Goal: Task Accomplishment & Management: Manage account settings

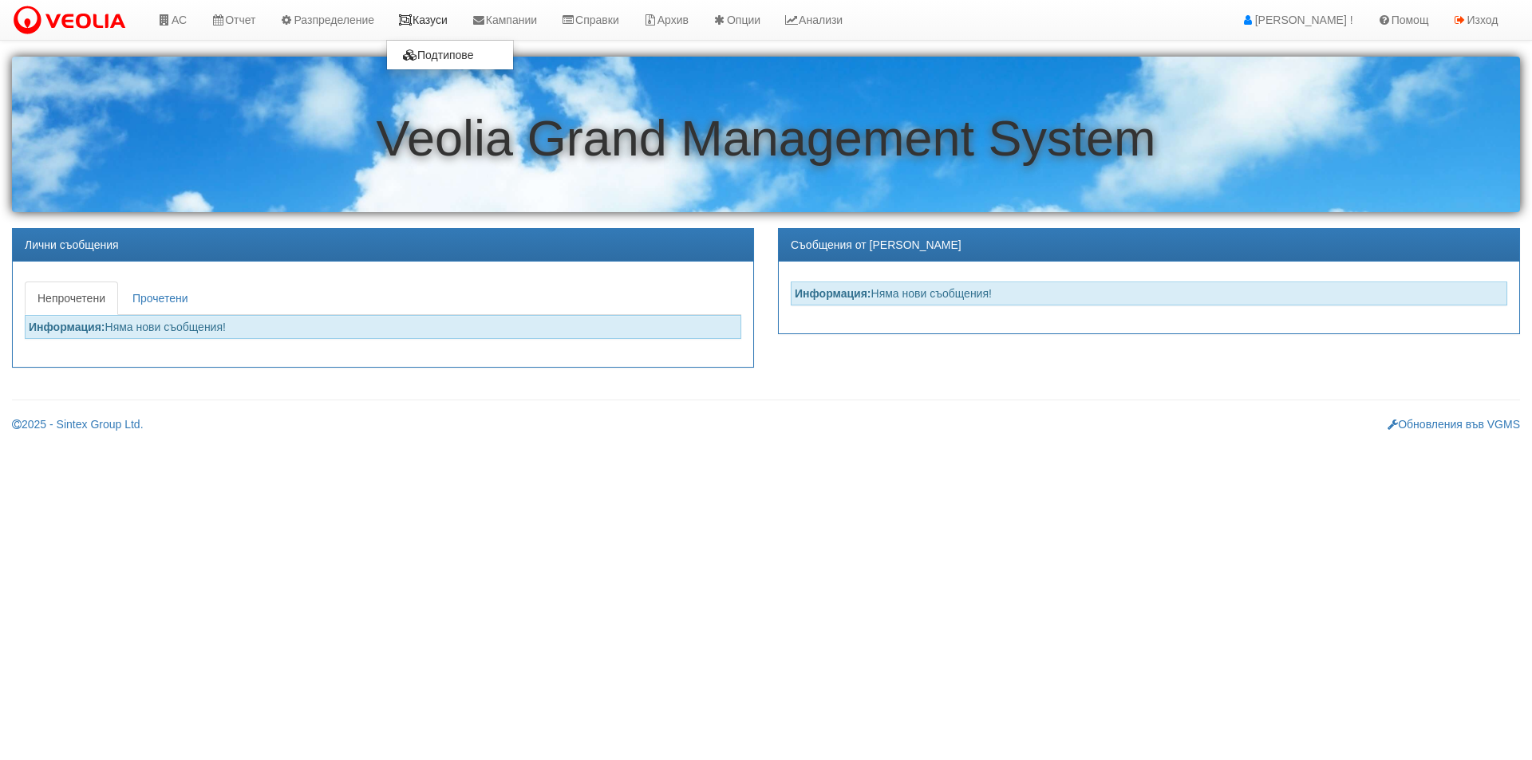
click at [451, 24] on link "Казуси" at bounding box center [422, 20] width 73 height 40
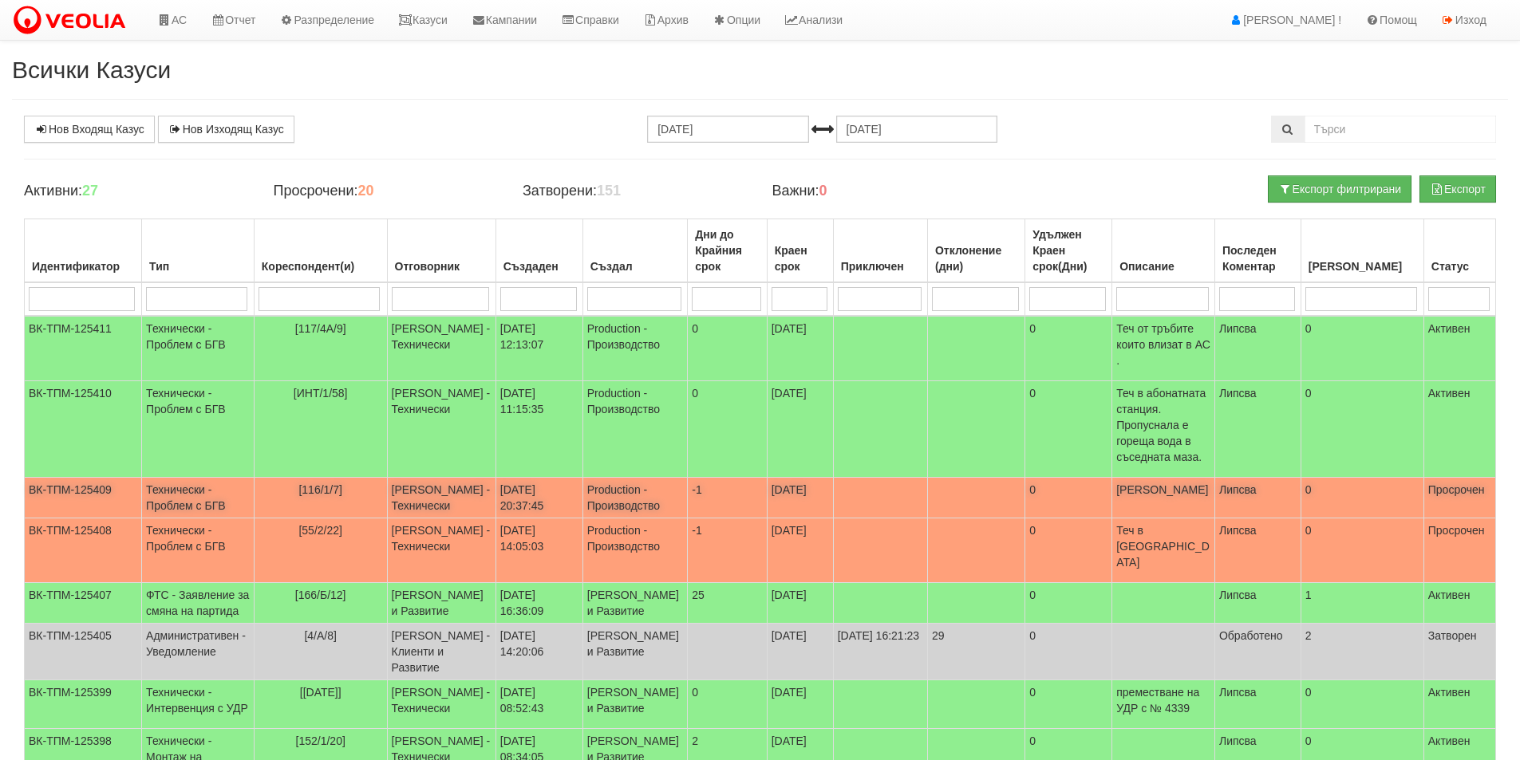
click at [392, 501] on td "Дончо Дончев - Технически" at bounding box center [441, 498] width 109 height 41
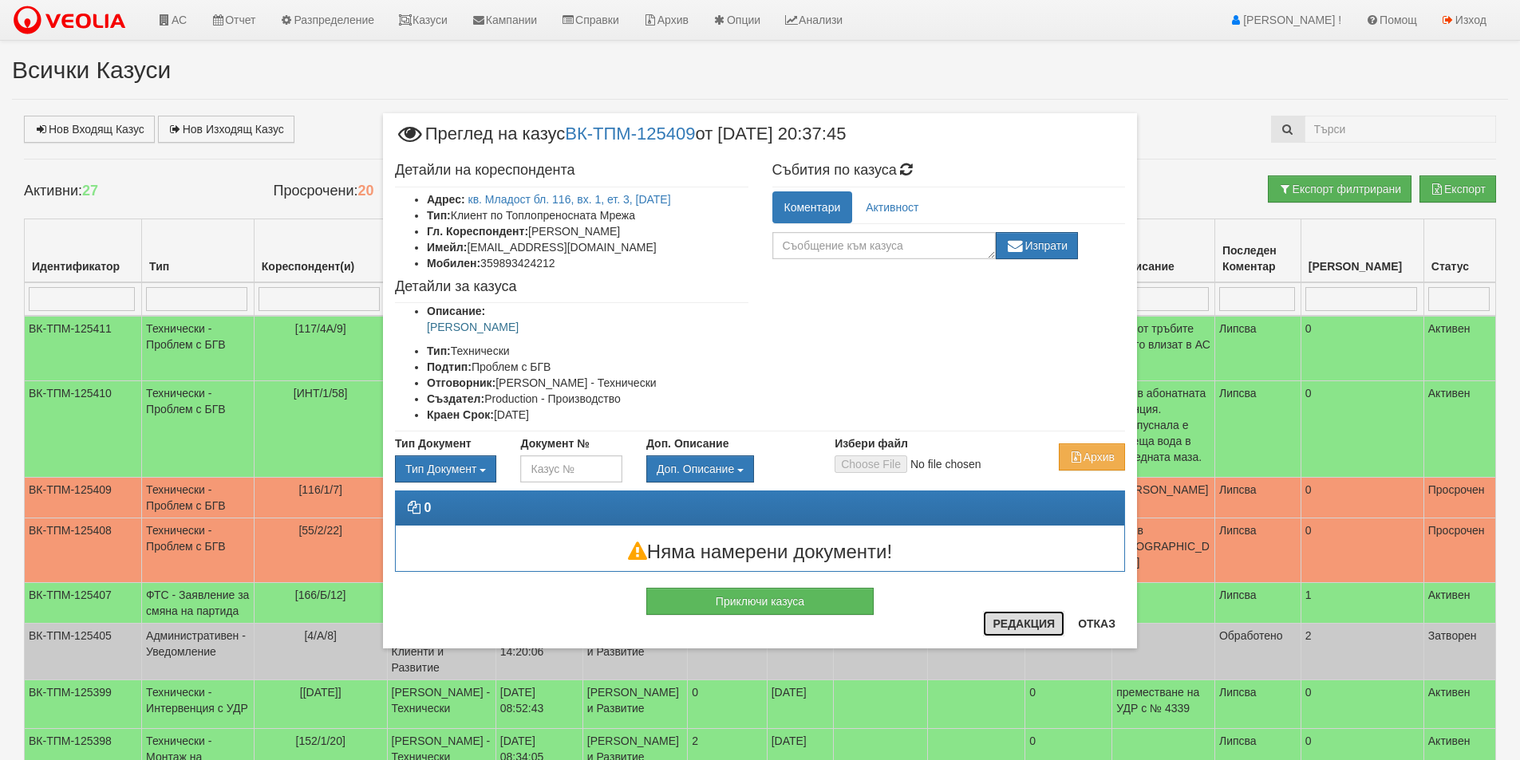
click at [1037, 618] on button "Редакция" at bounding box center [1023, 624] width 81 height 26
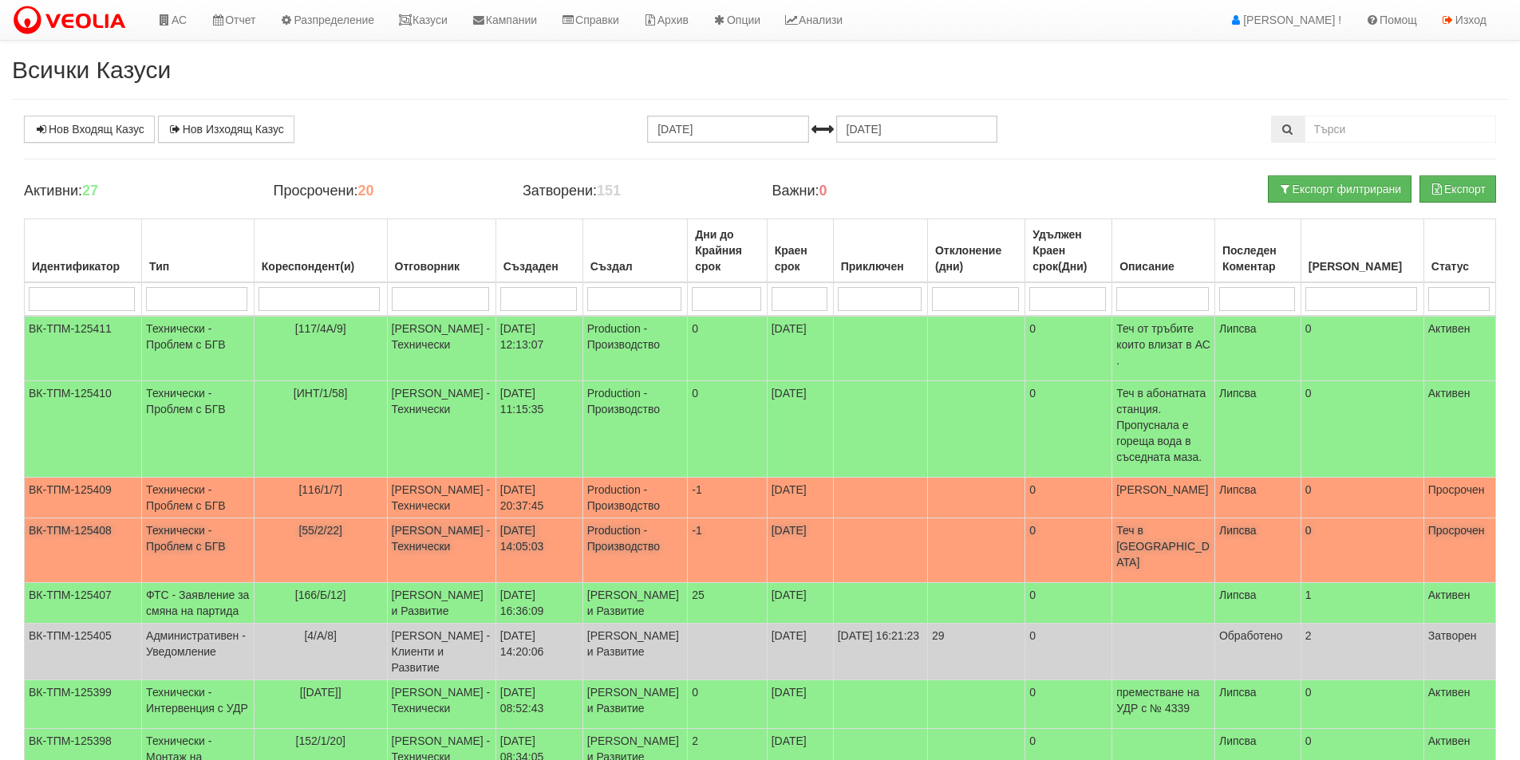
click at [429, 519] on td "Дончо Дончев - Технически" at bounding box center [441, 551] width 109 height 65
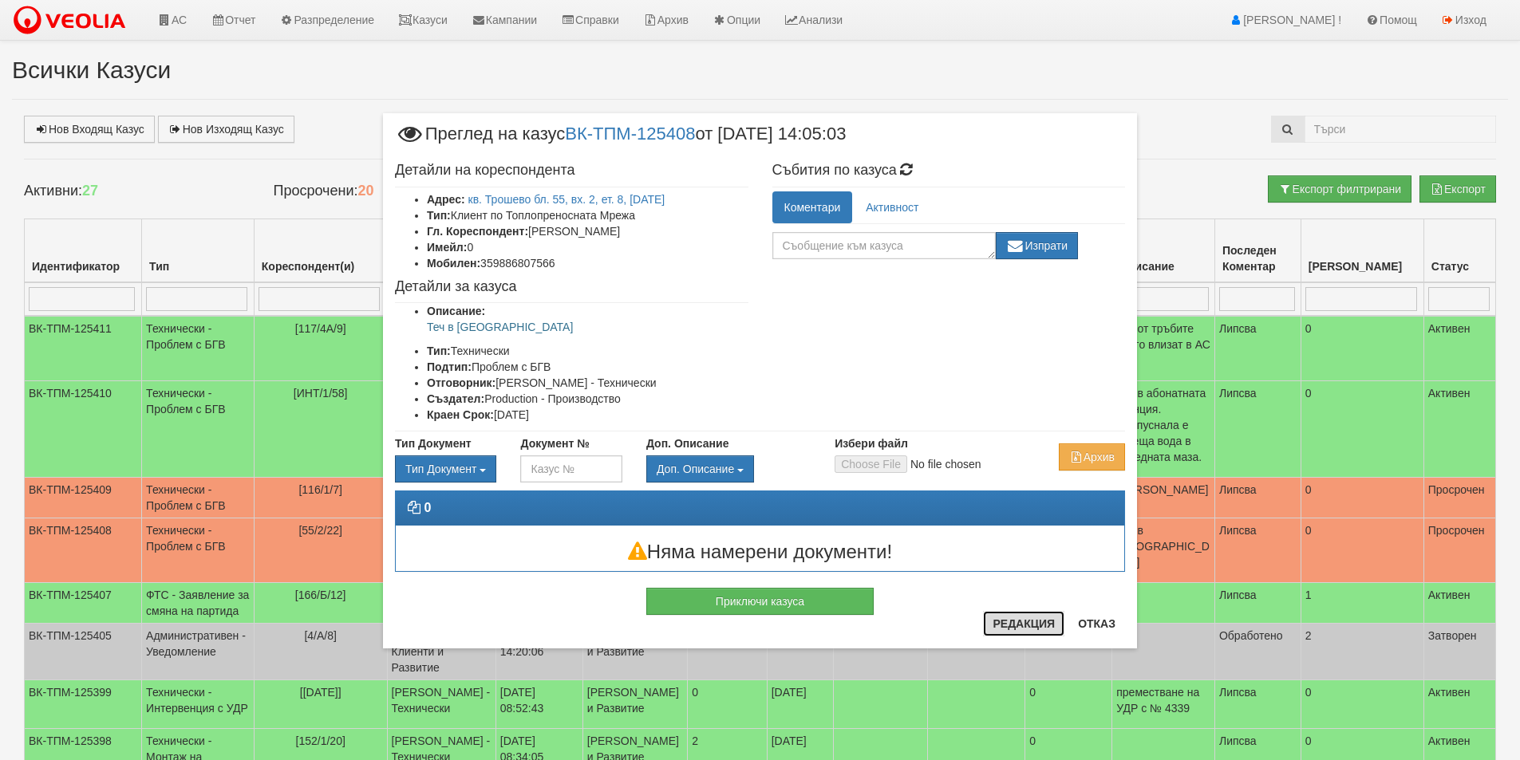
click at [1021, 629] on button "Редакция" at bounding box center [1023, 624] width 81 height 26
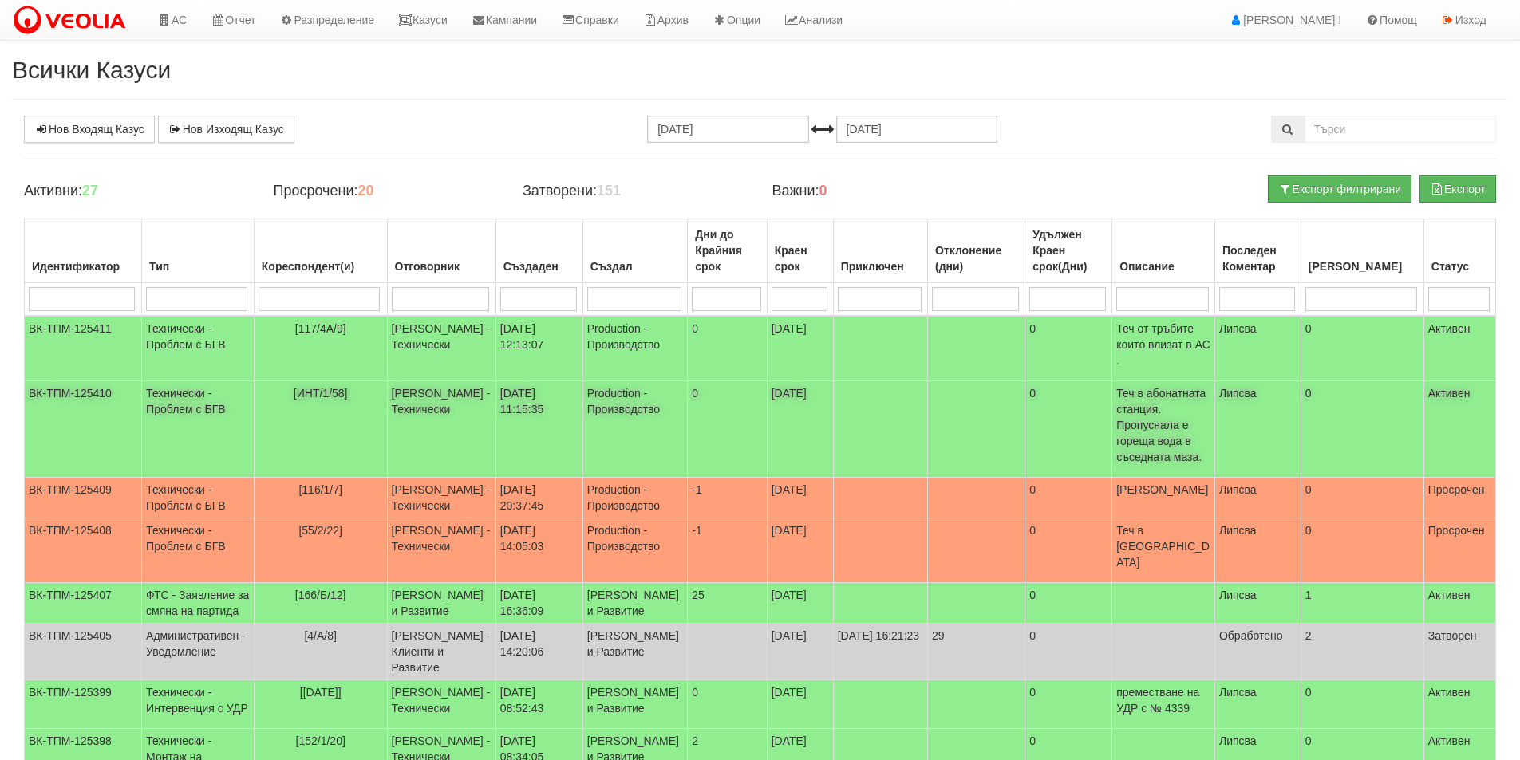
scroll to position [296, 0]
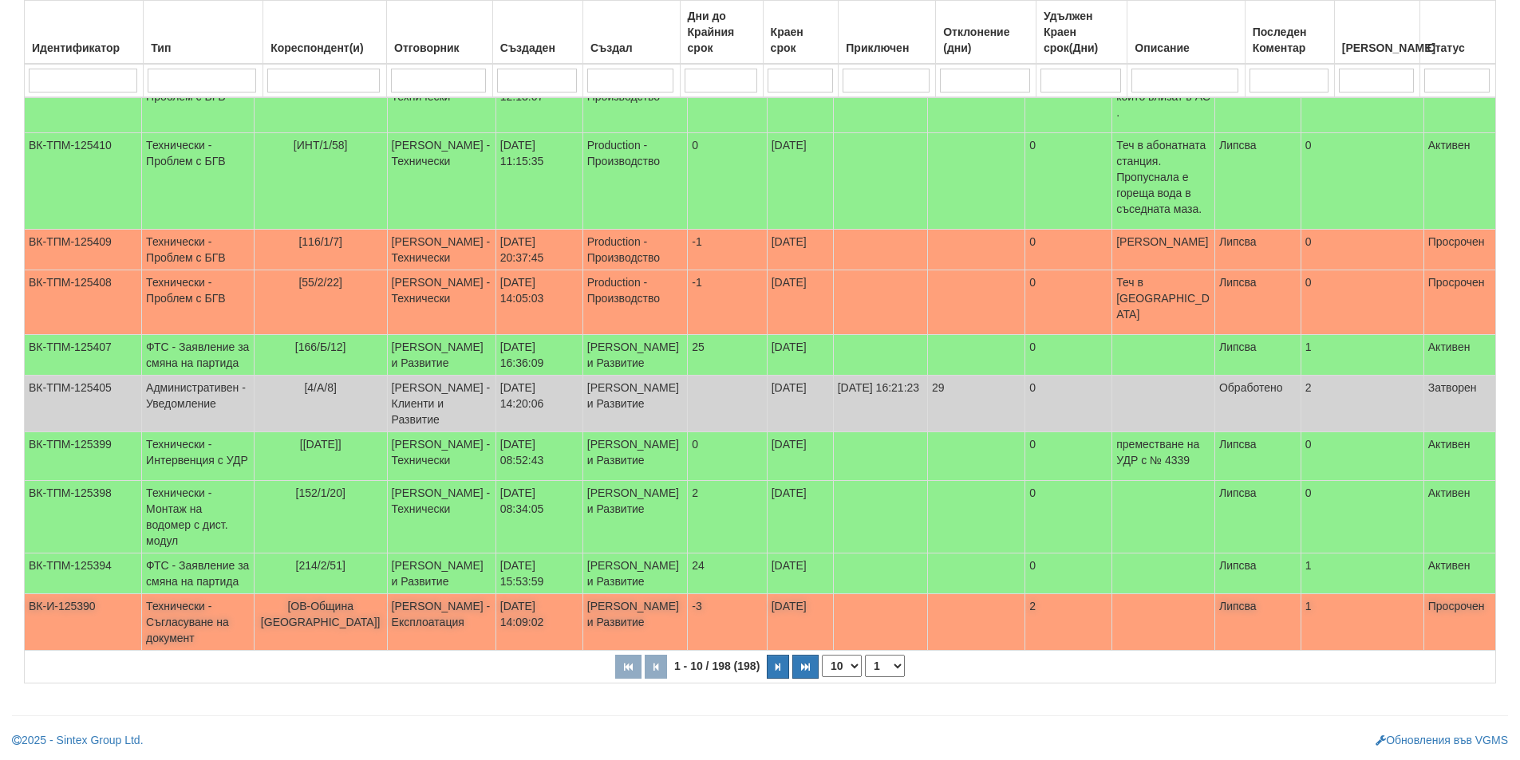
click at [653, 613] on td "[PERSON_NAME] и Развитие" at bounding box center [635, 622] width 105 height 57
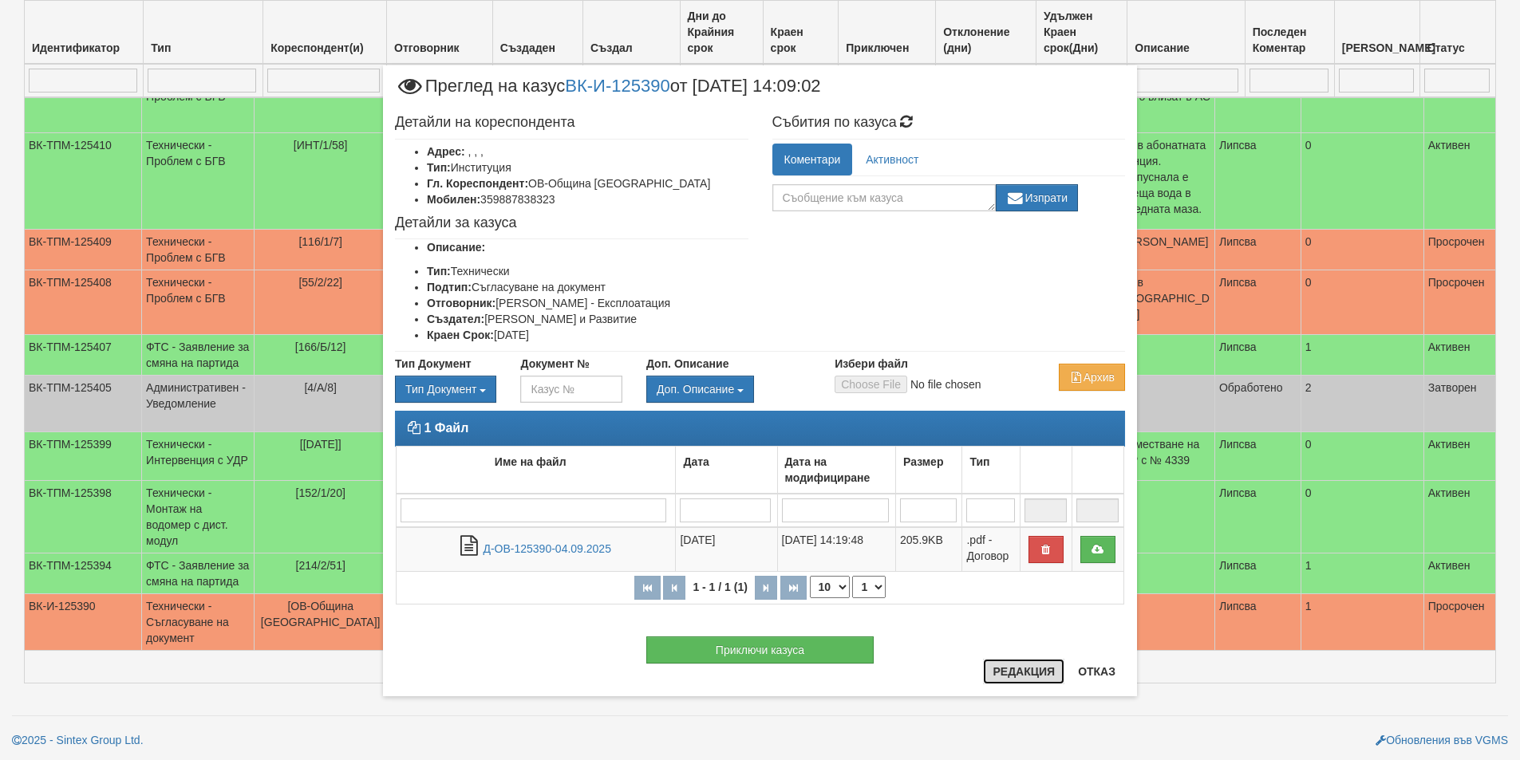
click at [1013, 674] on button "Редакция" at bounding box center [1023, 672] width 81 height 26
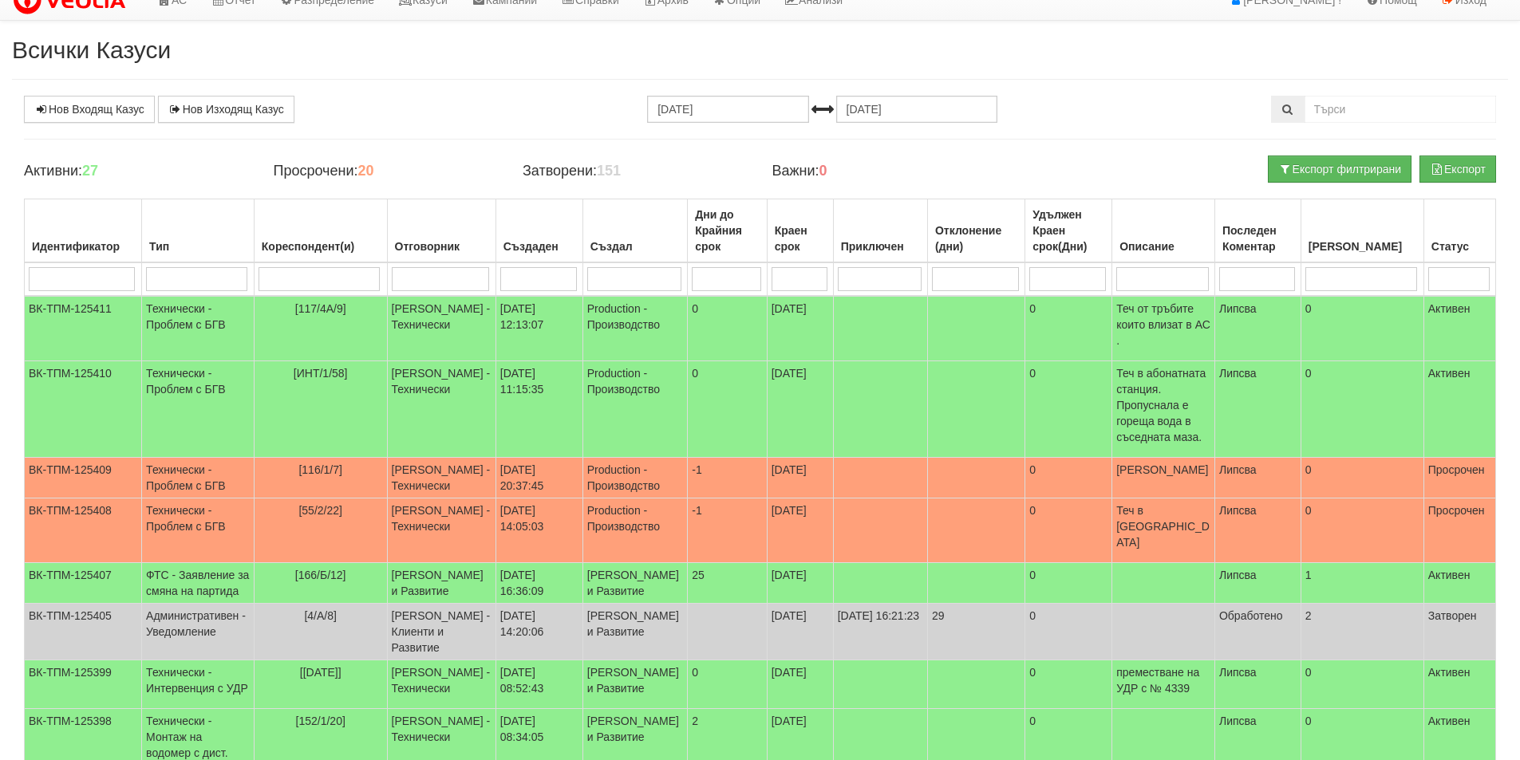
scroll to position [0, 0]
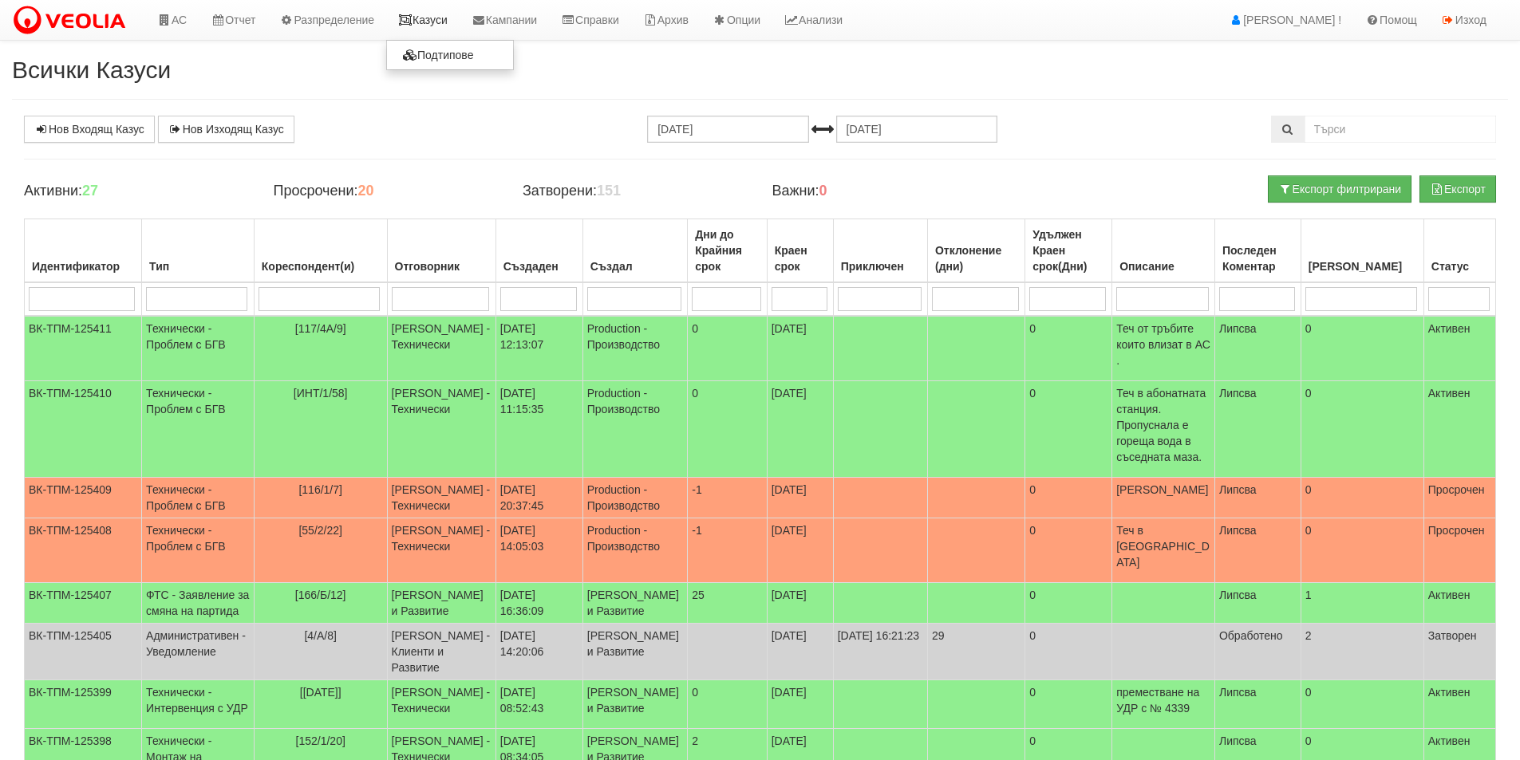
click at [434, 19] on link "Казуси" at bounding box center [422, 20] width 73 height 40
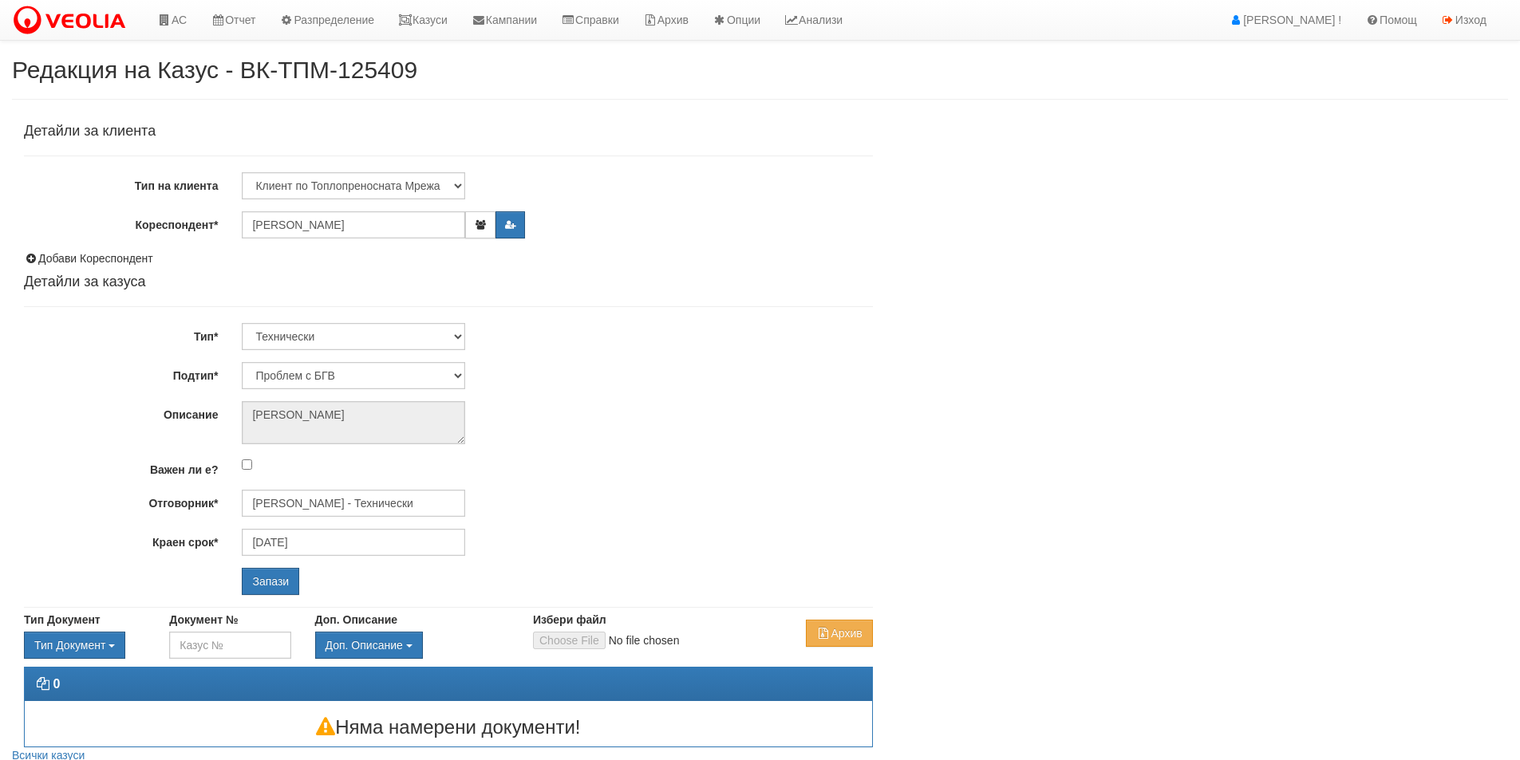
click at [346, 526] on div "Детайли за клиента Тип на клиента Клиент по Топлопреносната Мрежа Институция Па…" at bounding box center [448, 360] width 849 height 472
click at [350, 538] on input "08/09/2025" at bounding box center [353, 542] width 223 height 27
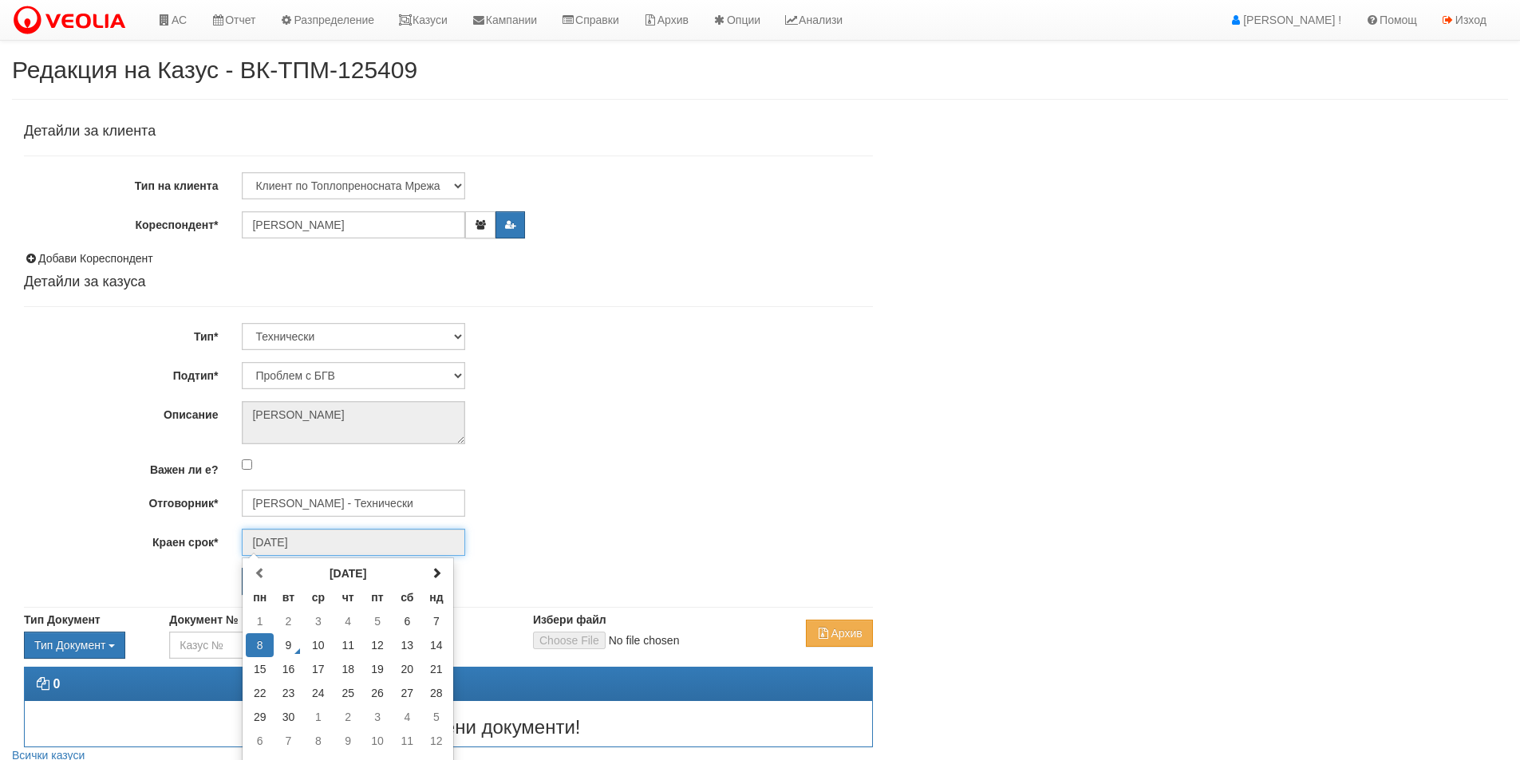
click at [293, 642] on td "9" at bounding box center [289, 646] width 30 height 24
type input "09/09/2025"
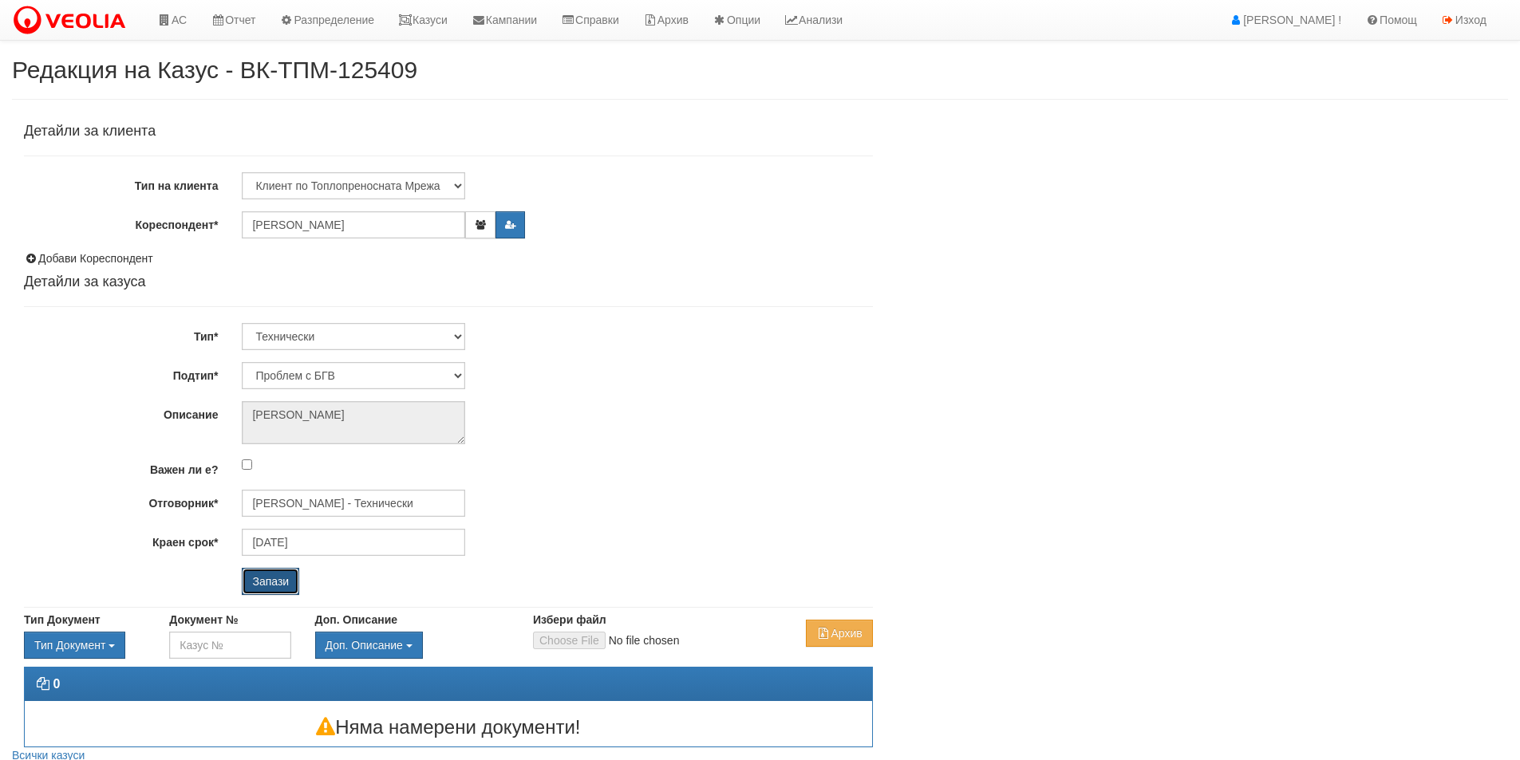
click at [263, 574] on input "Запази" at bounding box center [270, 581] width 57 height 27
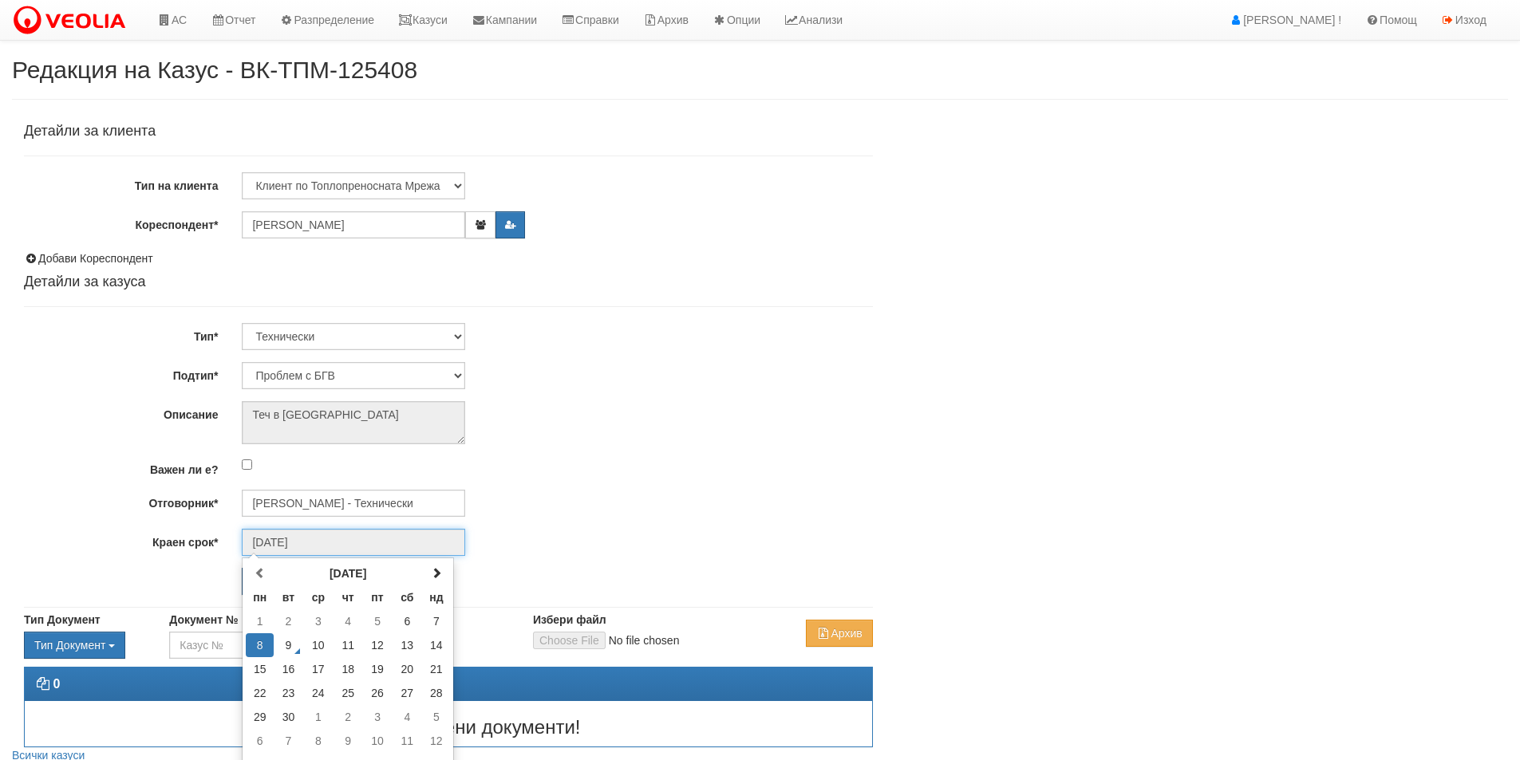
click at [391, 542] on input "08/09/2025" at bounding box center [353, 542] width 223 height 27
click at [290, 652] on td "9" at bounding box center [289, 646] width 30 height 24
type input "09/09/2025"
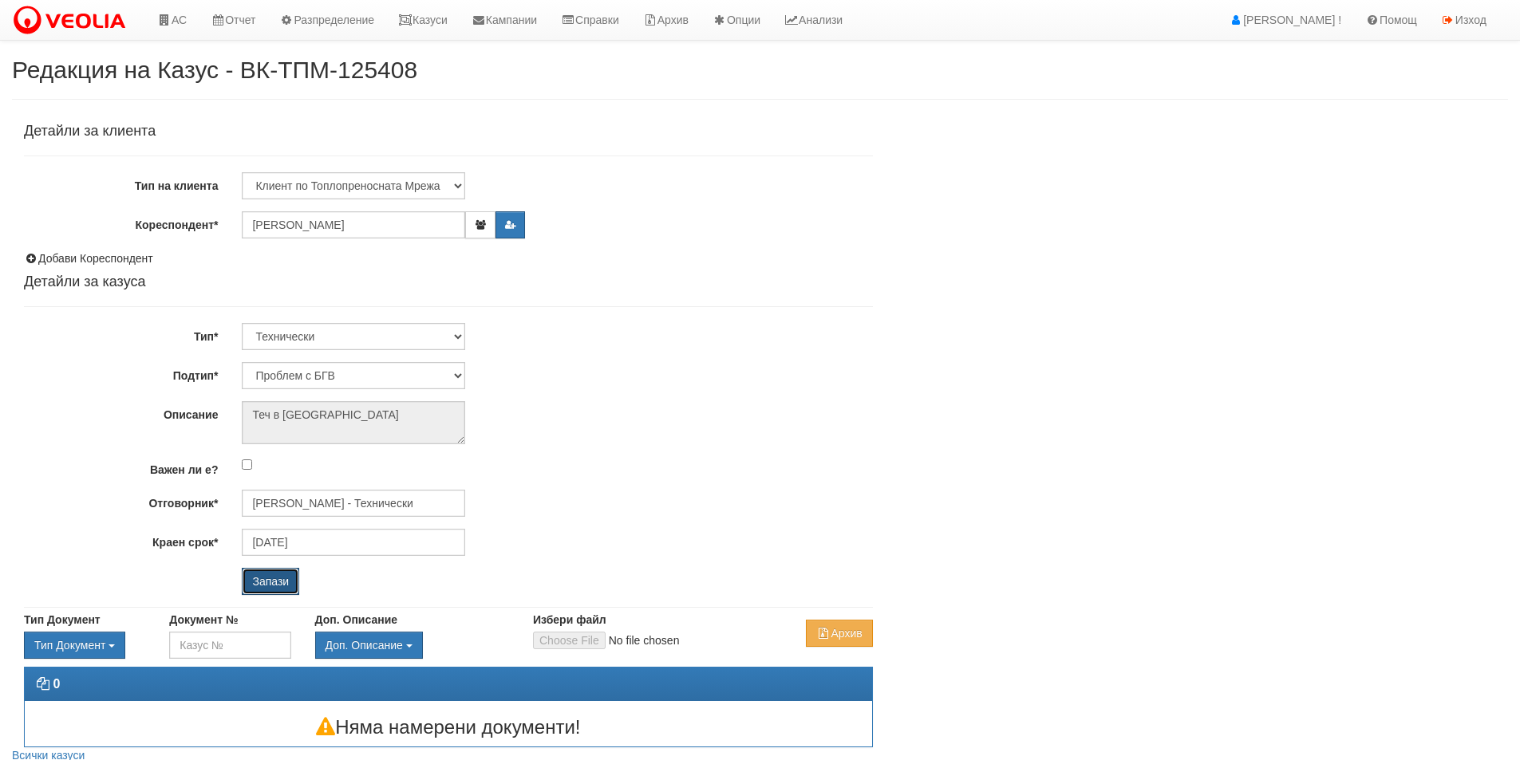
click at [274, 585] on input "Запази" at bounding box center [270, 581] width 57 height 27
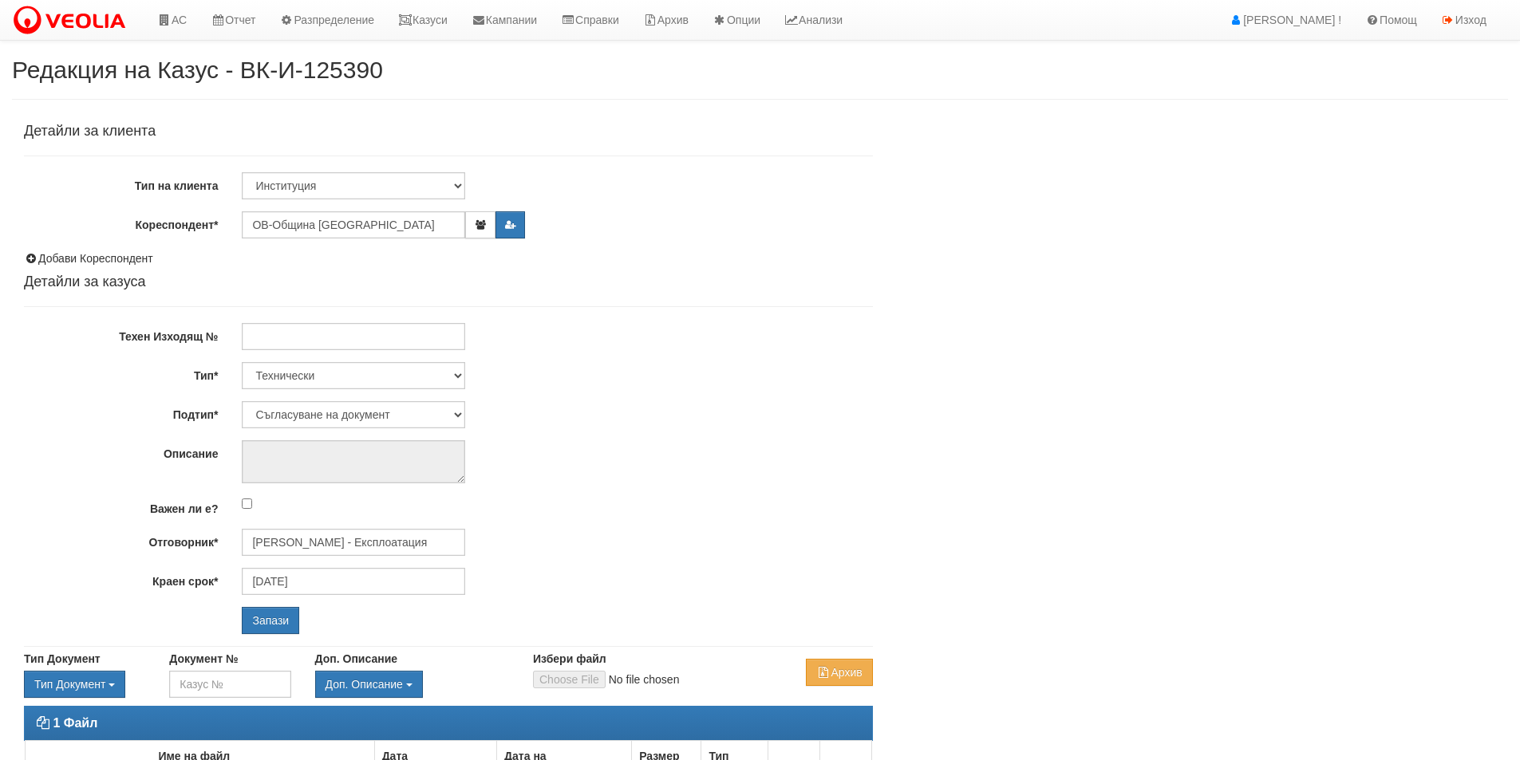
select select "Съгласуване на документ"
click at [280, 579] on input "[DATE]" at bounding box center [353, 581] width 223 height 27
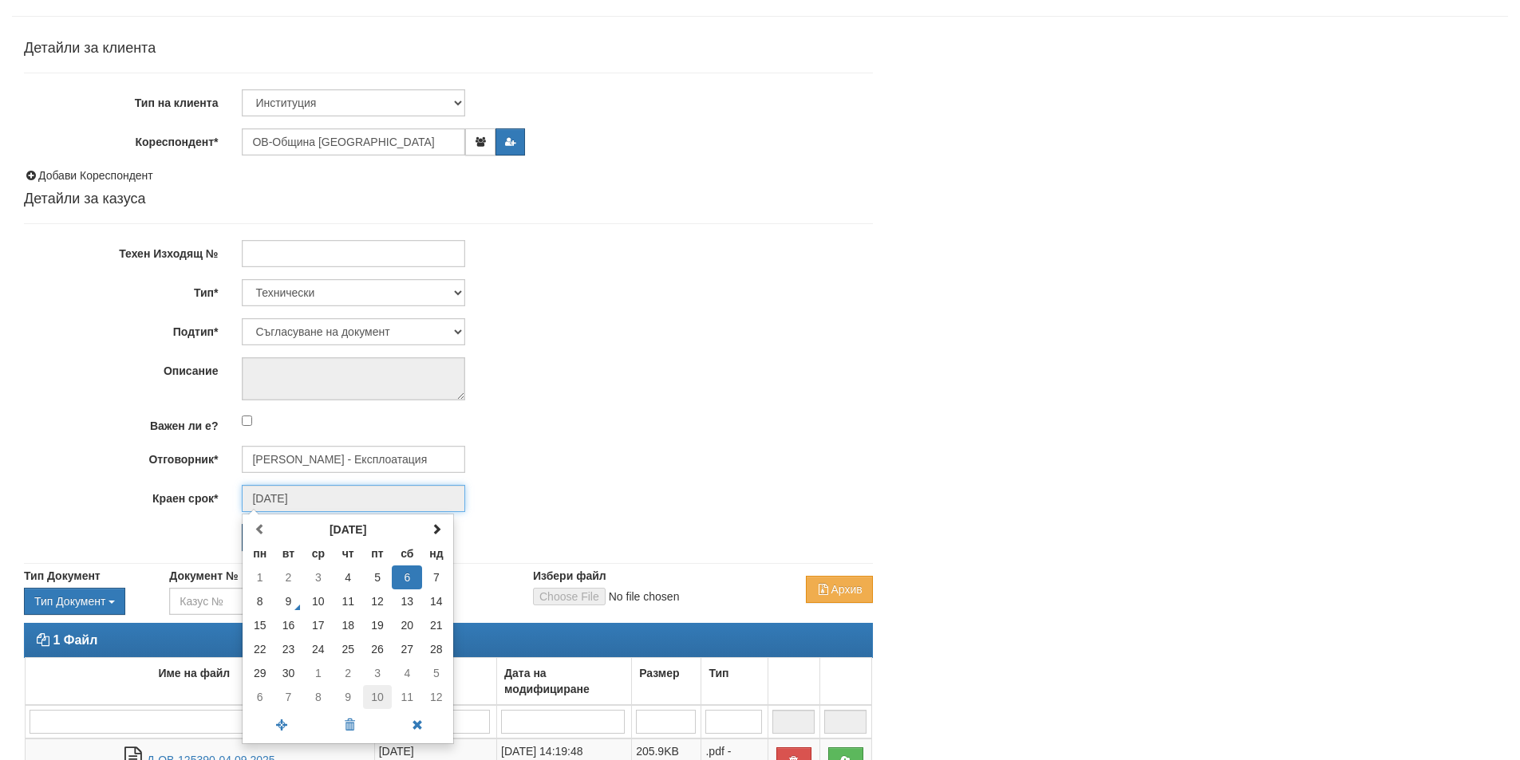
scroll to position [160, 0]
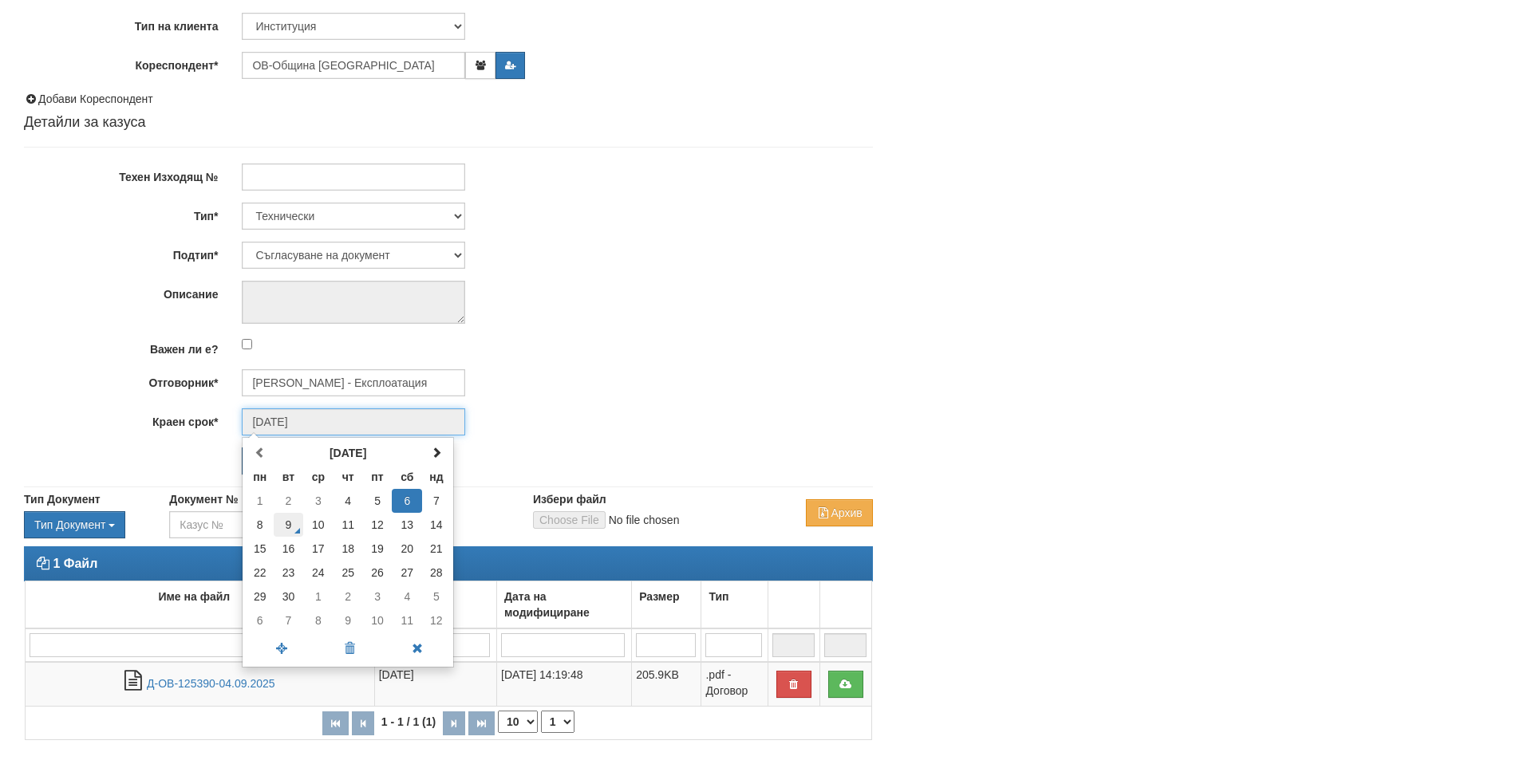
click at [299, 531] on td "9" at bounding box center [289, 525] width 30 height 24
type input "09/09/2025"
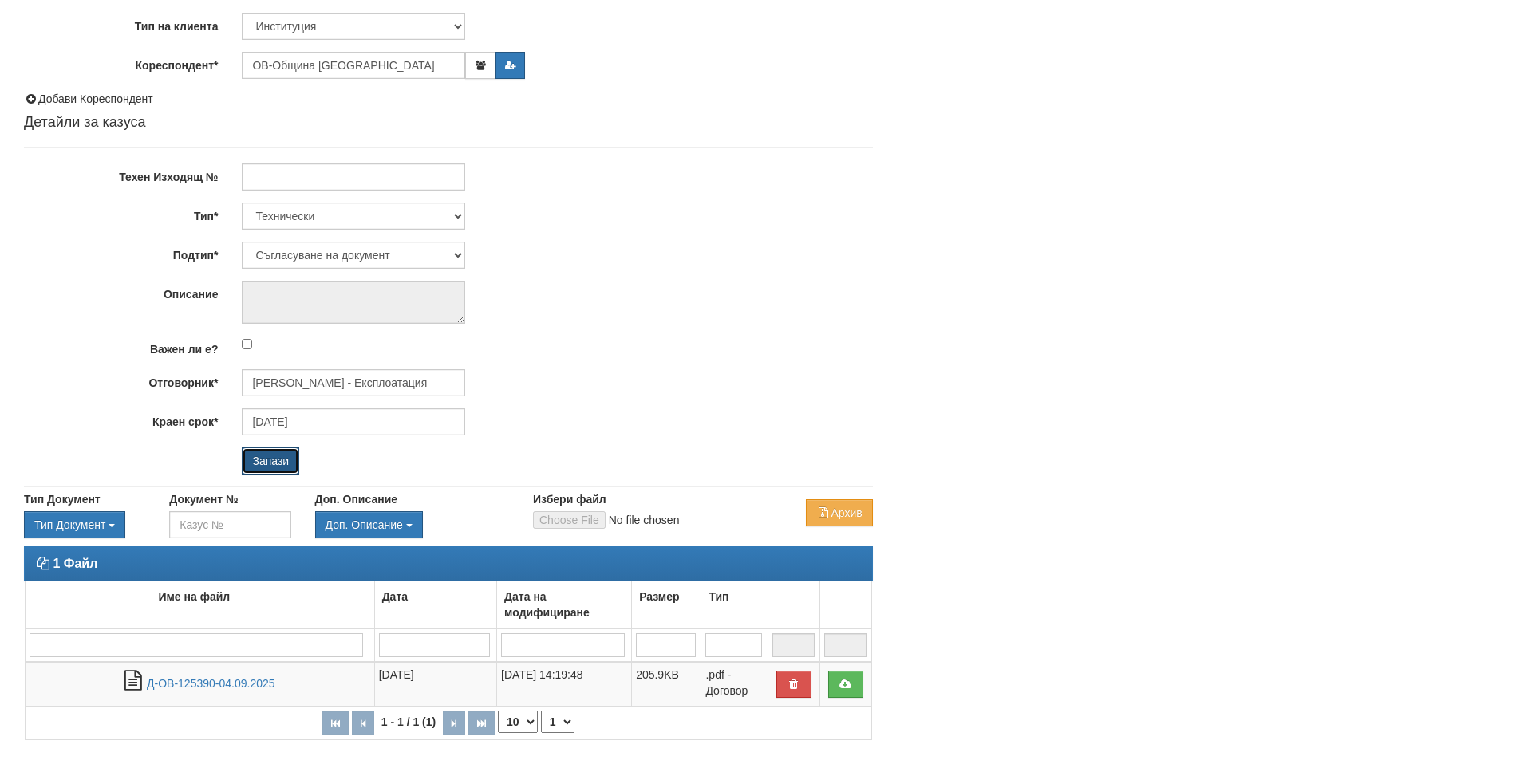
click at [274, 458] on input "Запази" at bounding box center [270, 461] width 57 height 27
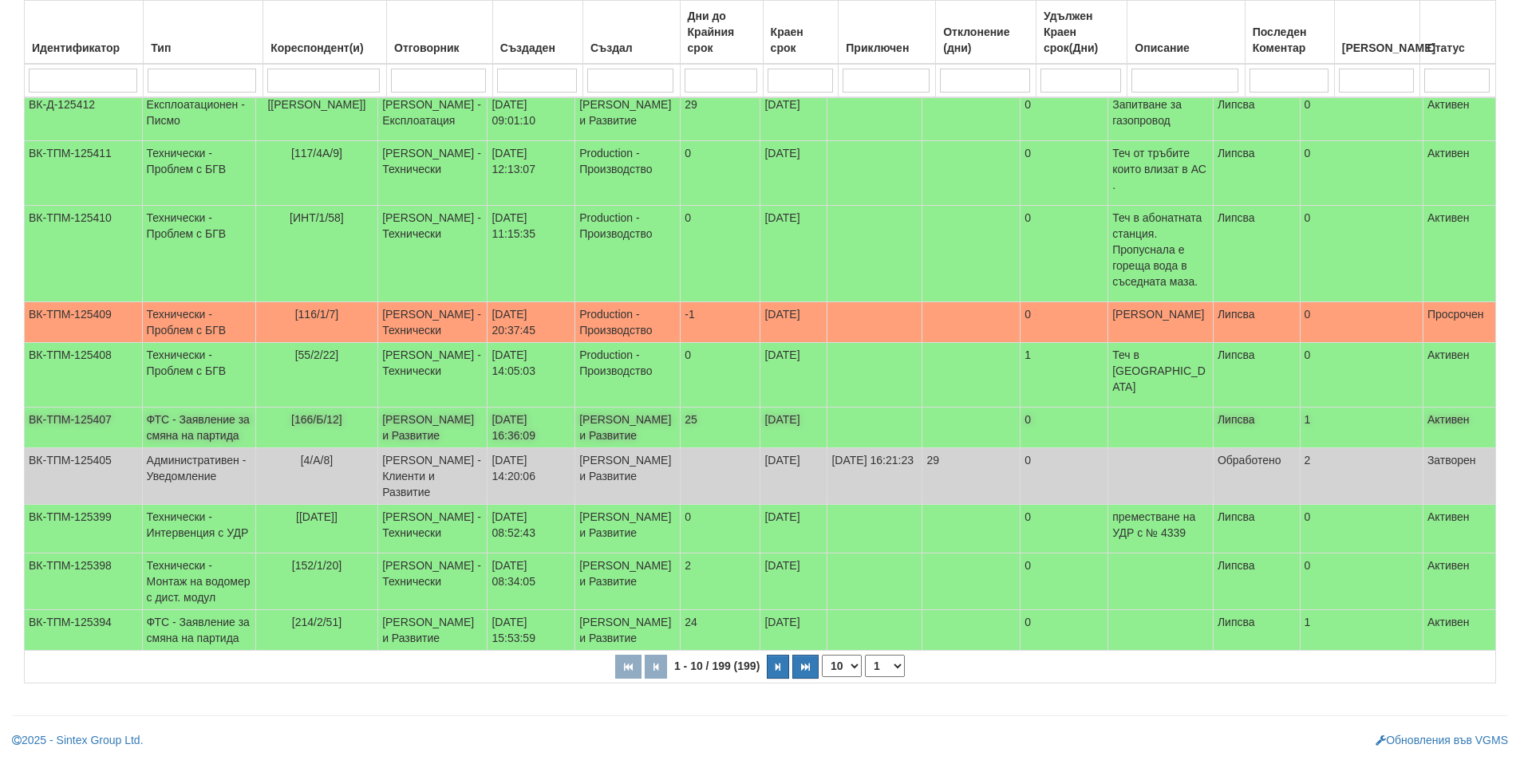
scroll to position [296, 0]
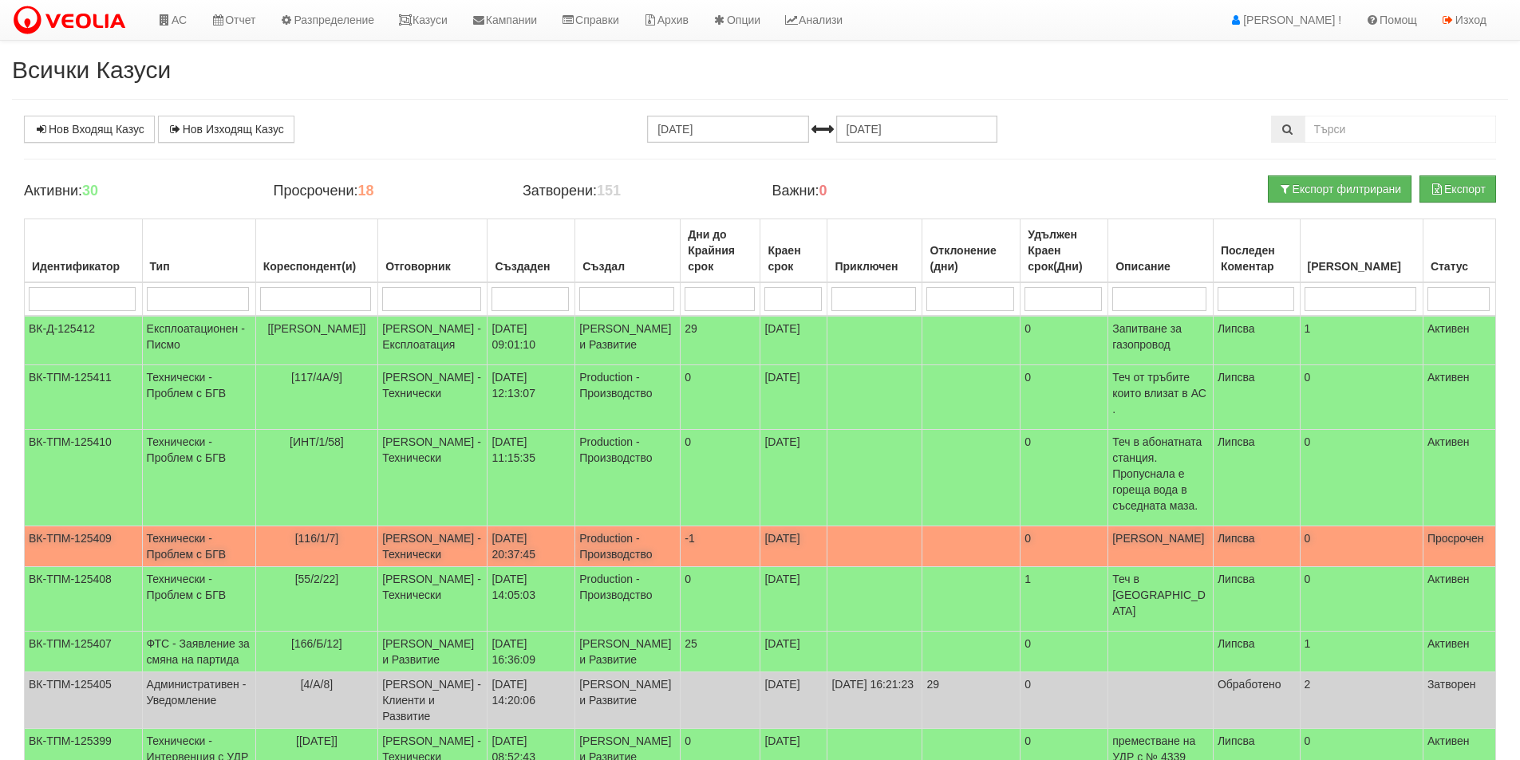
click at [583, 557] on td "Production - Производство" at bounding box center [627, 547] width 105 height 41
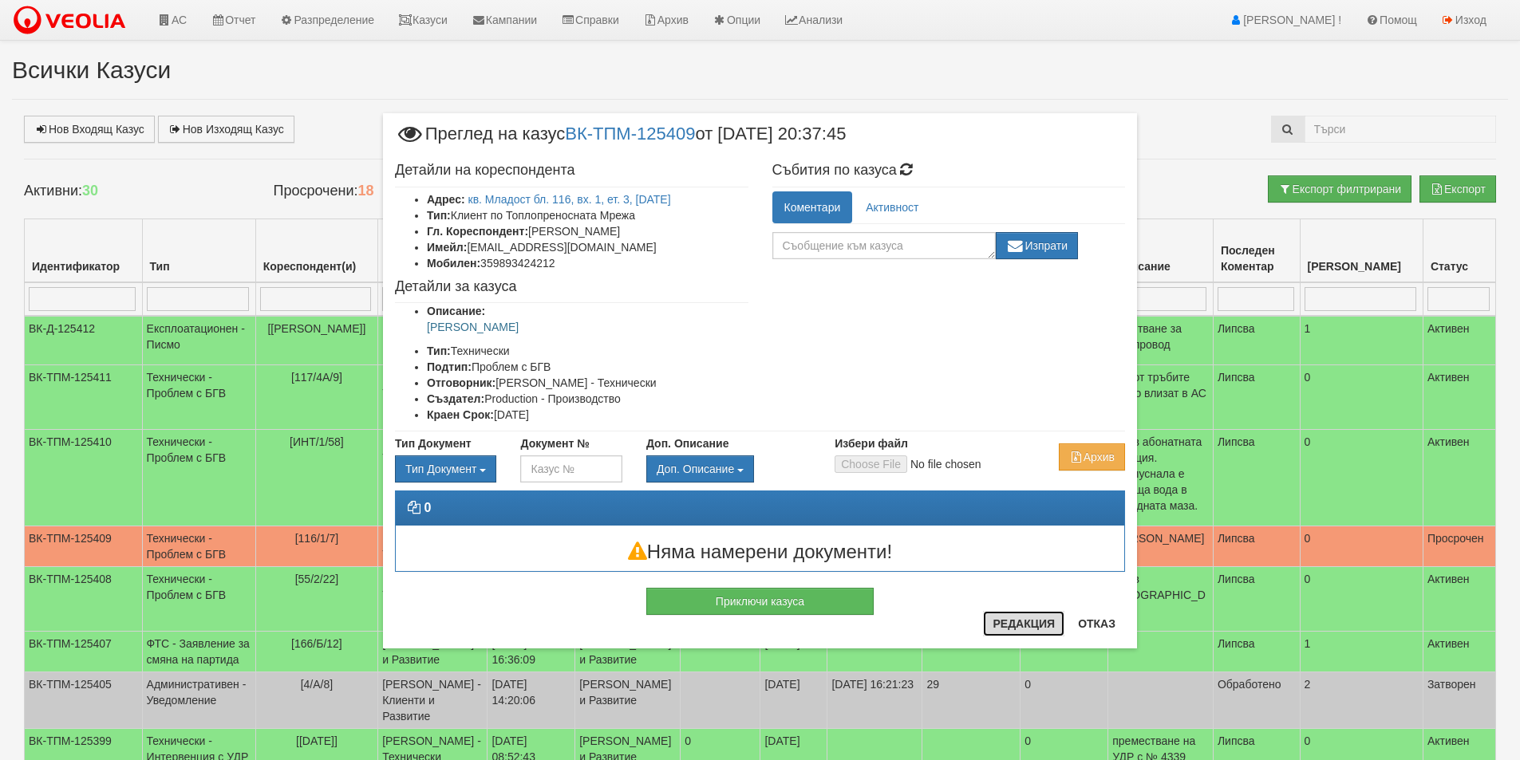
click at [1047, 633] on button "Редакция" at bounding box center [1023, 624] width 81 height 26
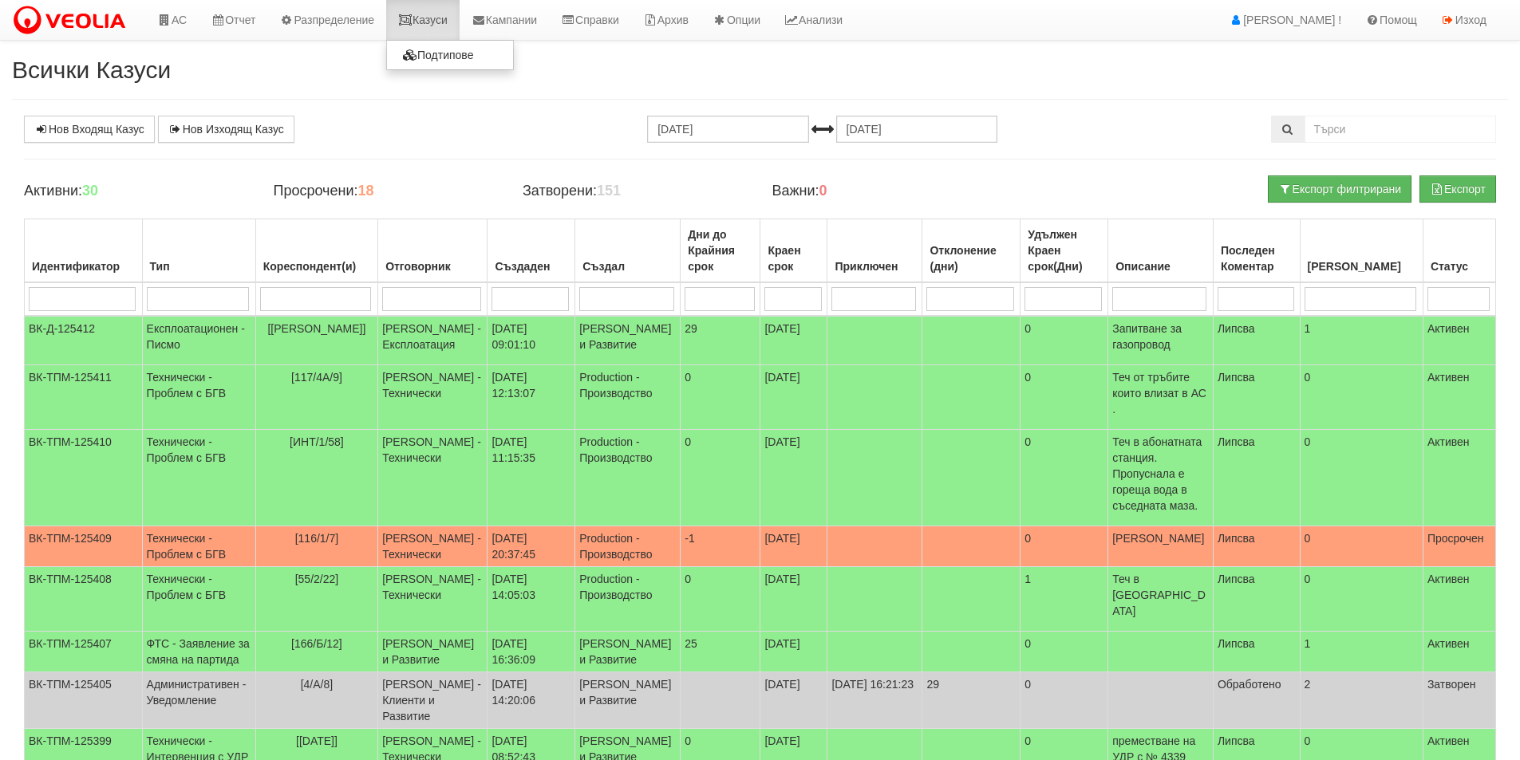
click at [442, 18] on link "Казуси" at bounding box center [422, 20] width 73 height 40
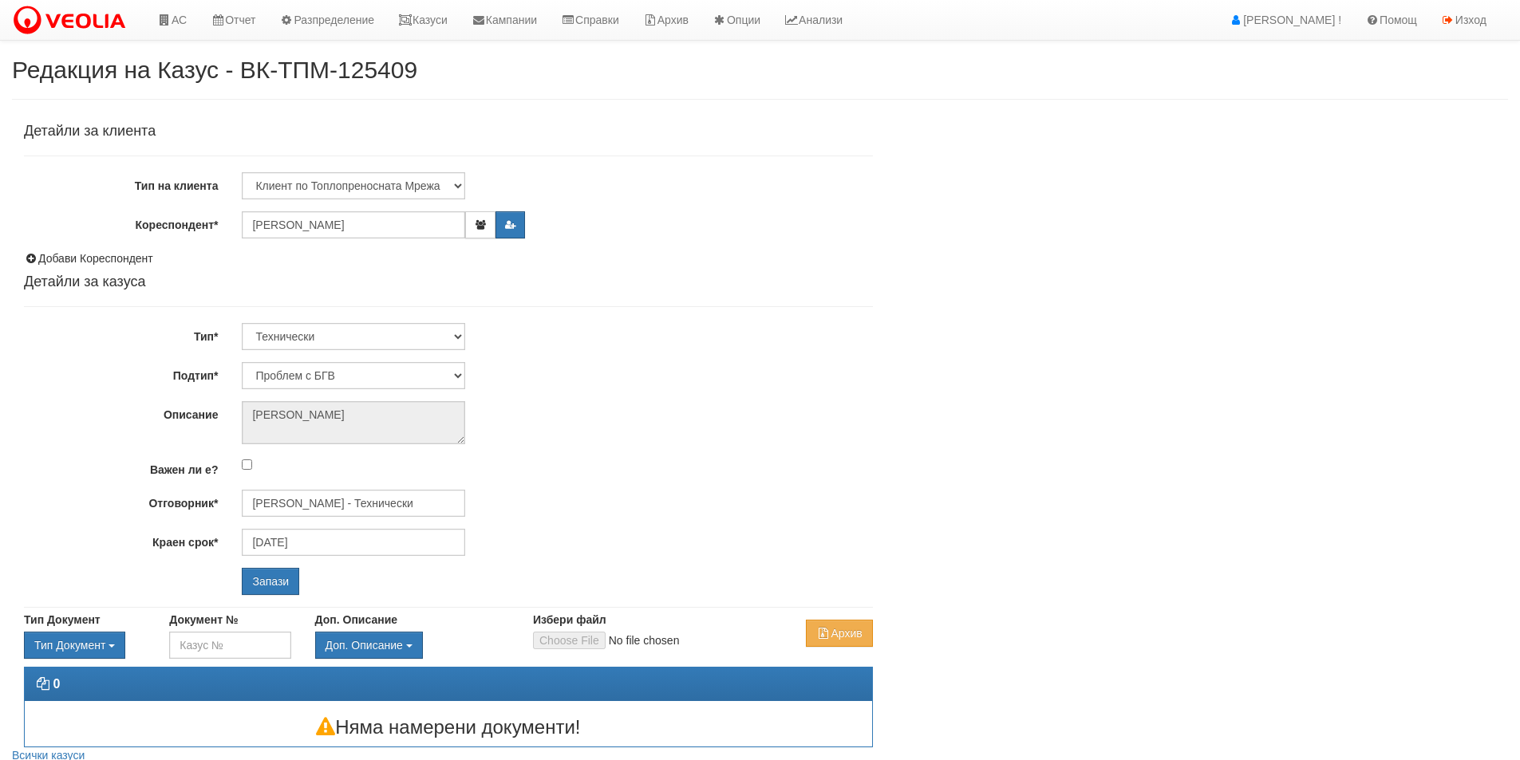
click at [358, 525] on div "Детайли за клиента Тип на клиента Клиент по Топлопреносната Мрежа Институция Па…" at bounding box center [448, 360] width 849 height 472
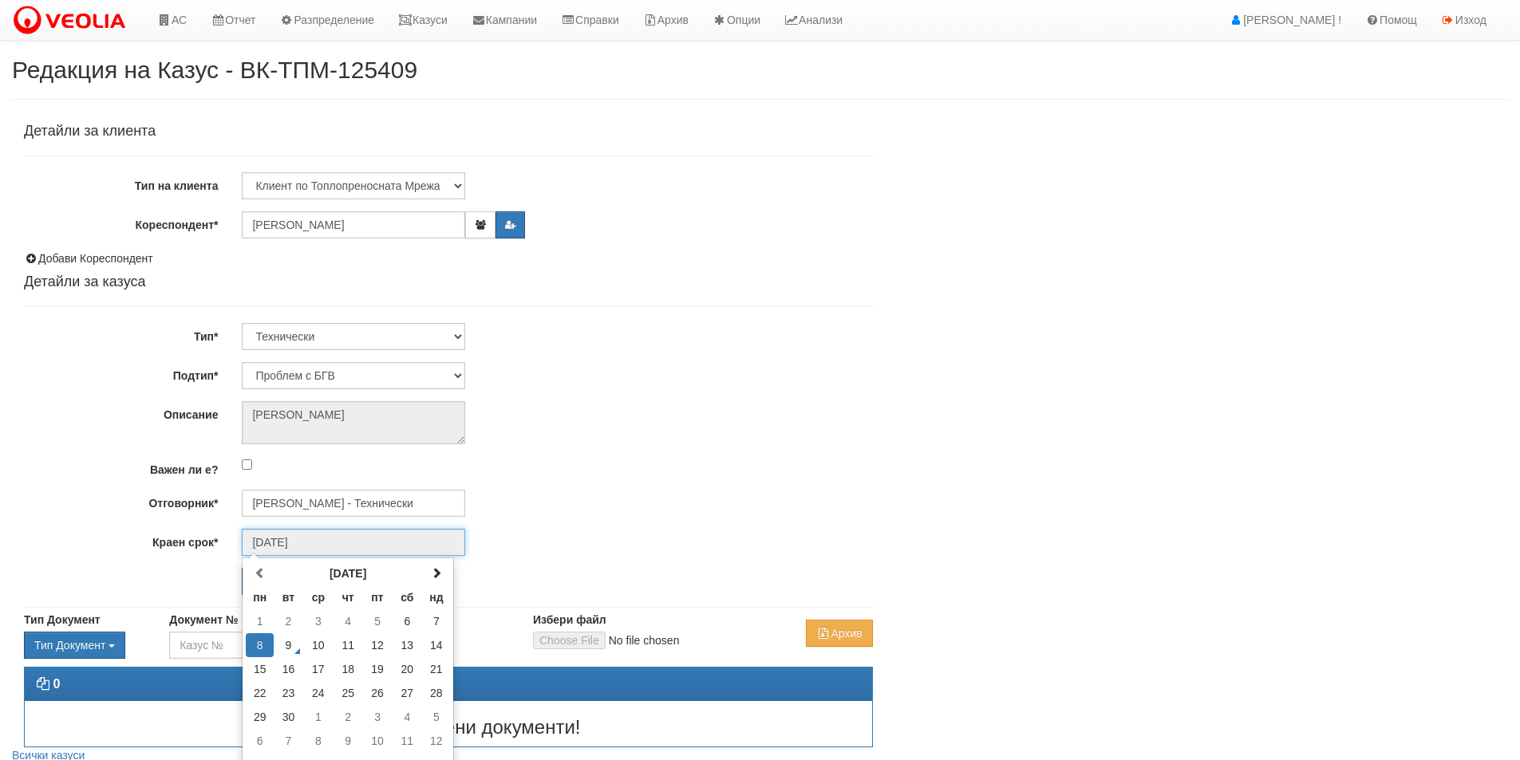
click at [363, 531] on input "08/09/2025" at bounding box center [353, 542] width 223 height 27
click at [291, 639] on td "9" at bounding box center [289, 646] width 30 height 24
type input "09/09/2025"
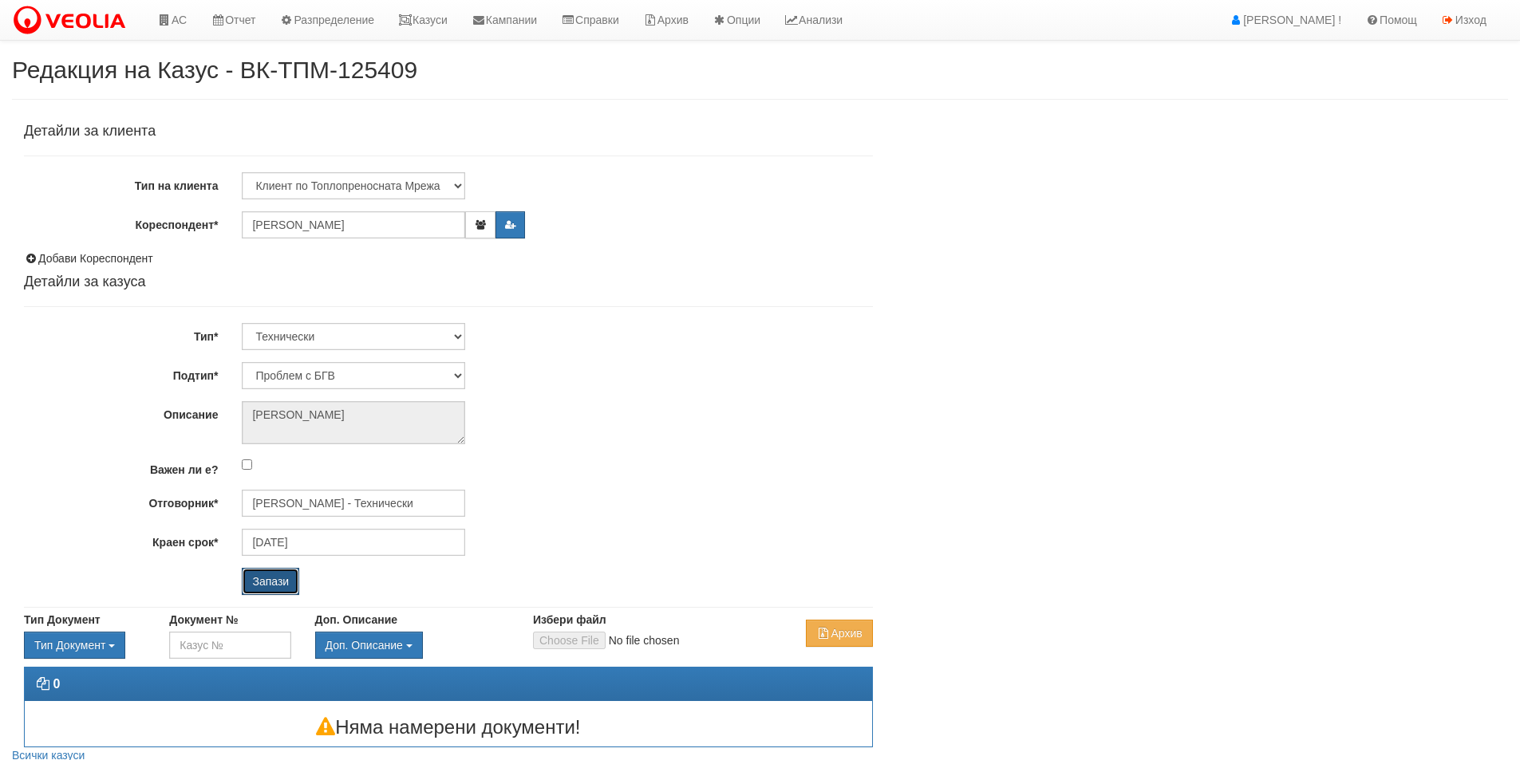
click at [269, 583] on input "Запази" at bounding box center [270, 581] width 57 height 27
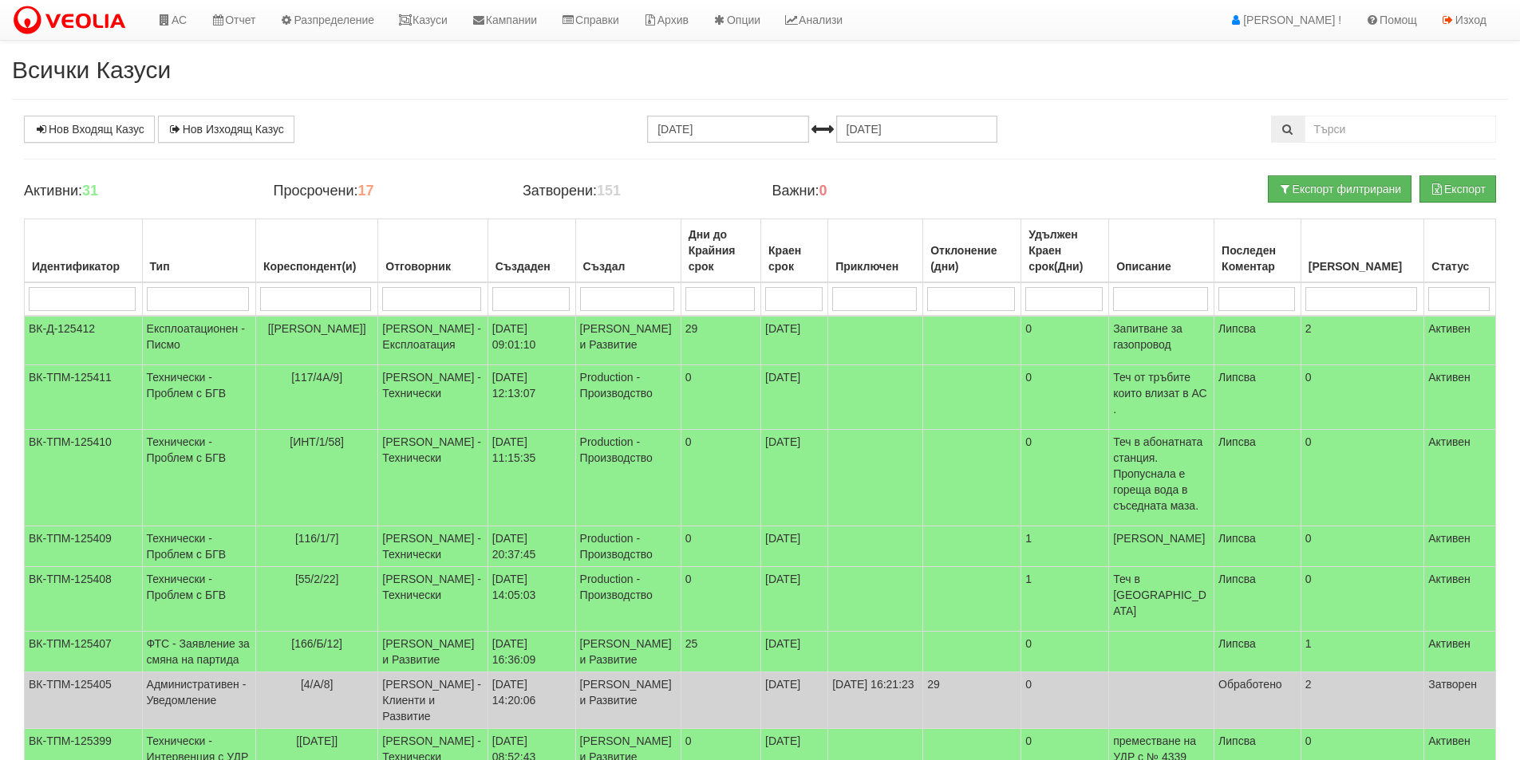
click at [458, 297] on input "search" at bounding box center [431, 299] width 99 height 24
type input "кат"
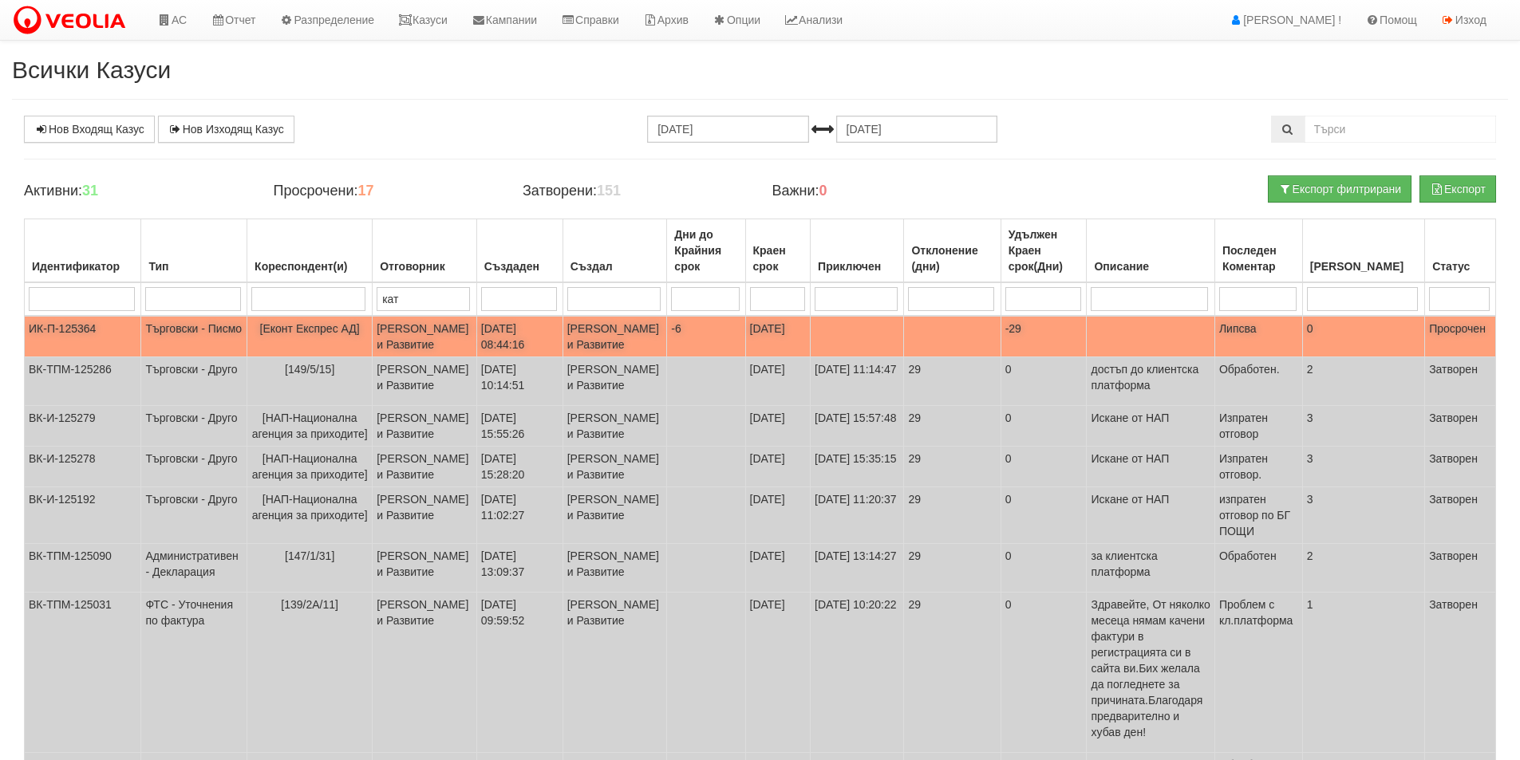
type input "кат"
click at [468, 357] on td "[PERSON_NAME] и Развитие" at bounding box center [425, 336] width 105 height 41
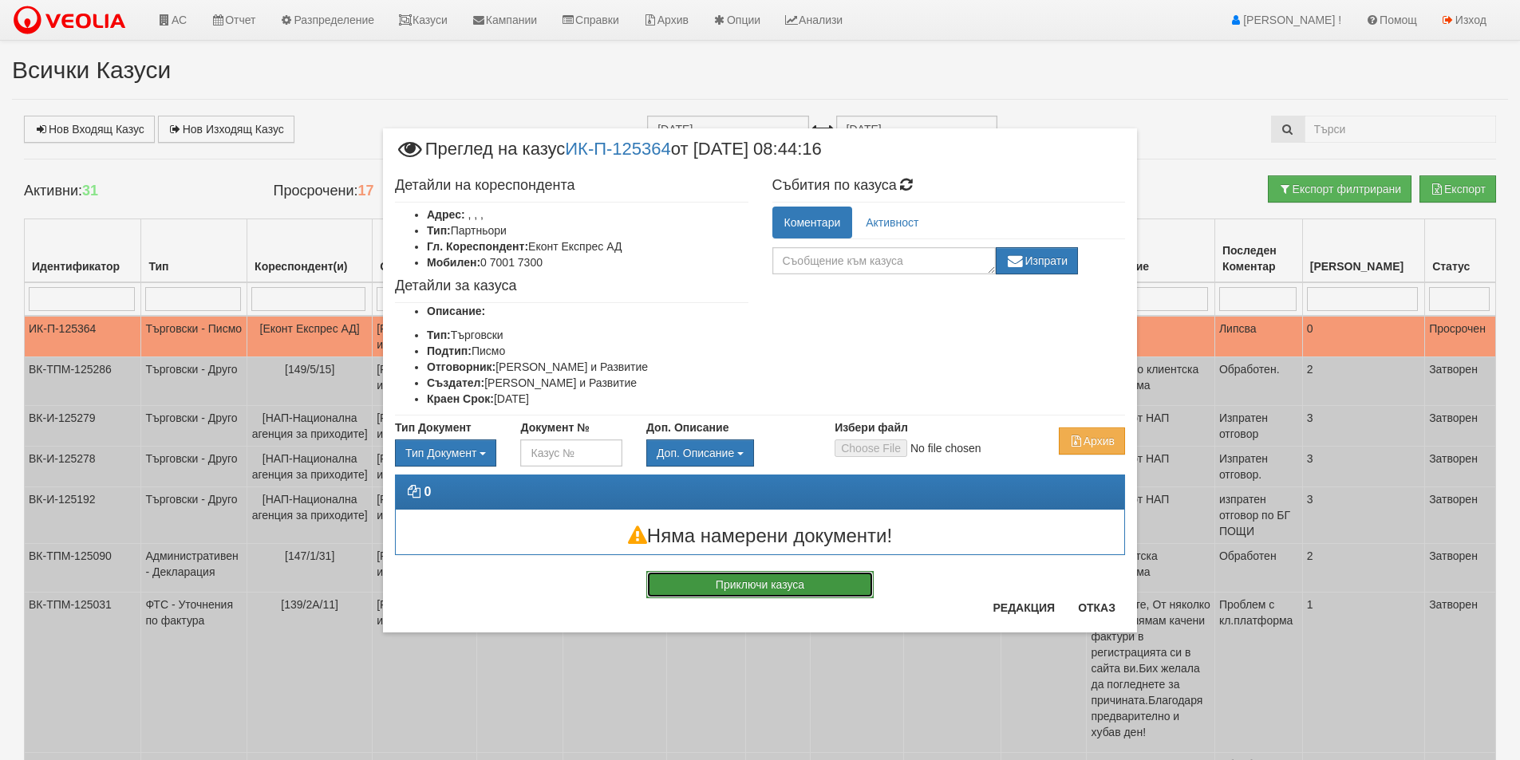
click at [831, 593] on button "Приключи казуса" at bounding box center [759, 584] width 227 height 27
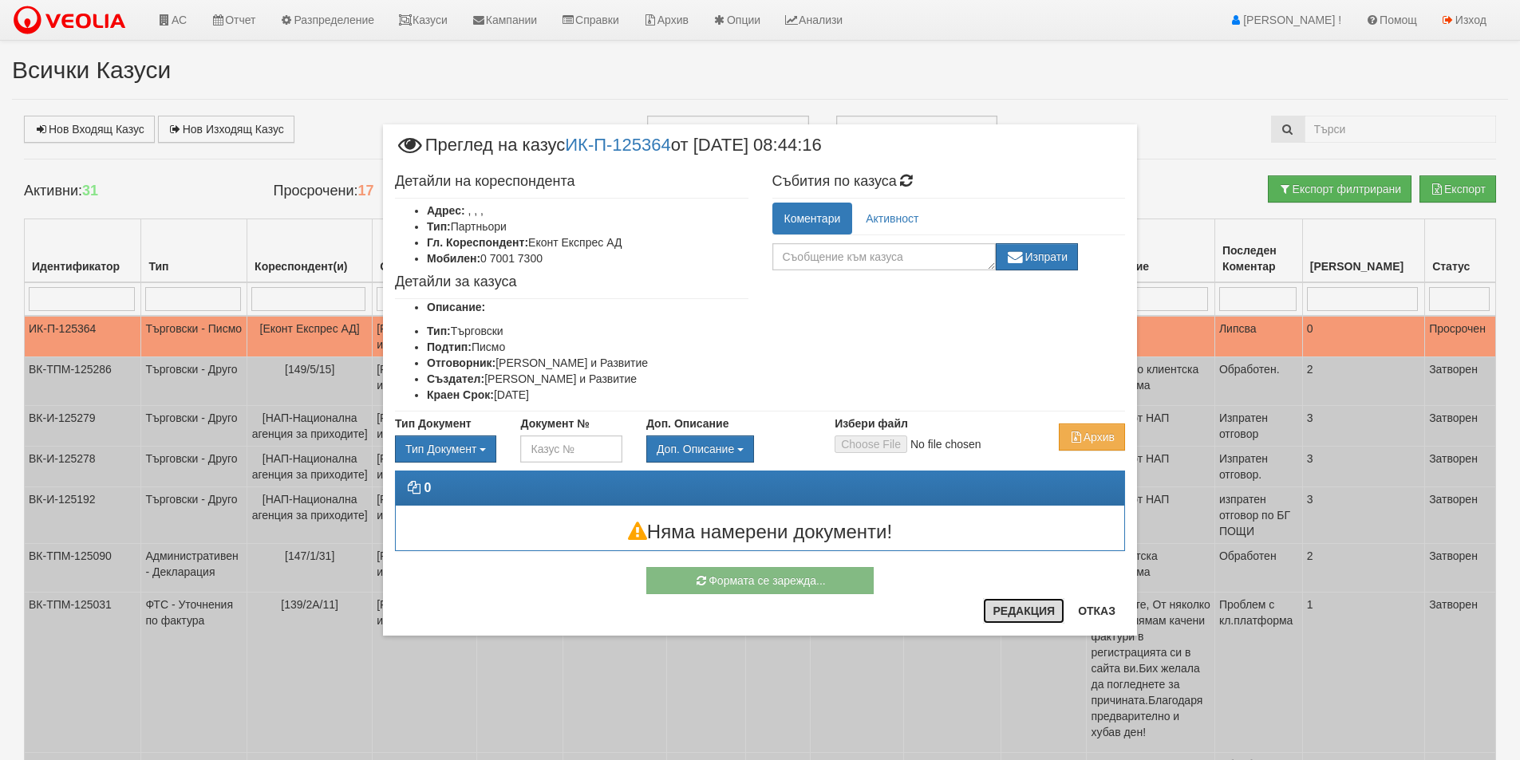
click at [1045, 606] on button "Редакция" at bounding box center [1023, 611] width 81 height 26
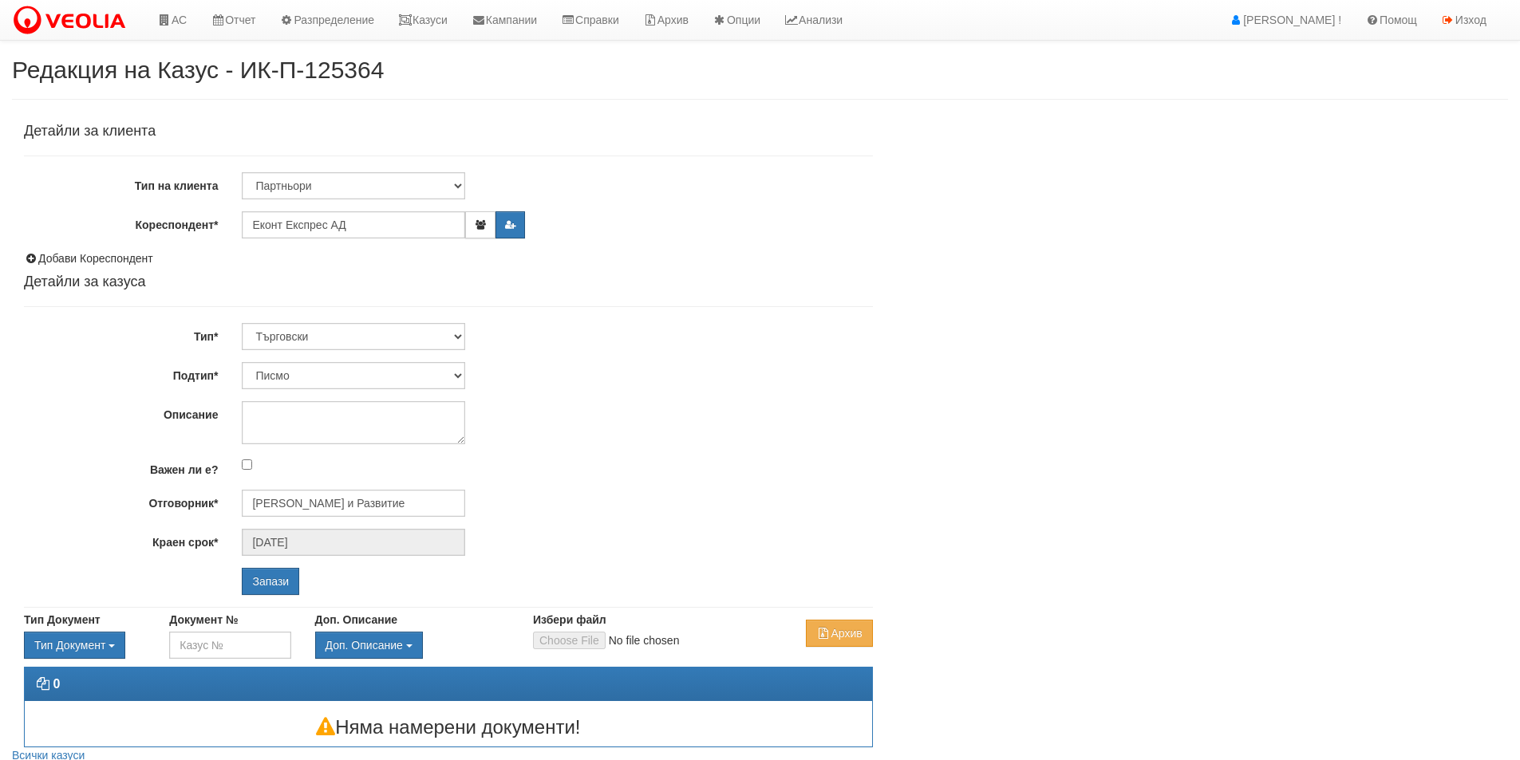
select select "Писмо"
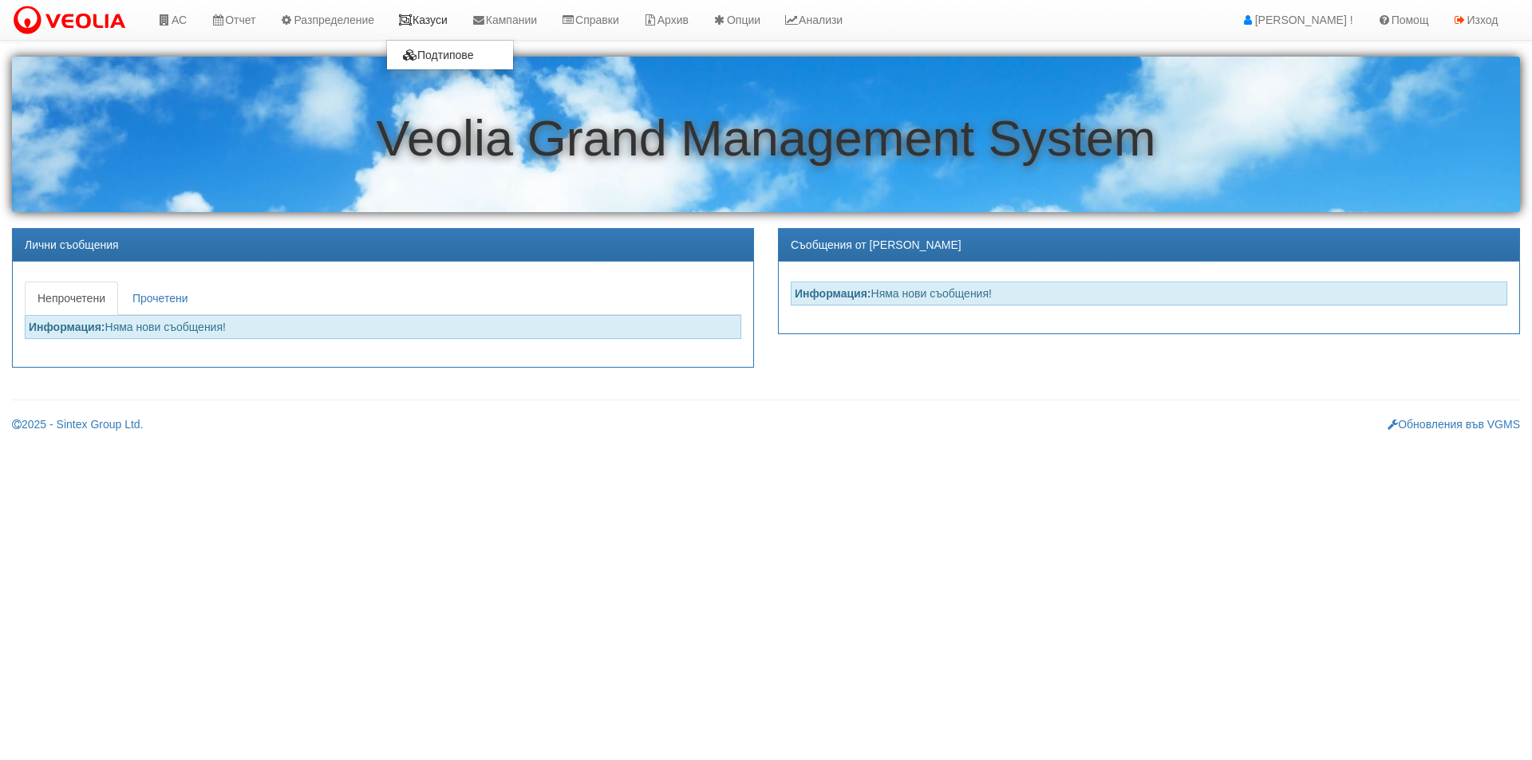
click at [417, 13] on link "Казуси" at bounding box center [422, 20] width 73 height 40
click at [449, 9] on link "Казуси" at bounding box center [422, 20] width 73 height 40
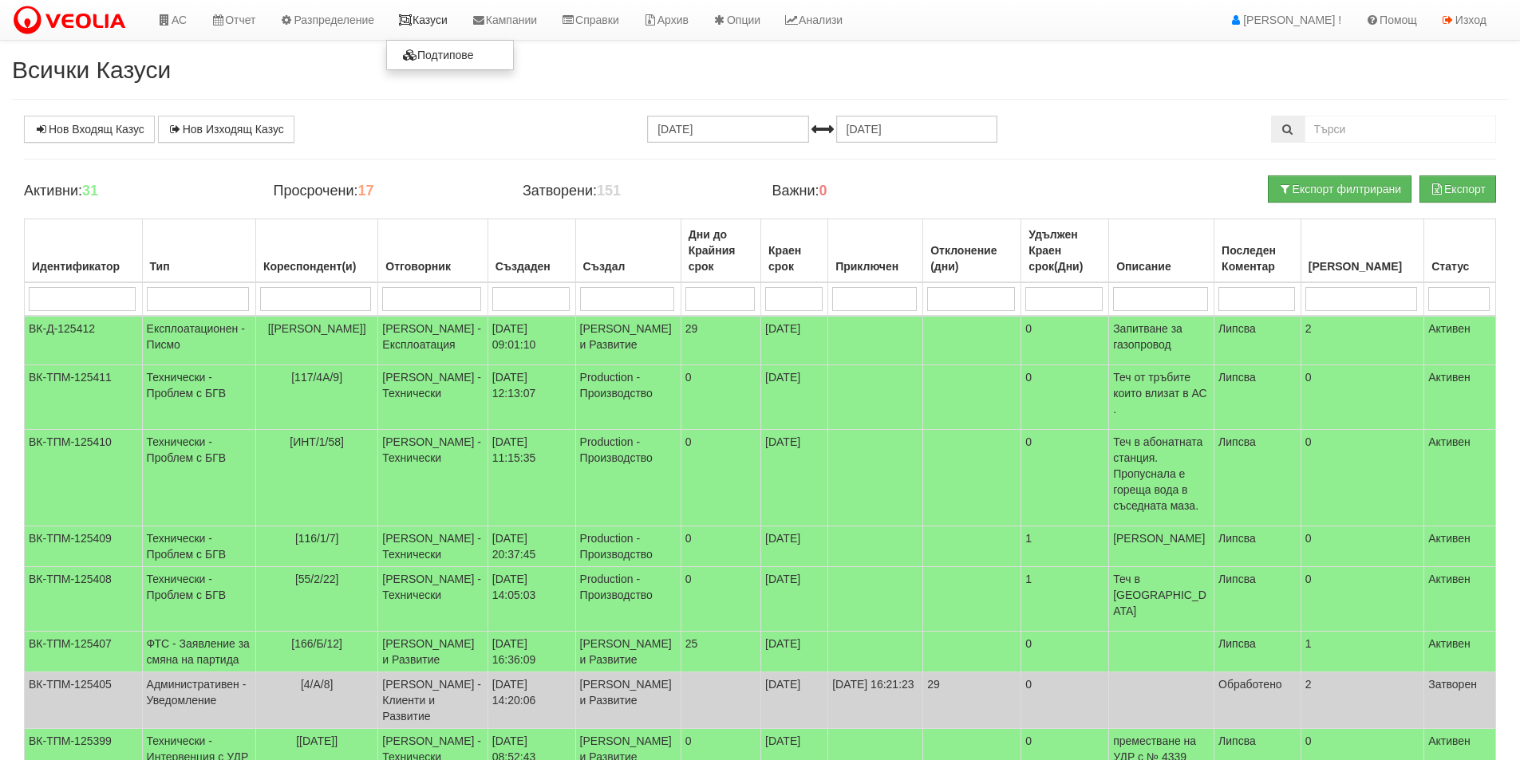
click at [434, 10] on link "Казуси" at bounding box center [422, 20] width 73 height 40
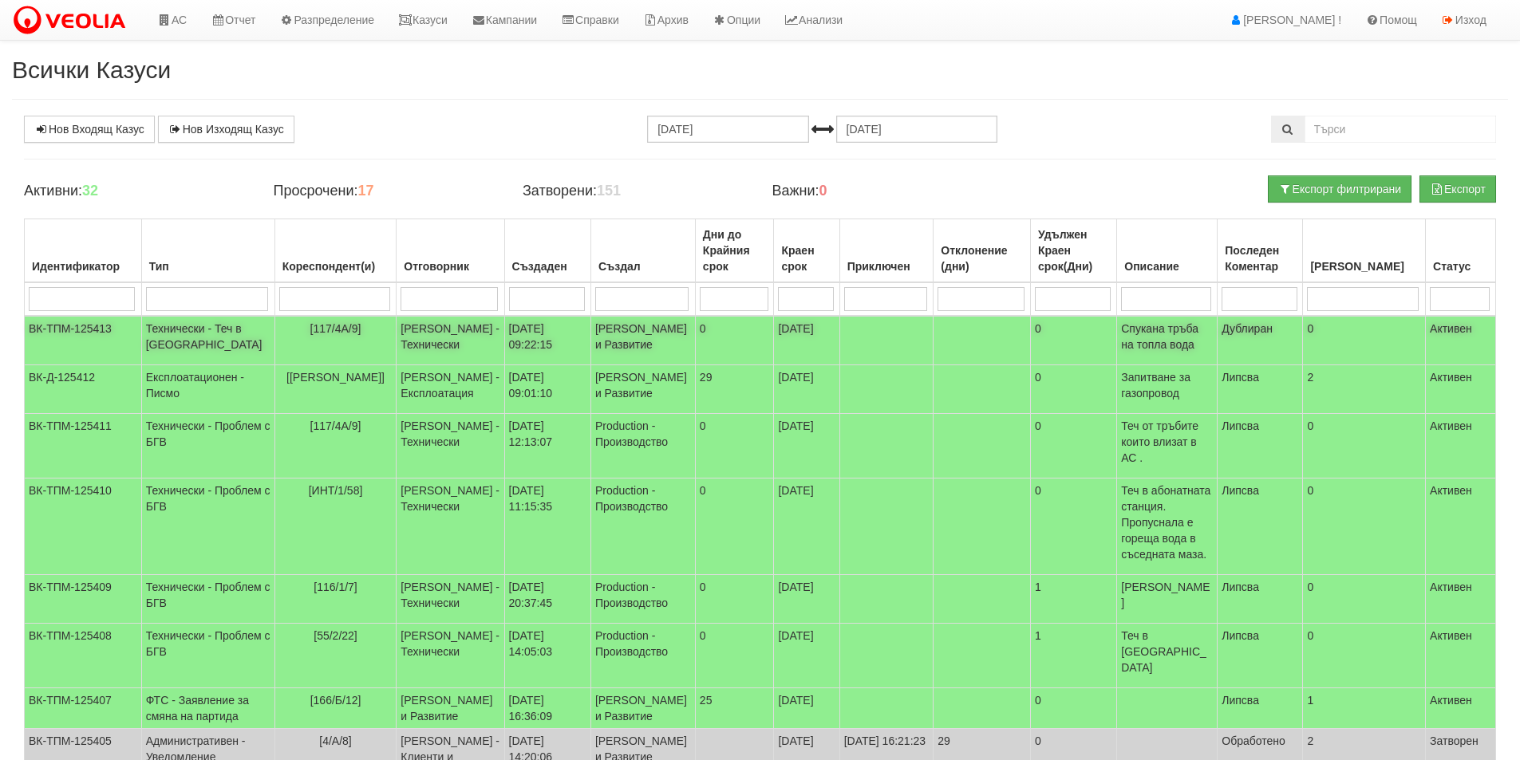
click at [590, 350] on td "[PERSON_NAME] и Развитие" at bounding box center [642, 340] width 105 height 49
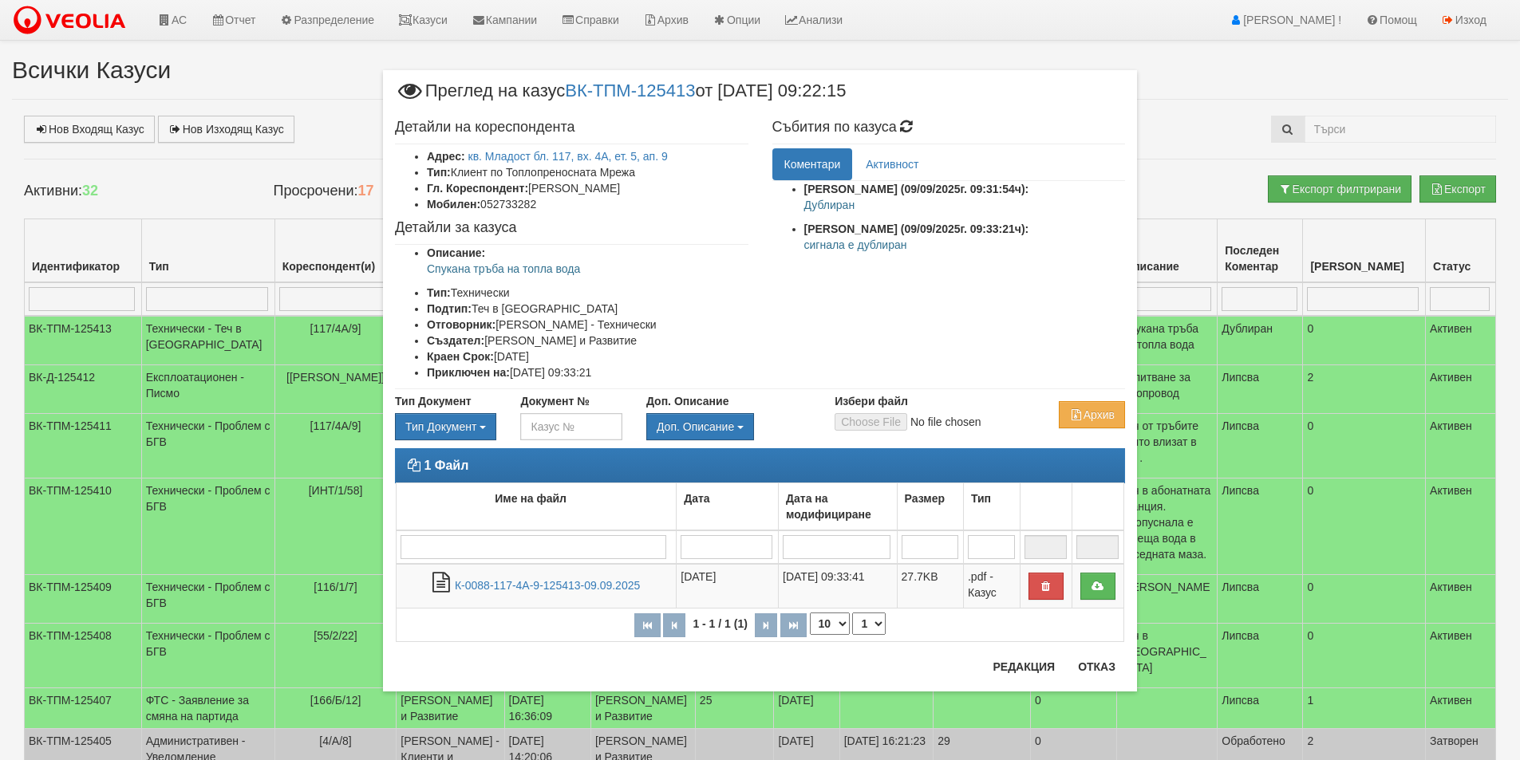
drag, startPoint x: 863, startPoint y: 206, endPoint x: 799, endPoint y: 206, distance: 64.6
click at [799, 206] on ul "Женя Димитрова (09/09/2025г. 09:31:54ч): Дублиран Женя Димитрова (09/09/2025г. …" at bounding box center [948, 221] width 353 height 80
copy p "Дублиран"
click at [1026, 664] on button "Редакция" at bounding box center [1023, 667] width 81 height 26
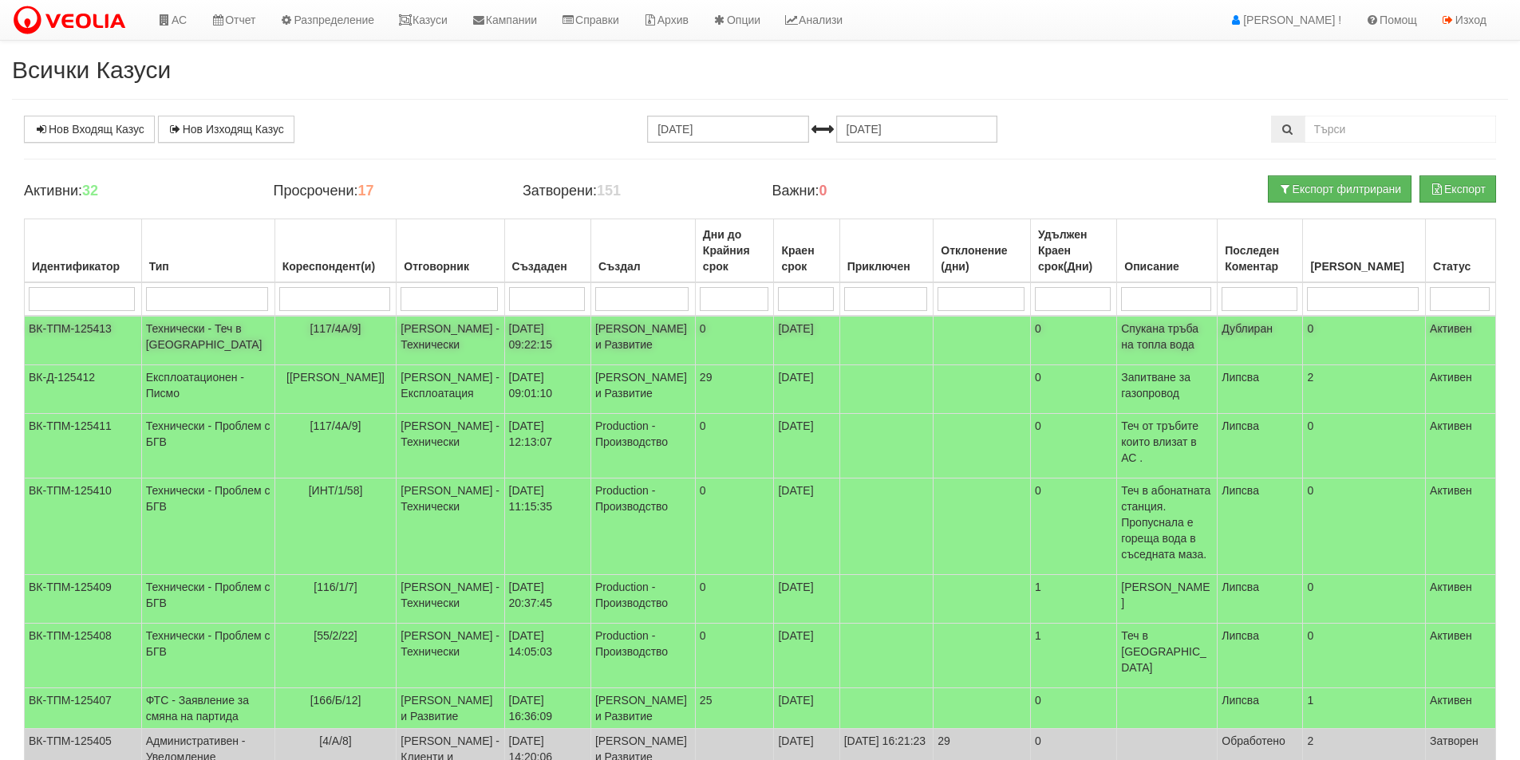
click at [581, 346] on td "09/09/2025 09:22:15" at bounding box center [547, 340] width 86 height 49
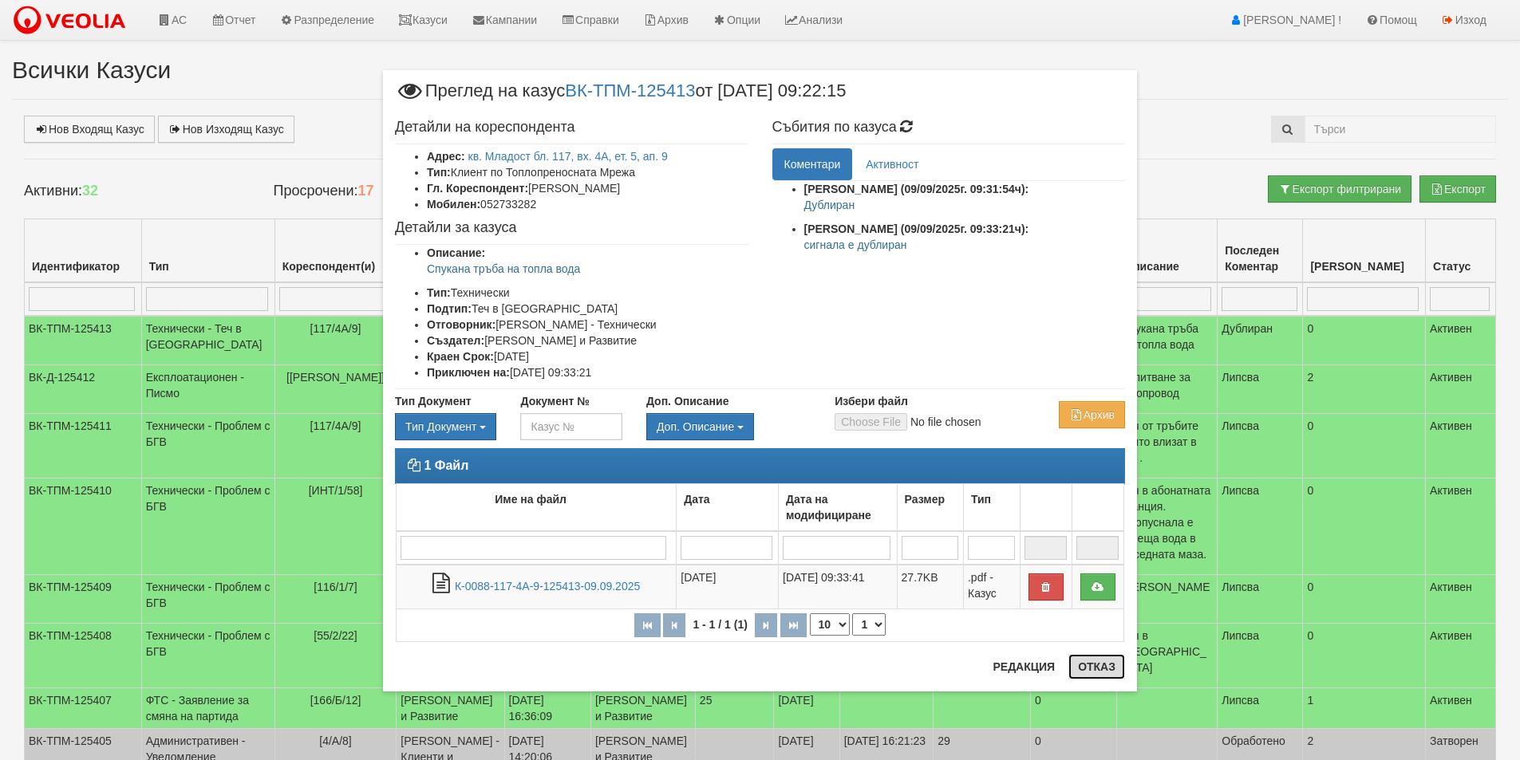
click at [1103, 665] on button "Отказ" at bounding box center [1096, 667] width 57 height 26
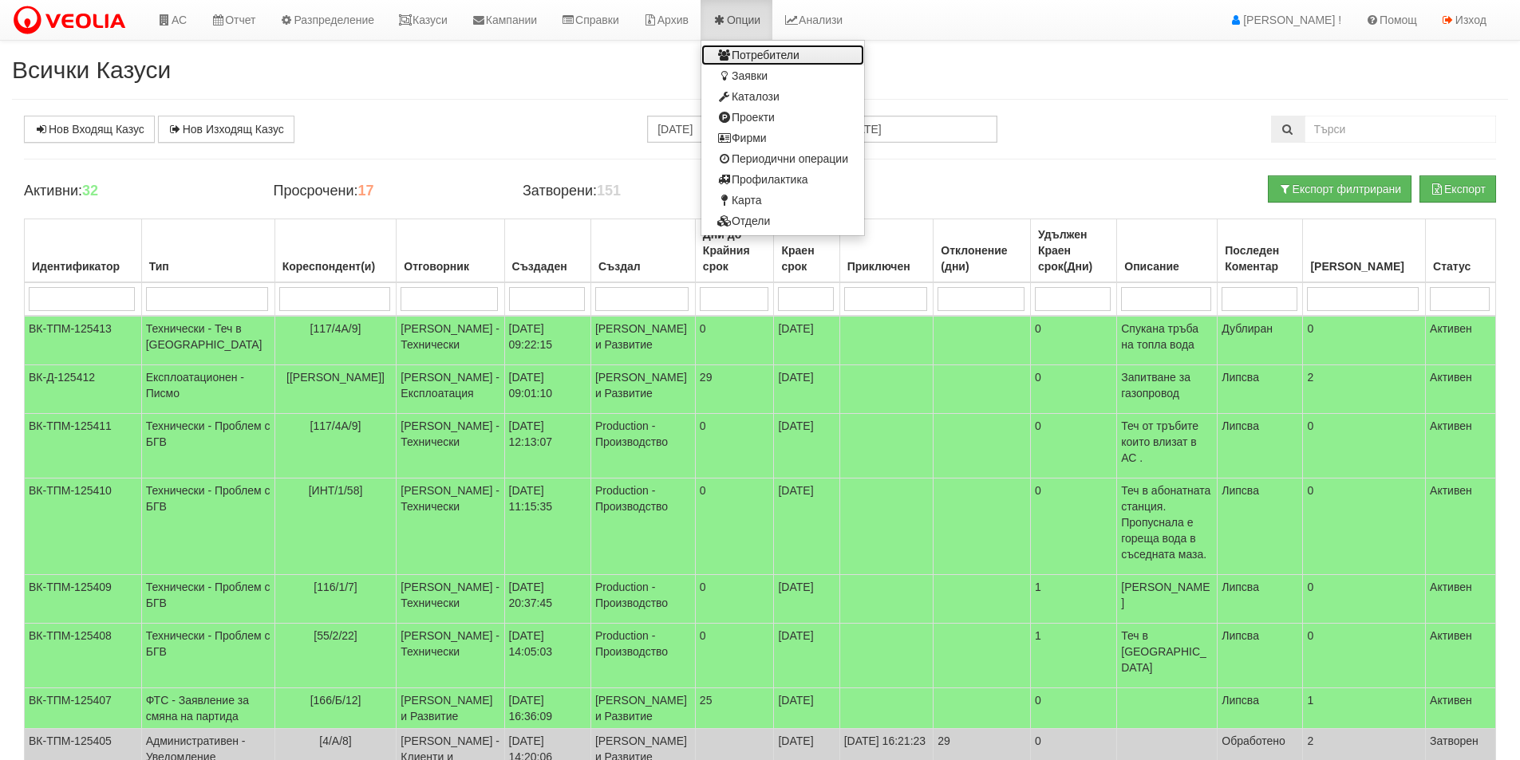
click at [783, 58] on link "Потребители" at bounding box center [782, 55] width 163 height 21
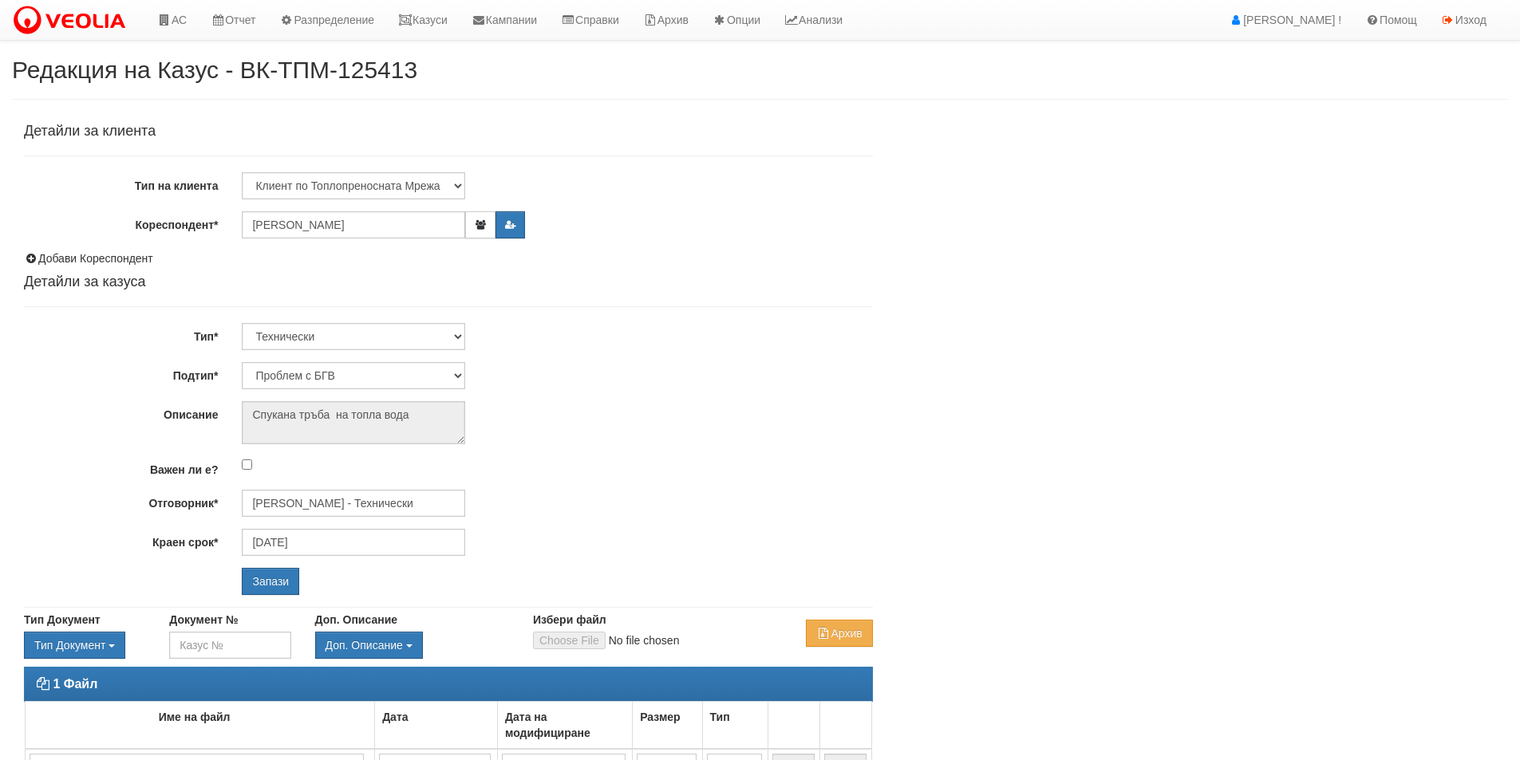
select select "Теч в [GEOGRAPHIC_DATA]"
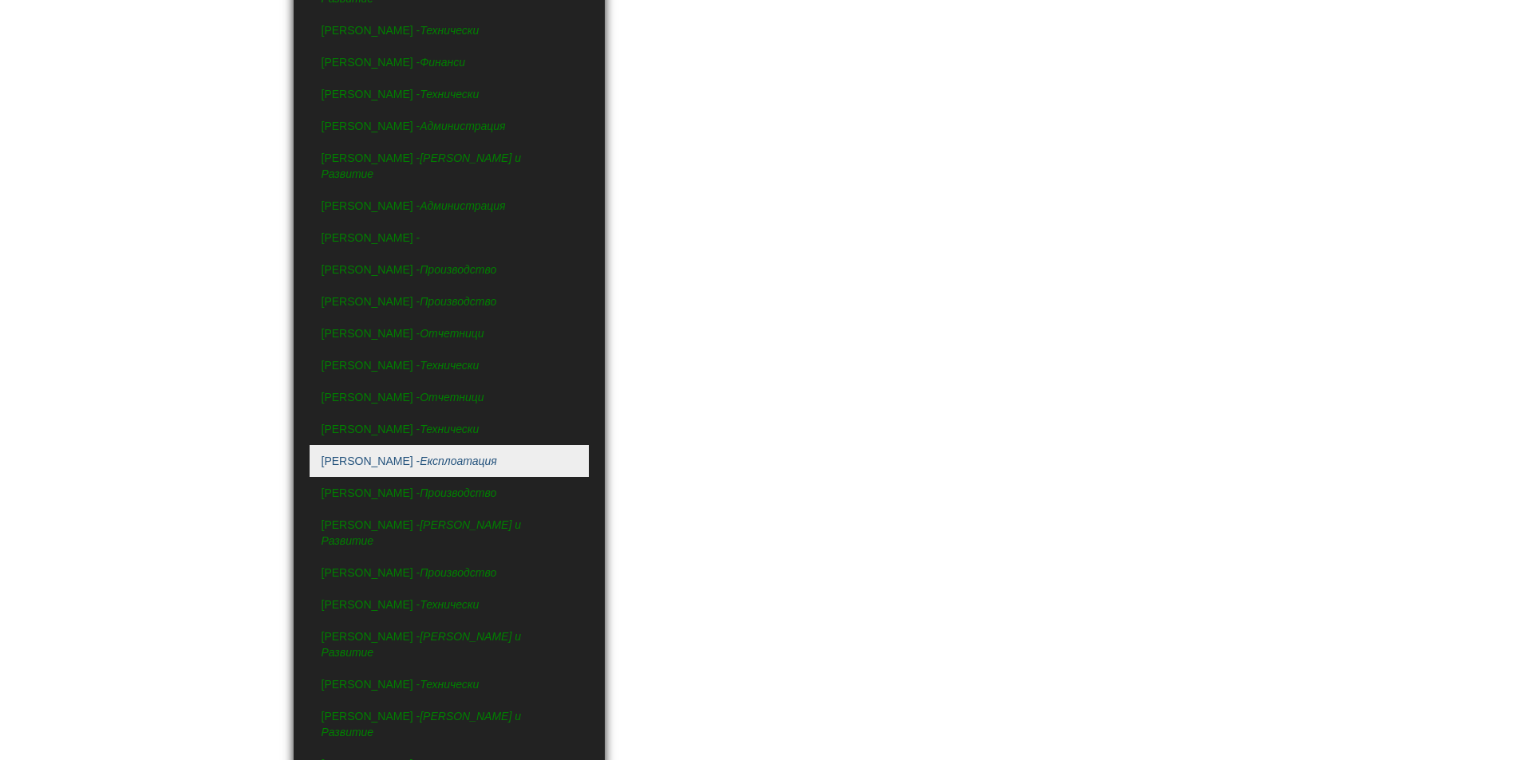
scroll to position [479, 0]
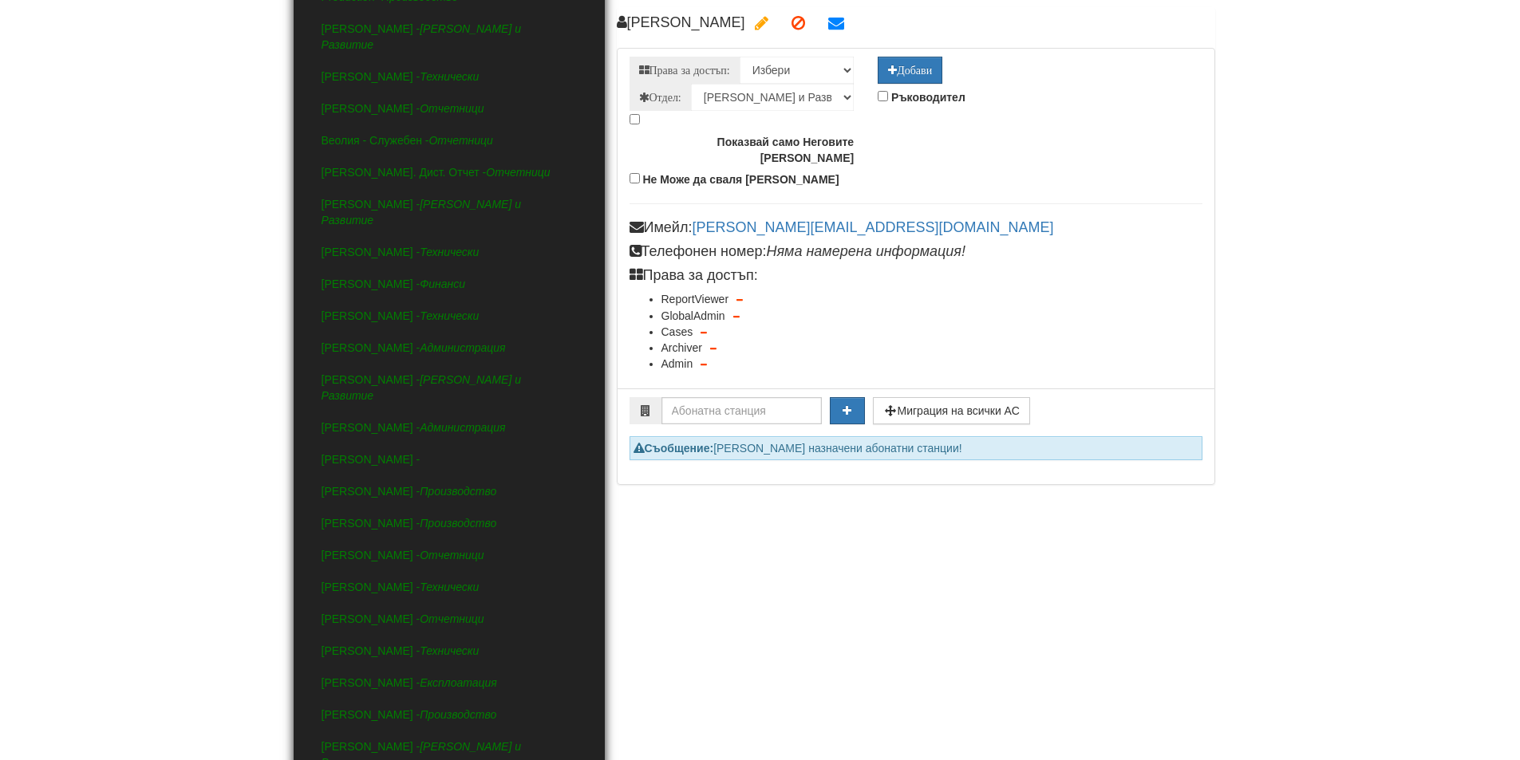
scroll to position [80, 0]
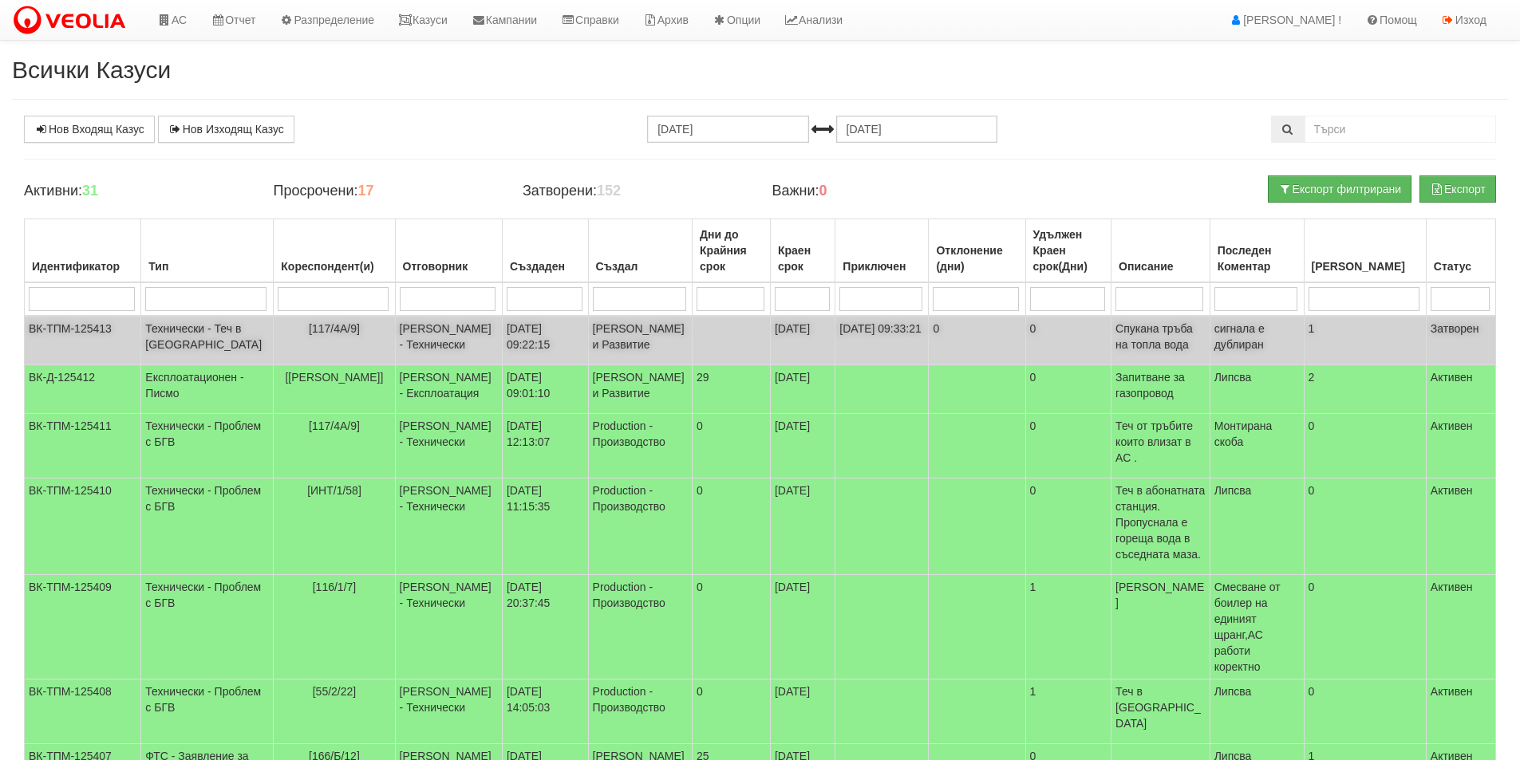
click at [638, 350] on td "[PERSON_NAME] и Развитие" at bounding box center [640, 340] width 104 height 49
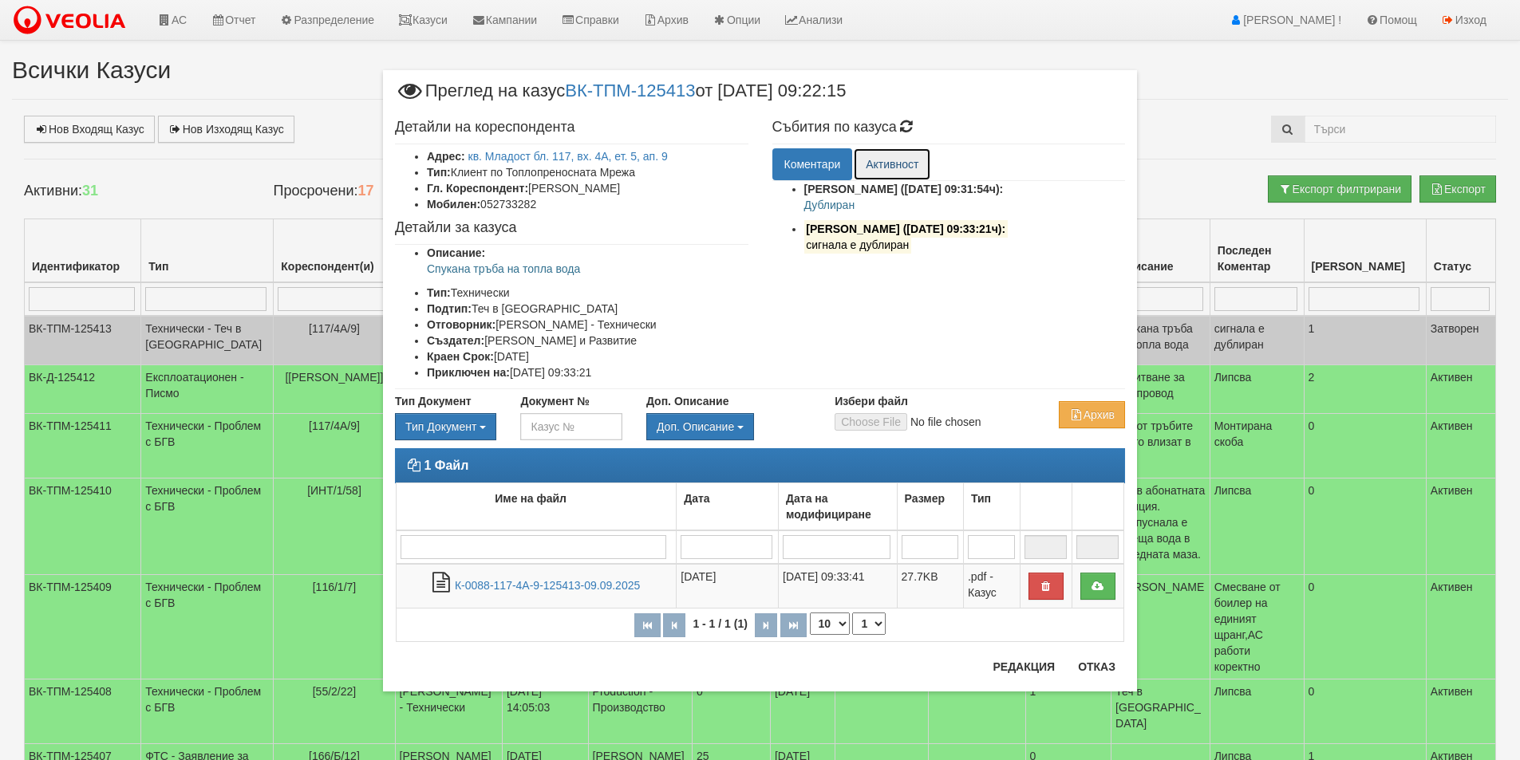
click at [871, 171] on link "Активност" at bounding box center [892, 164] width 77 height 32
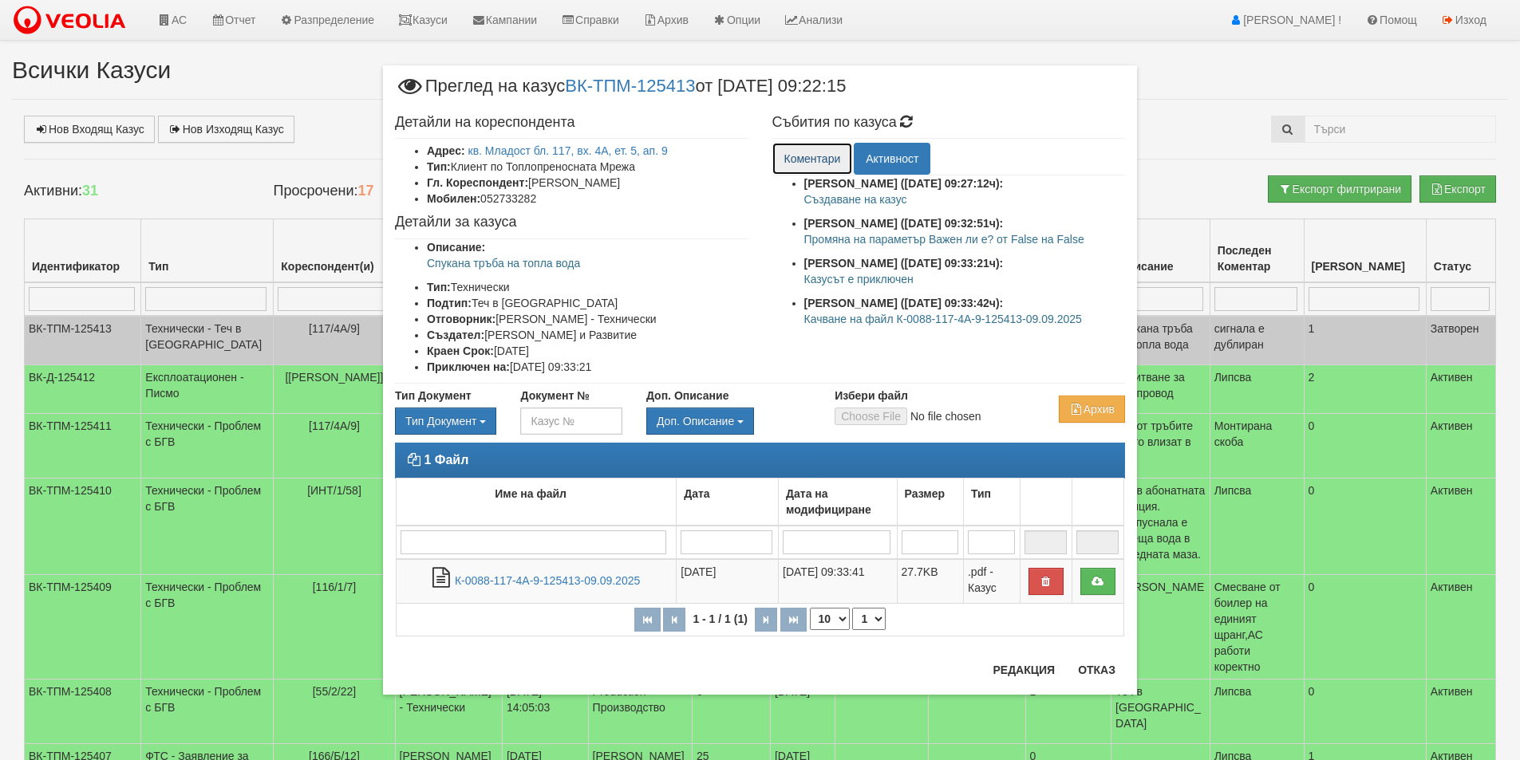
click at [827, 157] on link "Коментари" at bounding box center [812, 159] width 81 height 32
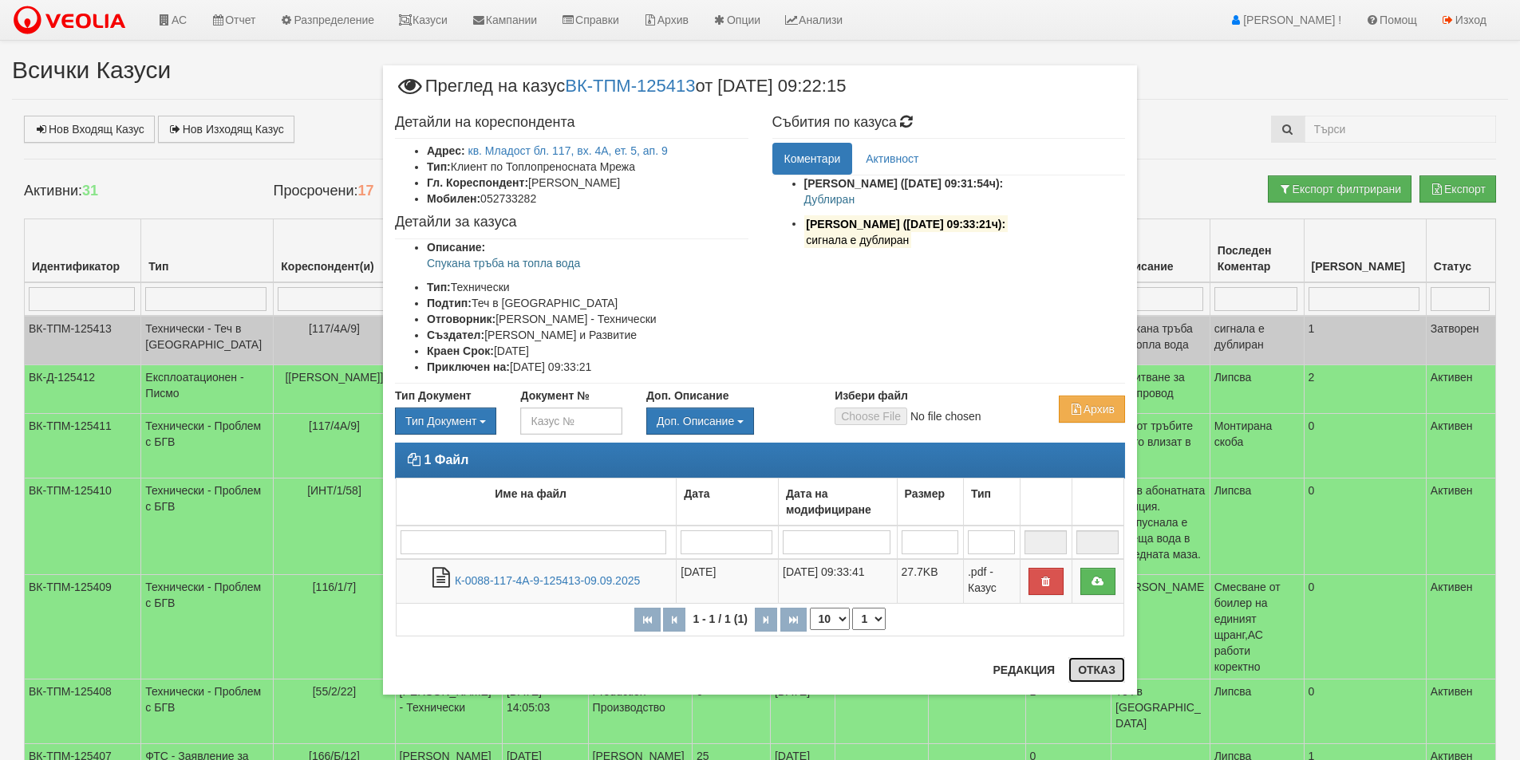
click at [1091, 660] on button "Отказ" at bounding box center [1096, 671] width 57 height 26
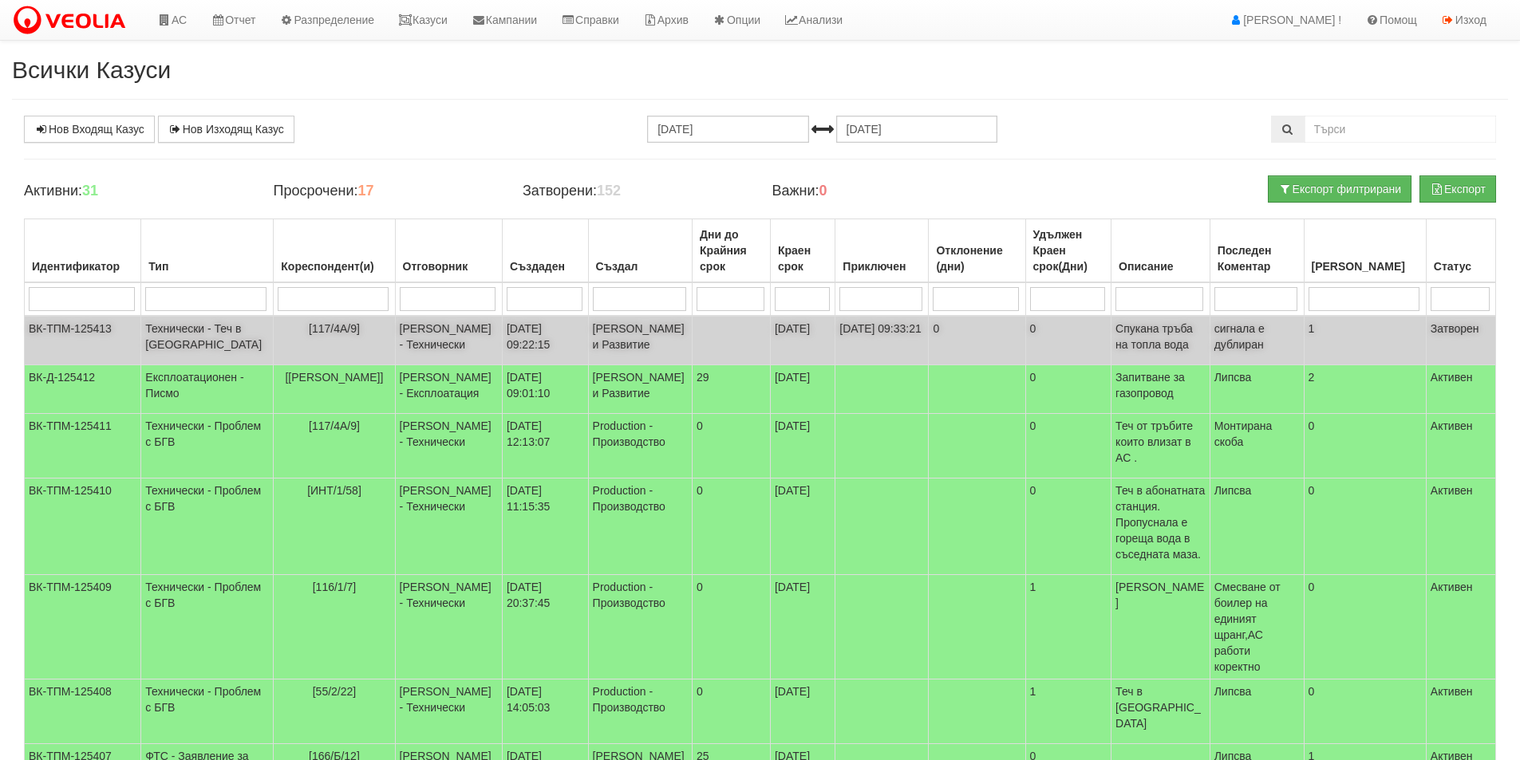
click at [887, 331] on td "[DATE] 09:33:21" at bounding box center [881, 340] width 93 height 49
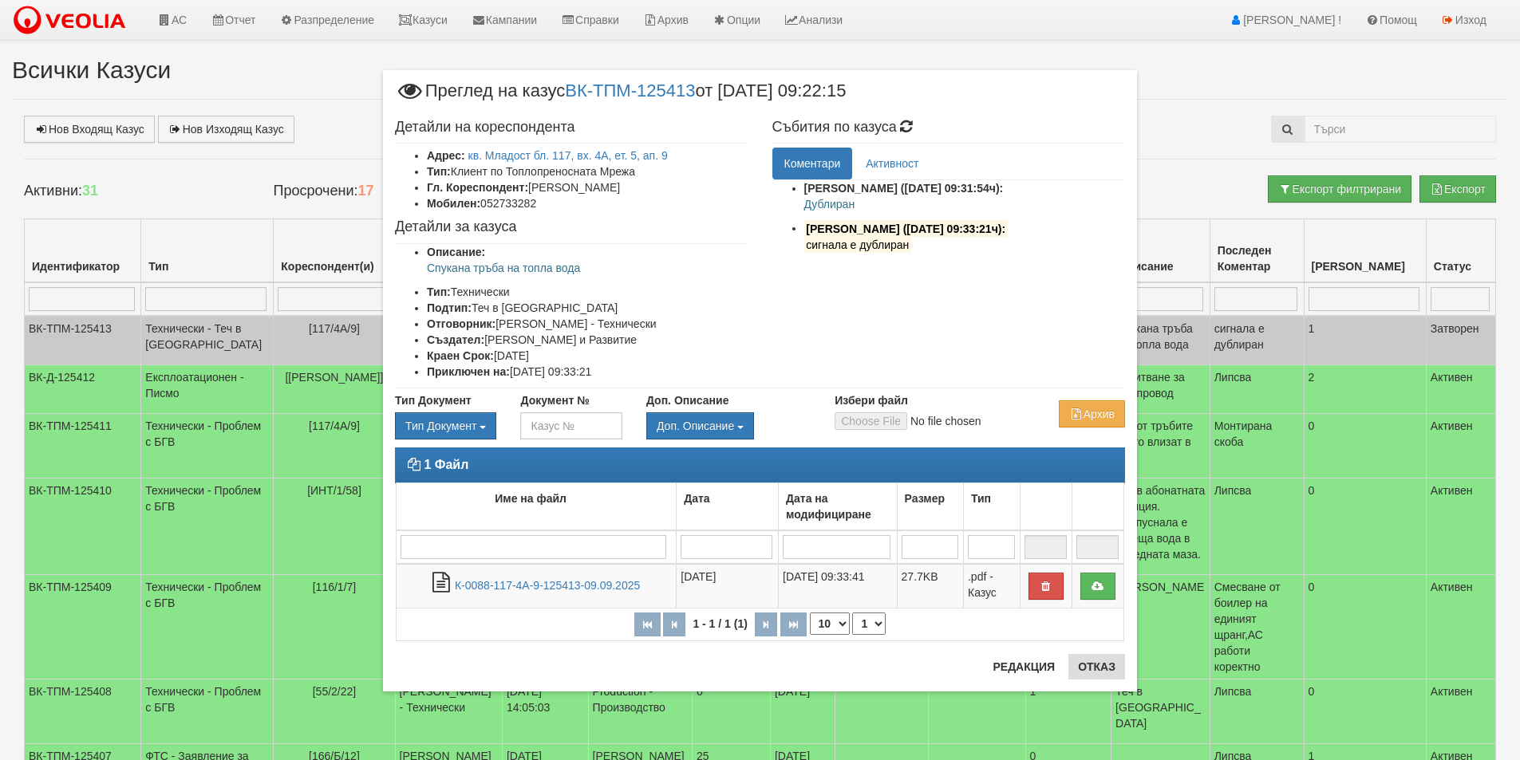
drag, startPoint x: 1099, startPoint y: 652, endPoint x: 1095, endPoint y: 662, distance: 10.4
click at [1097, 658] on div "Детайли на кореспондента Адрес: кв. Младост бл. 117, вх. 4А, ет. 5, [DATE] Тип:…" at bounding box center [760, 385] width 730 height 547
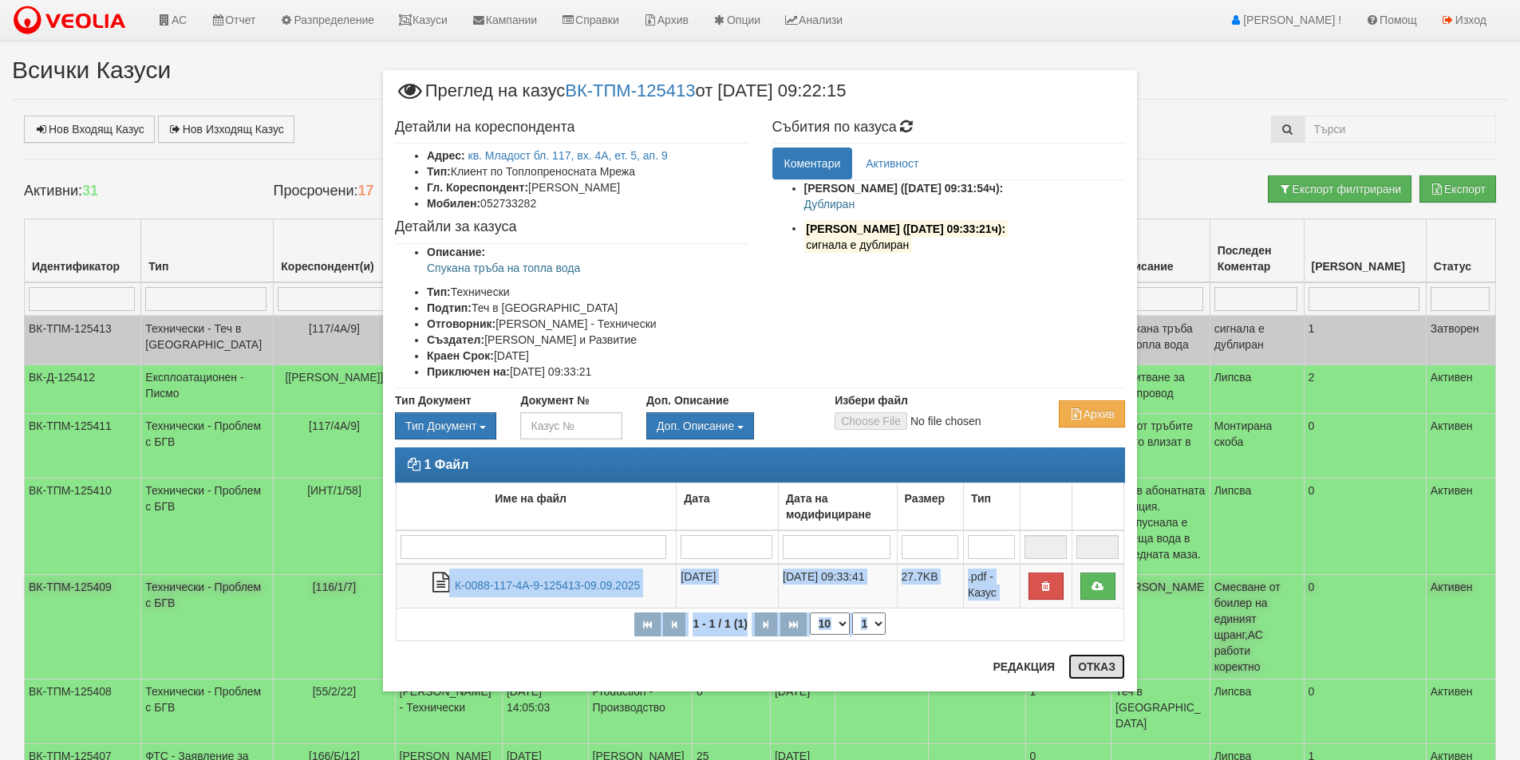
drag, startPoint x: 1093, startPoint y: 664, endPoint x: 1068, endPoint y: 669, distance: 26.1
click at [1090, 666] on button "Отказ" at bounding box center [1096, 667] width 57 height 26
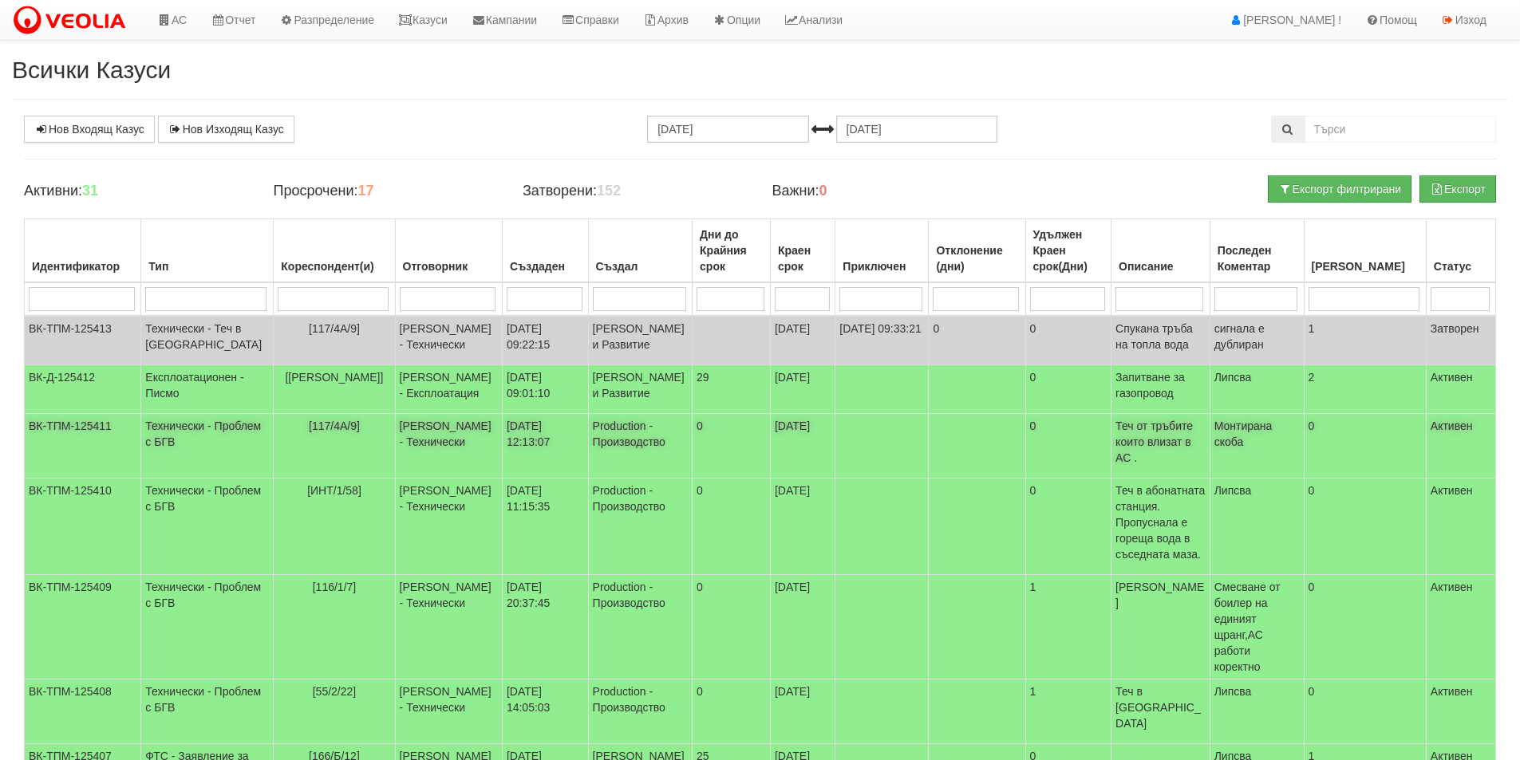
click at [426, 474] on td "Дончо Дончев - Технически" at bounding box center [448, 446] width 107 height 65
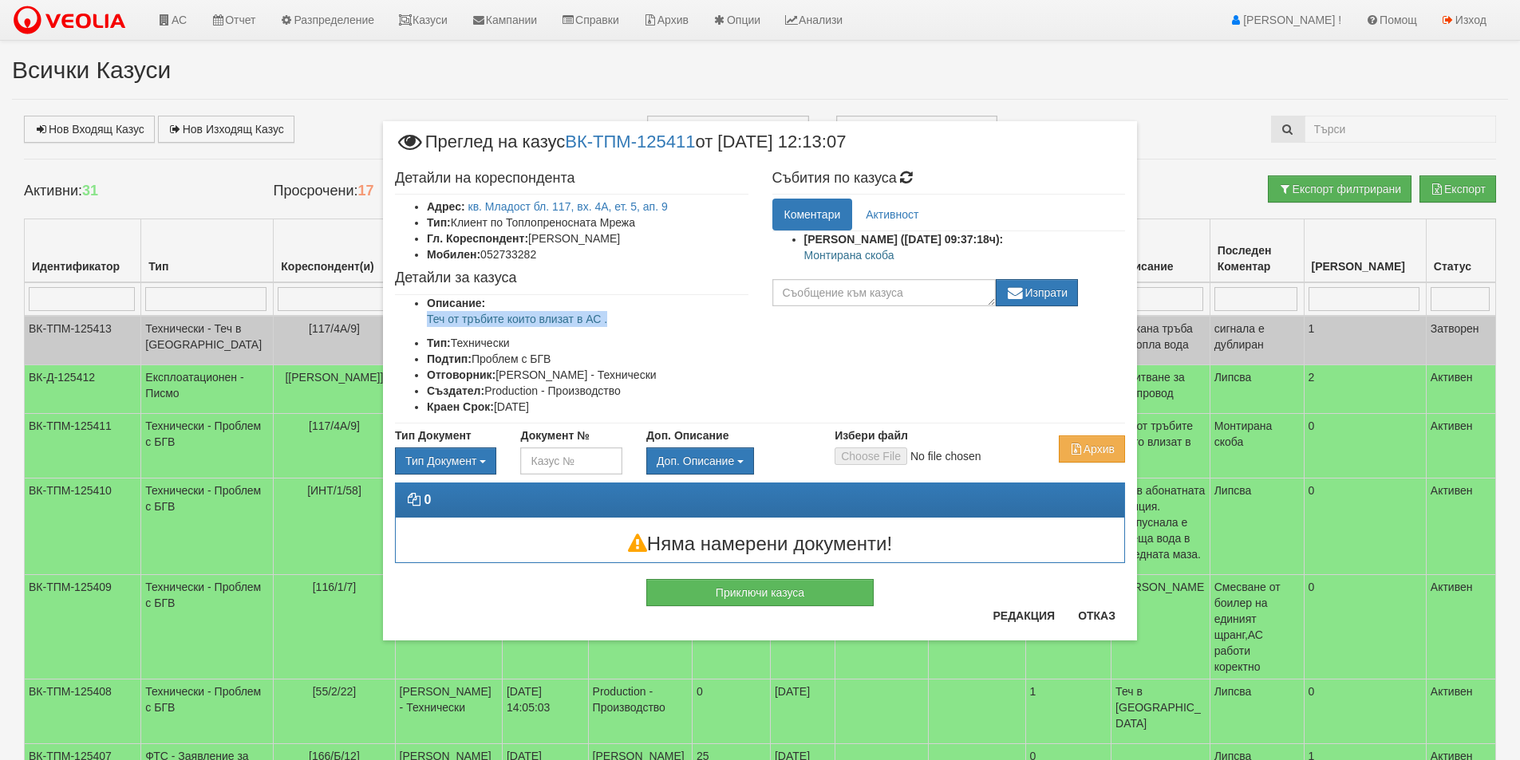
drag, startPoint x: 629, startPoint y: 313, endPoint x: 394, endPoint y: 322, distance: 234.8
click at [394, 322] on div "Детайли на кореспондента Адрес: кв. Младост бл. 117, вх. 4А, ет. 5, ап. 9 Тип: …" at bounding box center [571, 293] width 377 height 261
copy p "Теч от тръбите които влизат в АС ."
click at [1097, 632] on div "Редакция Отказ" at bounding box center [1054, 622] width 142 height 38
click at [1097, 612] on button "Отказ" at bounding box center [1096, 616] width 57 height 26
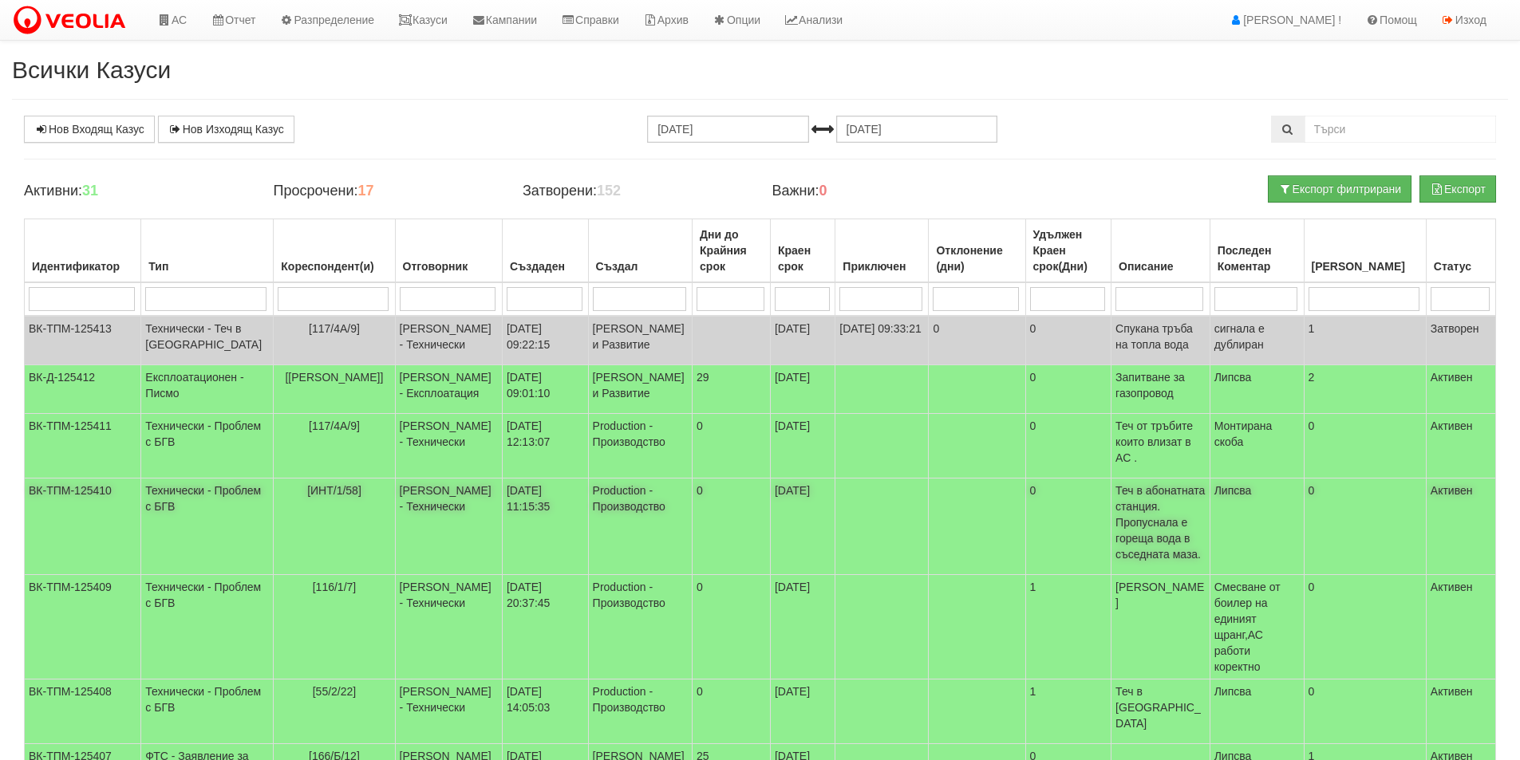
click at [399, 543] on td "Дончо Дончев - Технически" at bounding box center [448, 527] width 107 height 97
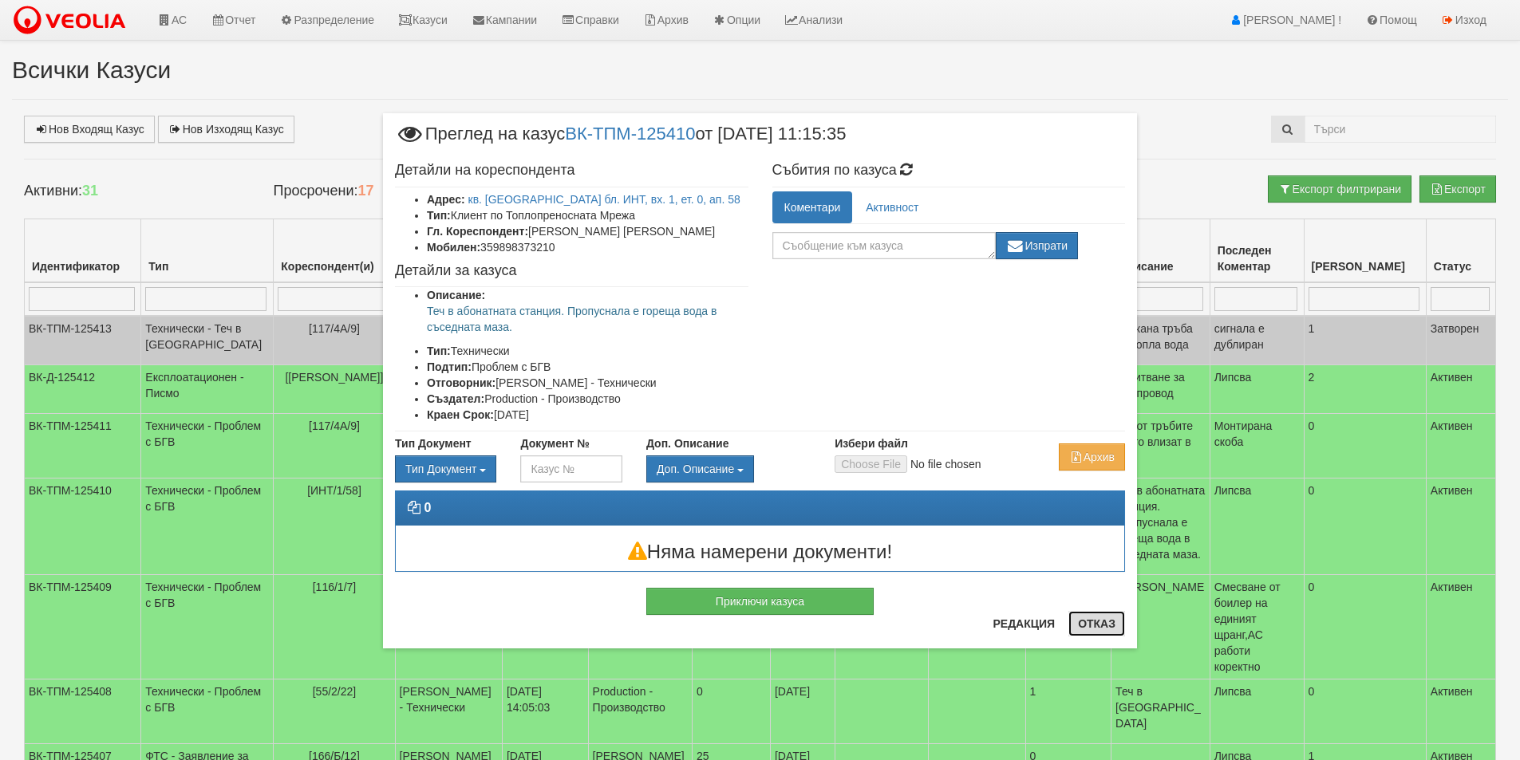
click at [1100, 618] on button "Отказ" at bounding box center [1096, 624] width 57 height 26
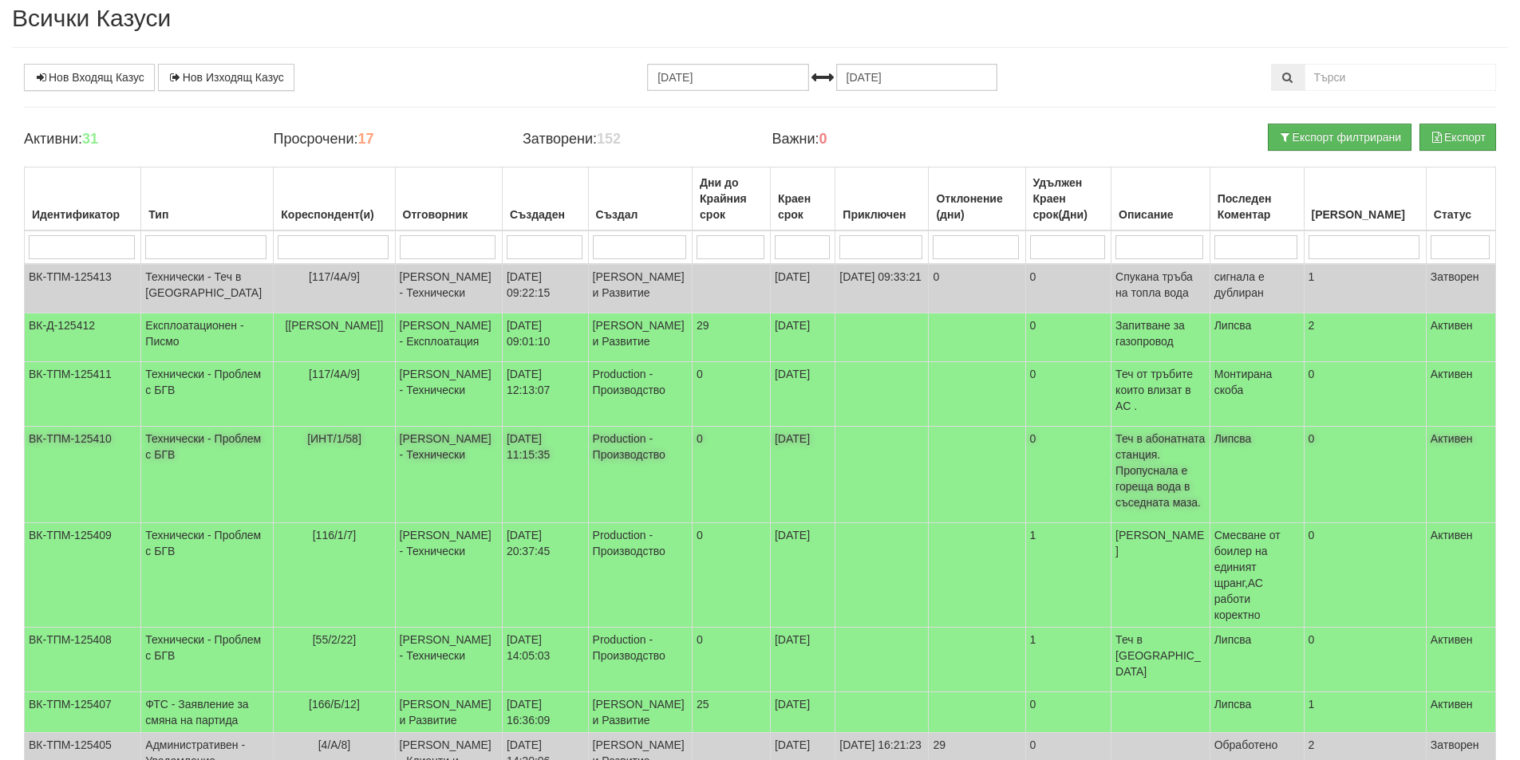
scroll to position [80, 0]
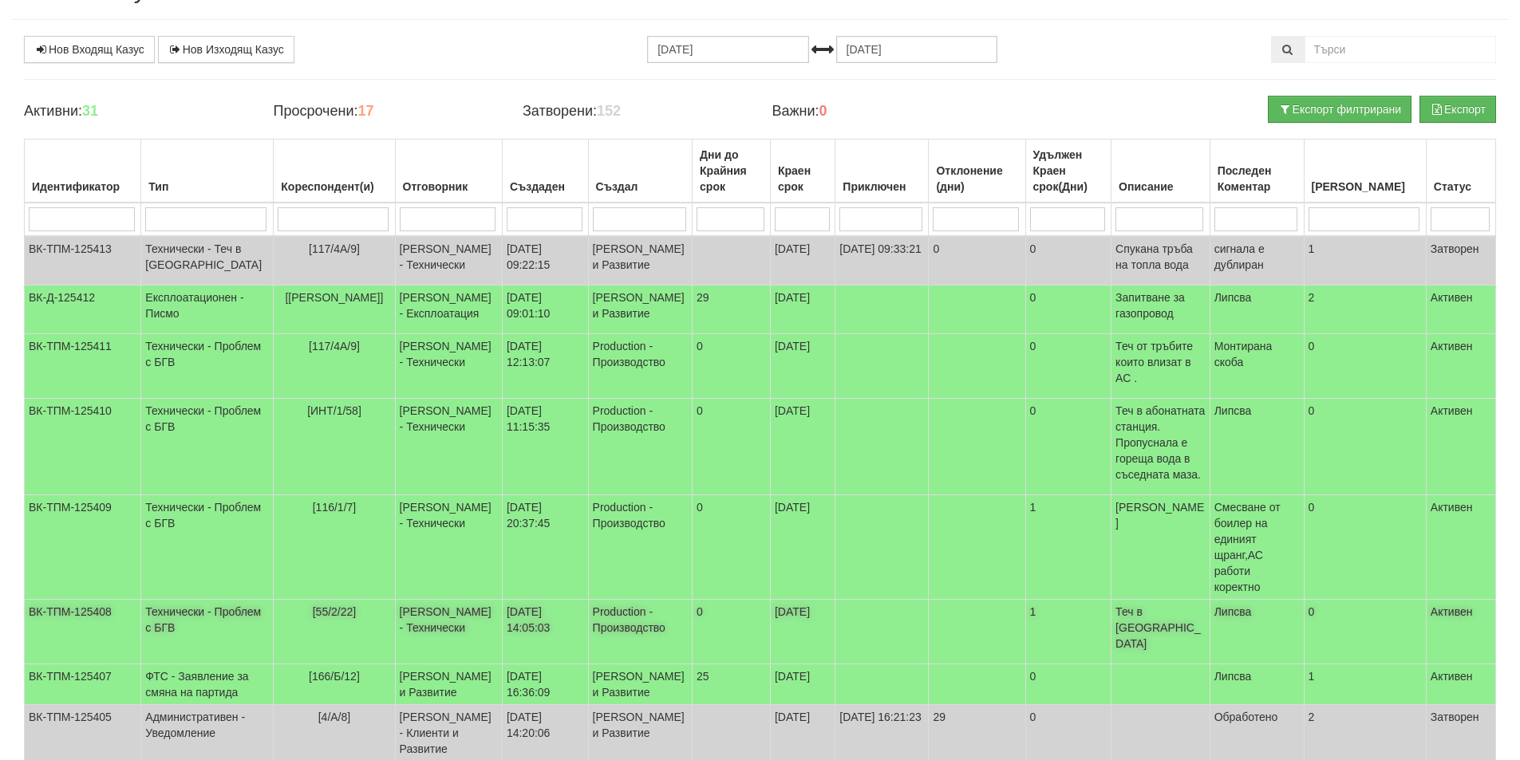
click at [274, 624] on td "[55/2/22]" at bounding box center [334, 632] width 121 height 65
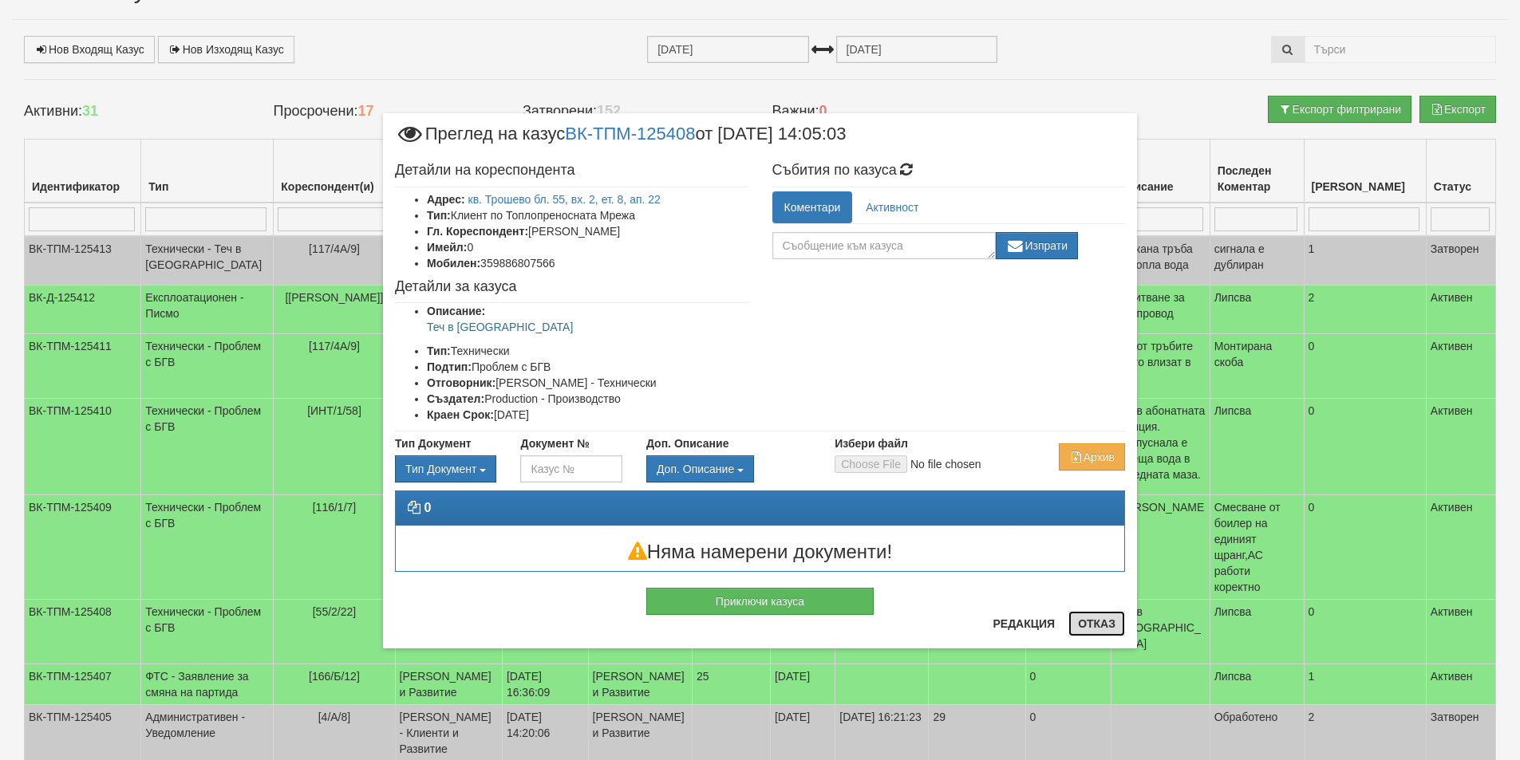
click at [1100, 624] on button "Отказ" at bounding box center [1096, 624] width 57 height 26
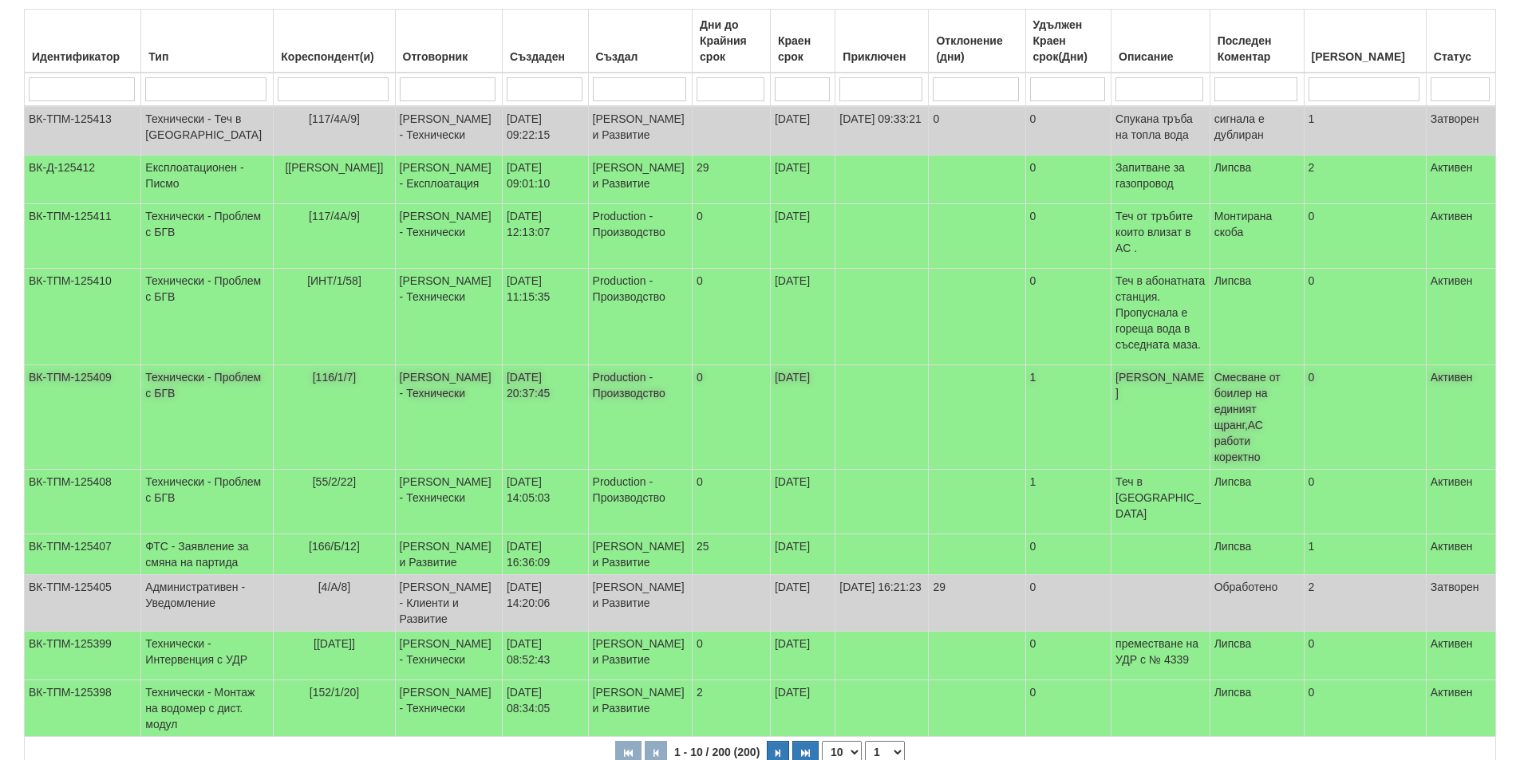
scroll to position [319, 0]
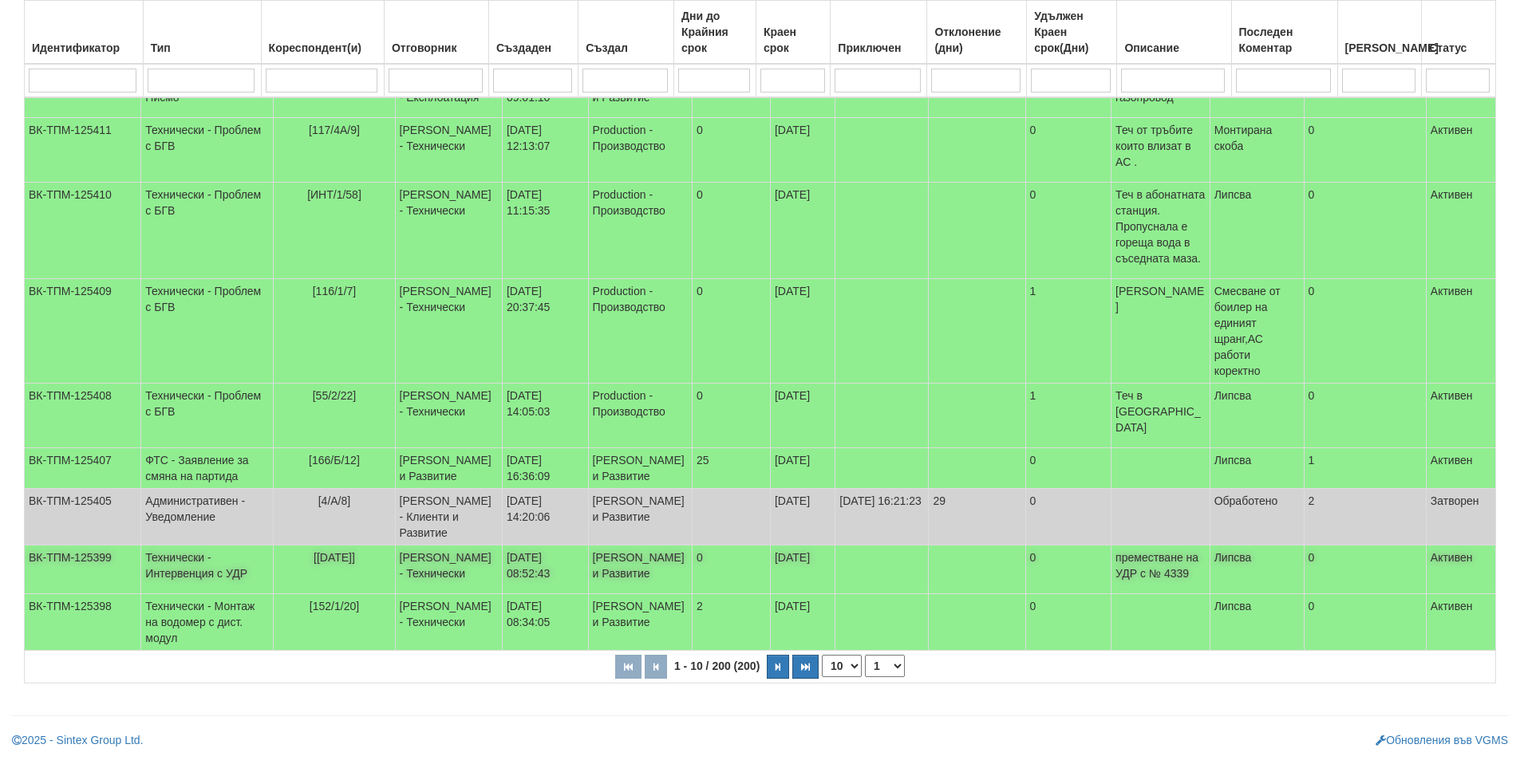
click at [323, 568] on td "[26/5/11]" at bounding box center [334, 570] width 121 height 49
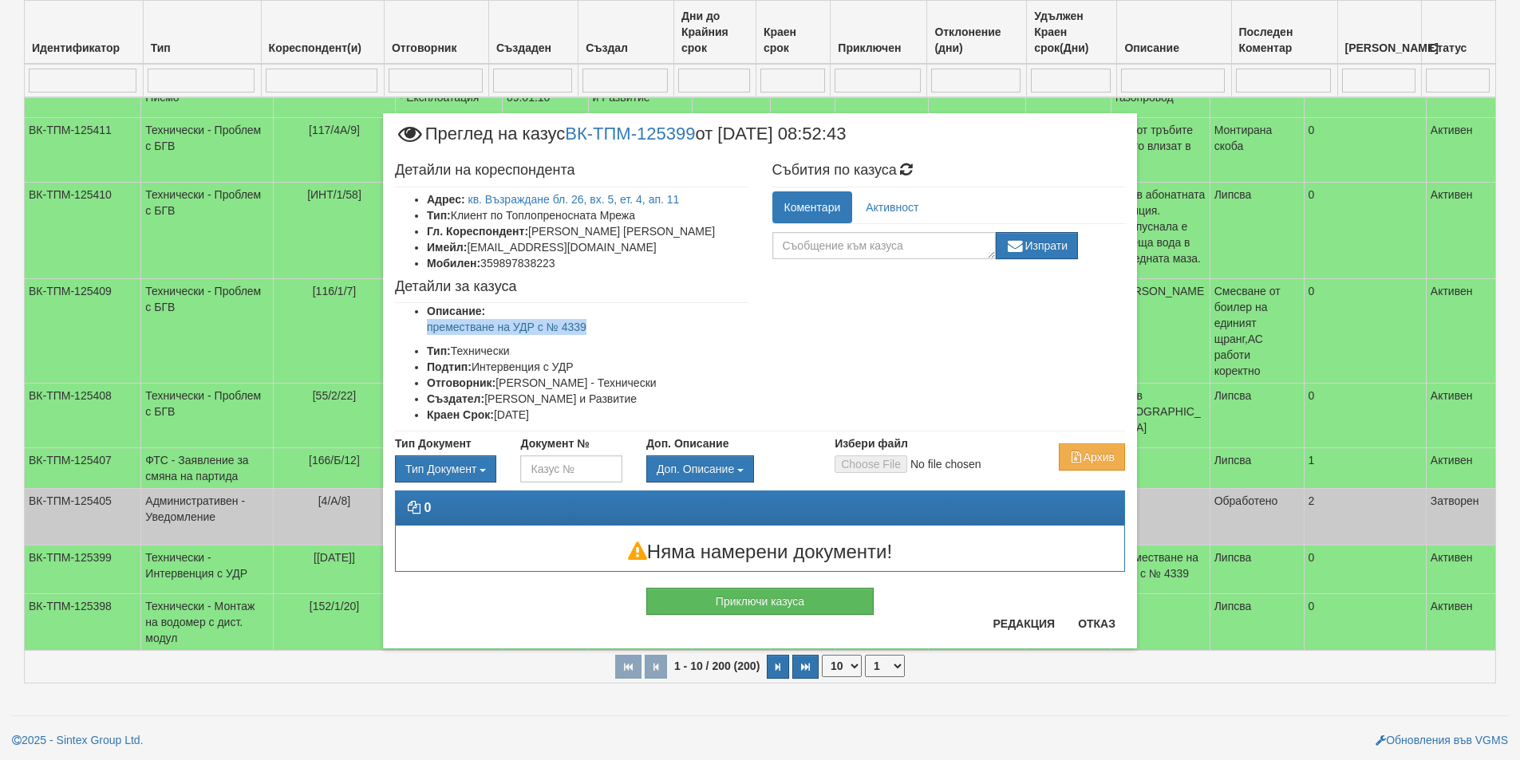
drag, startPoint x: 604, startPoint y: 325, endPoint x: 421, endPoint y: 320, distance: 183.6
click at [398, 323] on ul "Описание: преместване на УДР с № 4339 Тип: Технически Подтип: Интервенция с УДР…" at bounding box center [571, 363] width 353 height 120
copy p "преместване на УДР с № 4339"
click at [1119, 621] on button "Отказ" at bounding box center [1096, 624] width 57 height 26
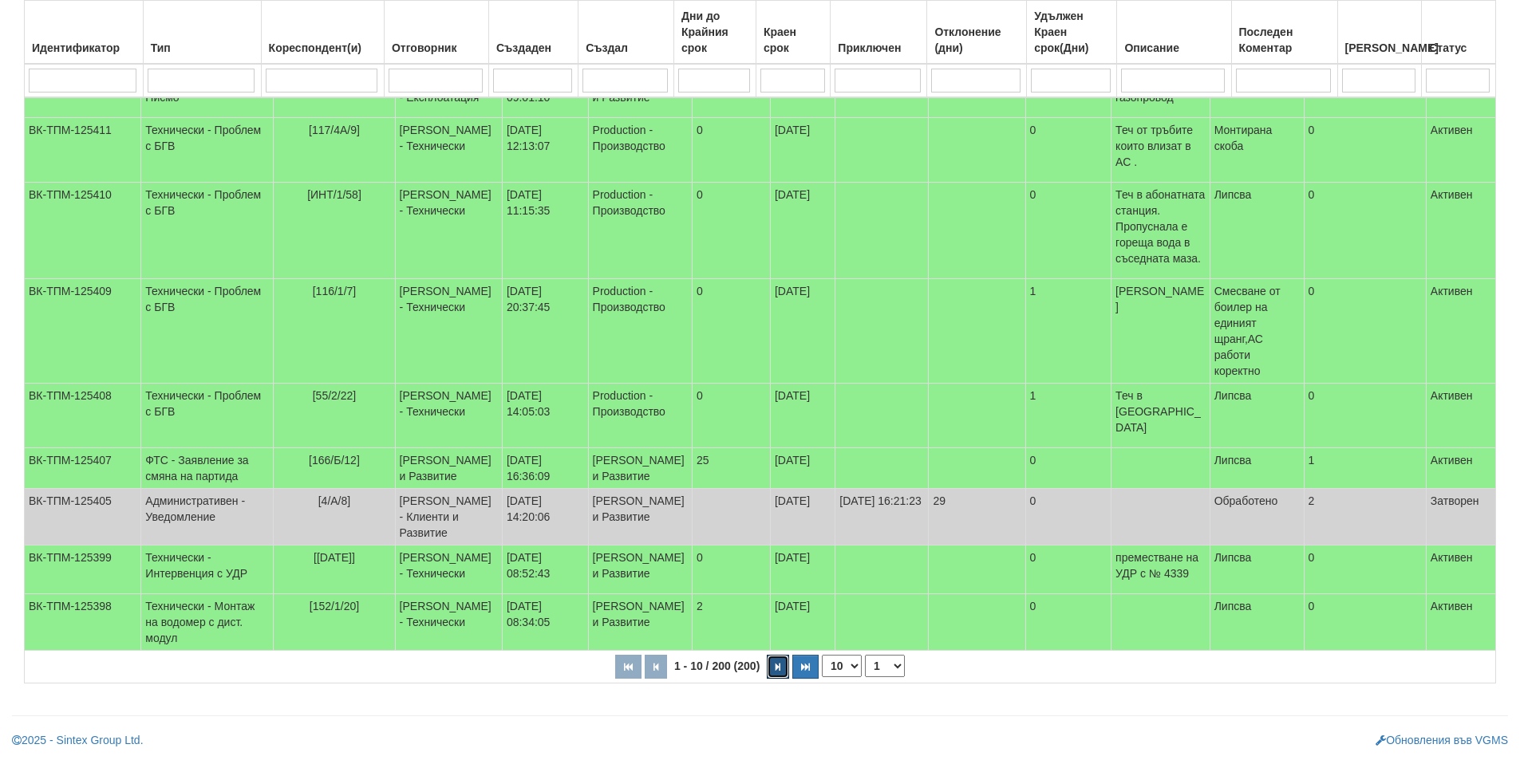
click at [775, 677] on button "button" at bounding box center [778, 667] width 22 height 24
select select "2"
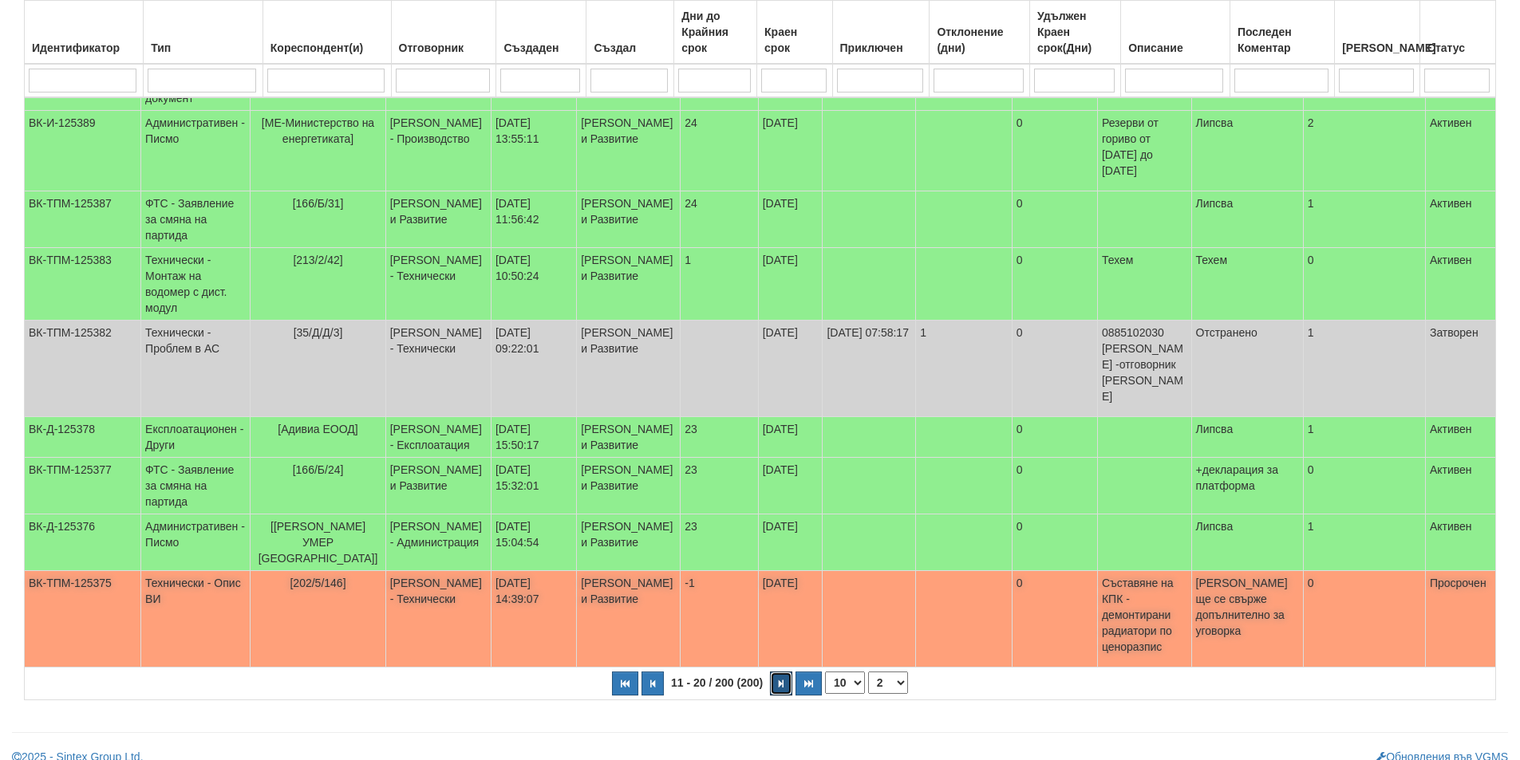
scroll to position [0, 0]
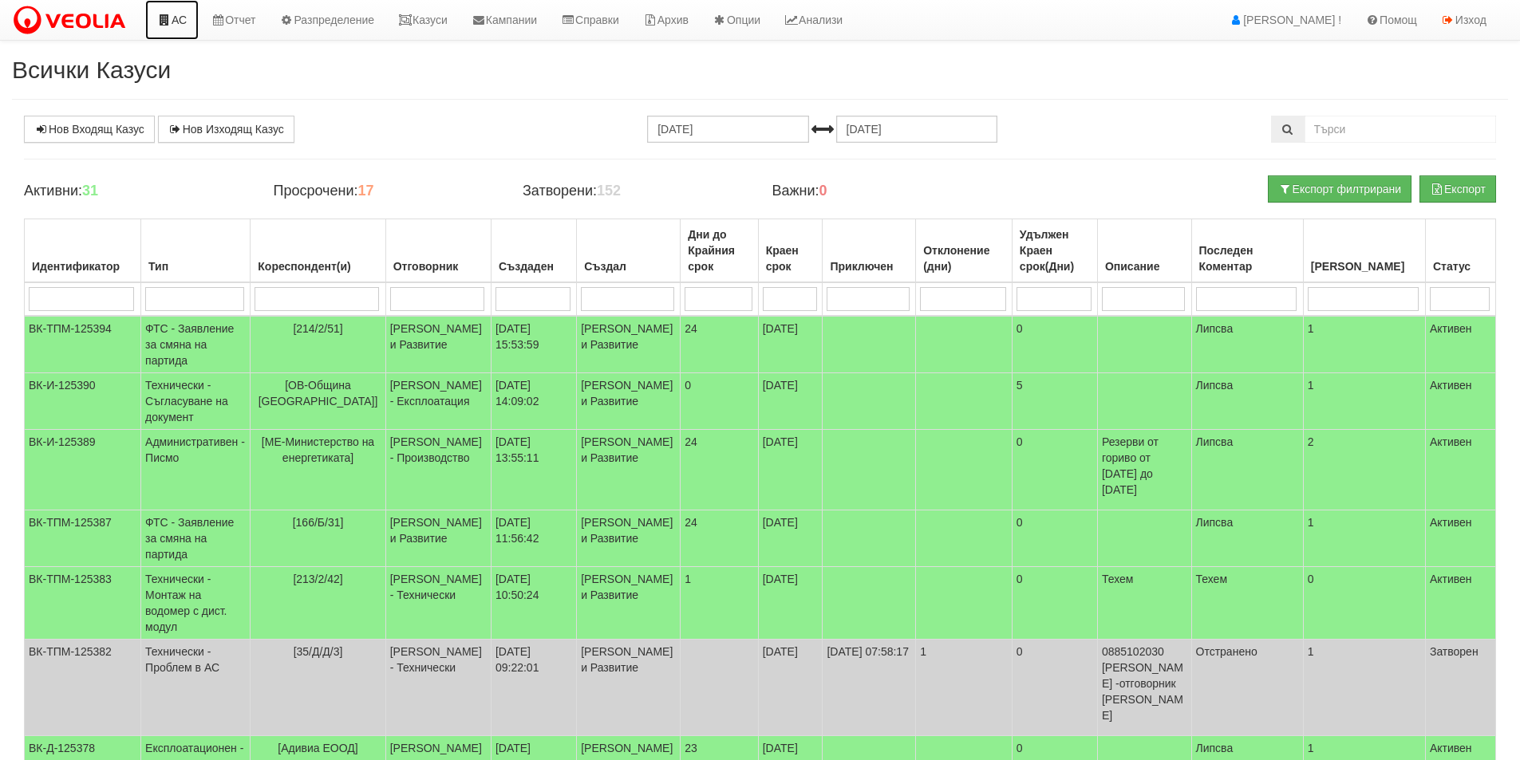
click at [154, 26] on link "АС" at bounding box center [171, 20] width 53 height 40
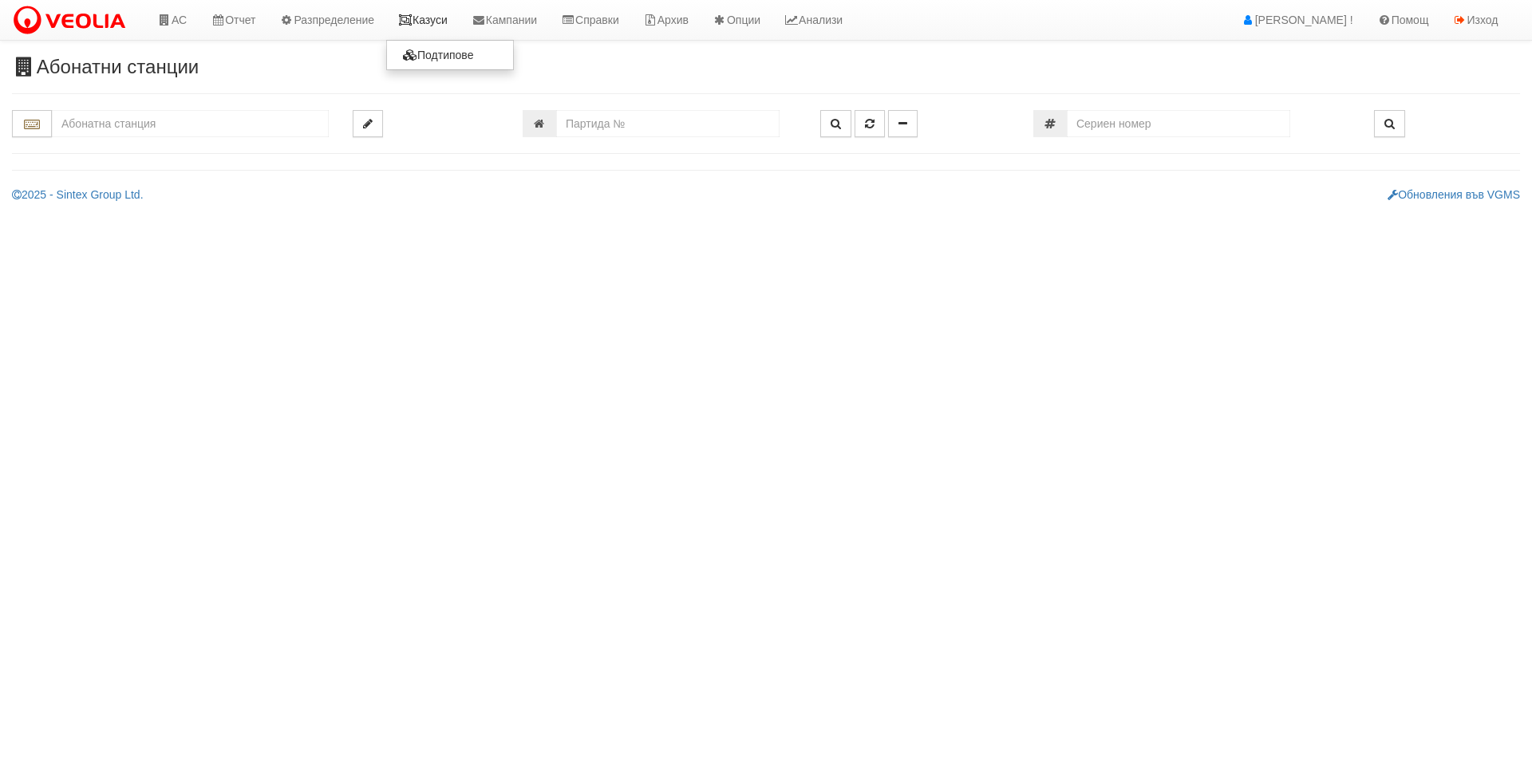
click at [425, 13] on link "Казуси" at bounding box center [422, 20] width 73 height 40
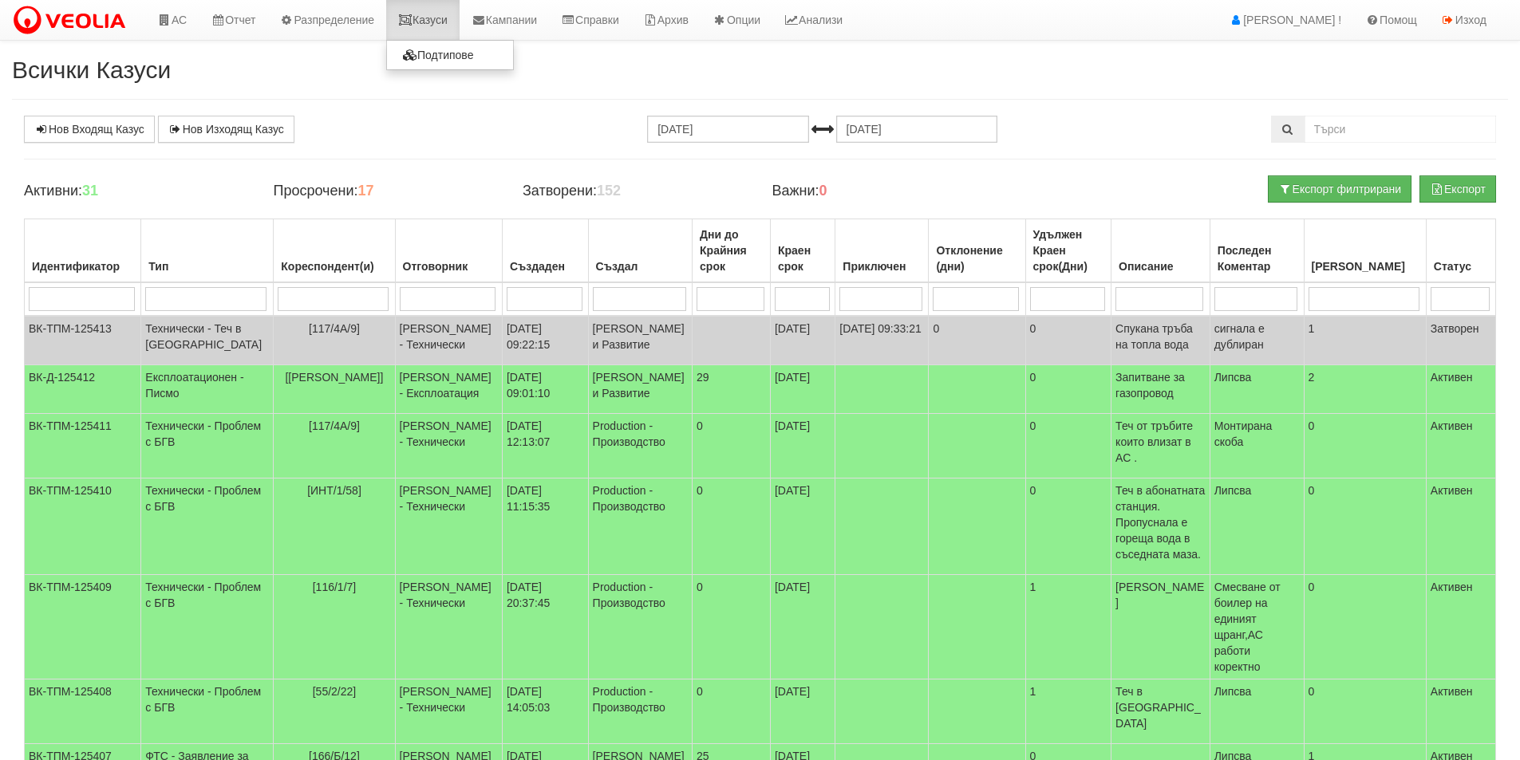
click at [432, 30] on link "Казуси" at bounding box center [422, 20] width 73 height 40
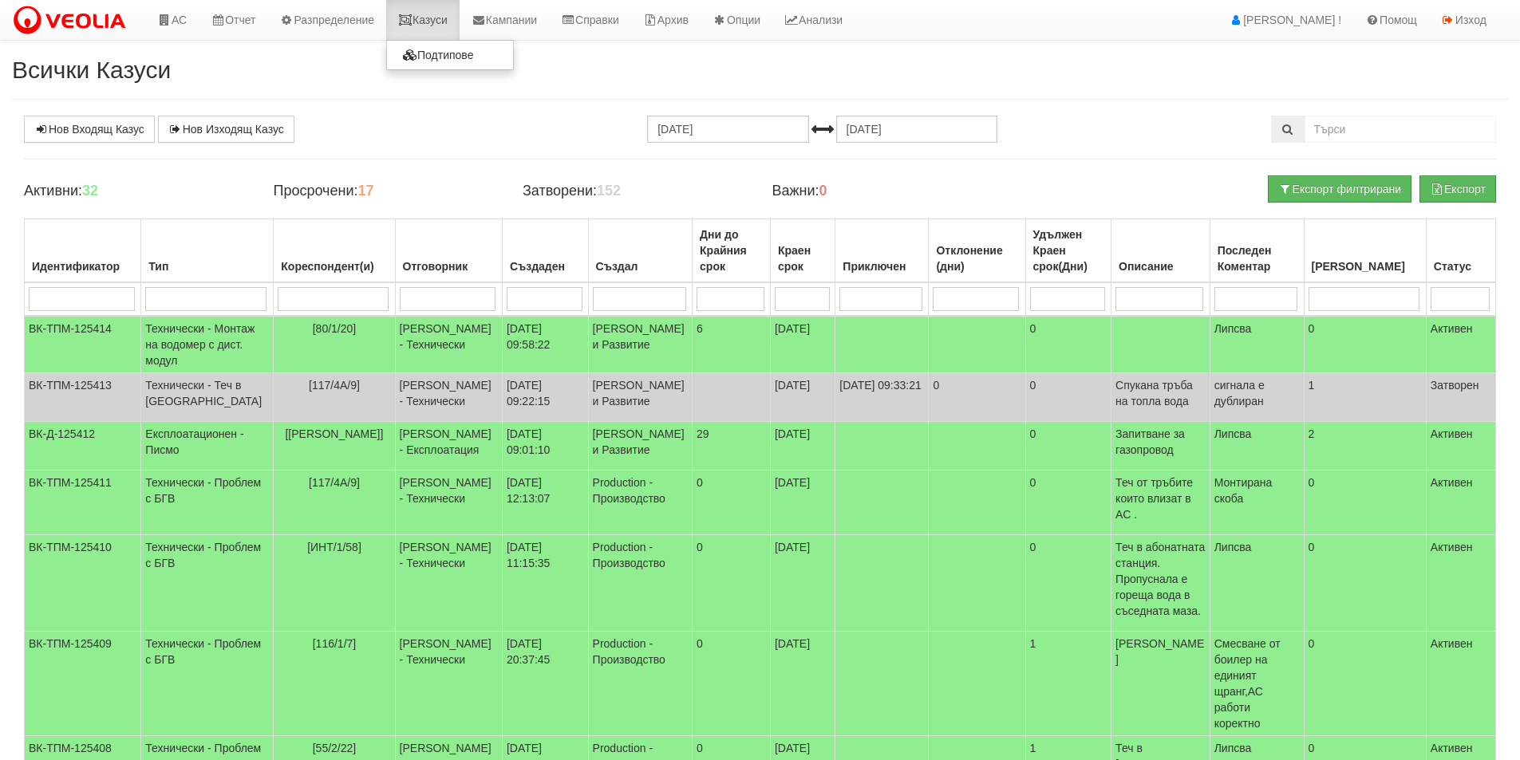
click at [436, 10] on link "Казуси" at bounding box center [422, 20] width 73 height 40
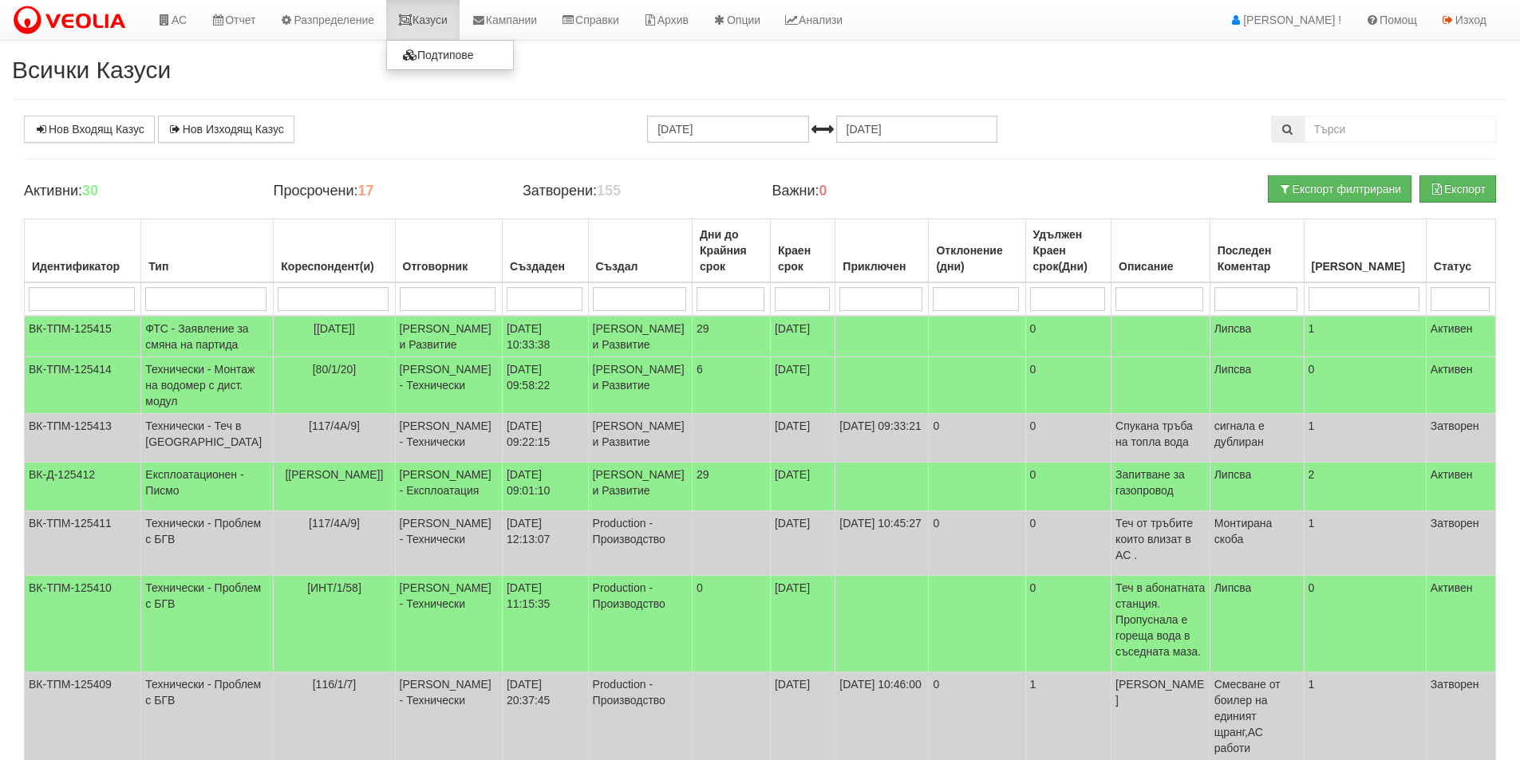
click at [435, 13] on link "Казуси" at bounding box center [422, 20] width 73 height 40
click at [430, 14] on link "Казуси" at bounding box center [422, 20] width 73 height 40
click at [440, 22] on link "Казуси" at bounding box center [422, 20] width 73 height 40
click at [121, 19] on img at bounding box center [72, 21] width 121 height 34
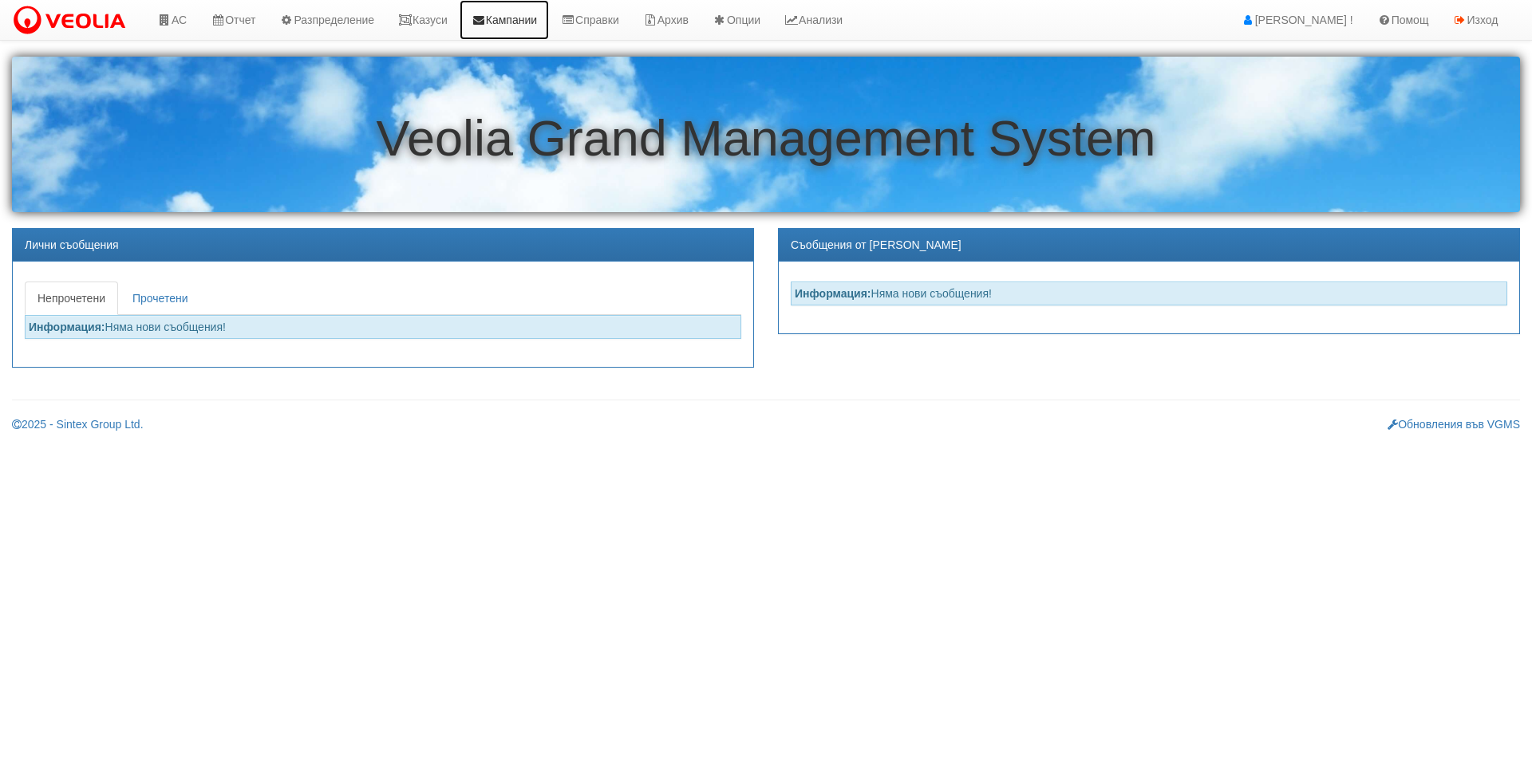
click at [474, 21] on link "Кампании" at bounding box center [504, 20] width 89 height 40
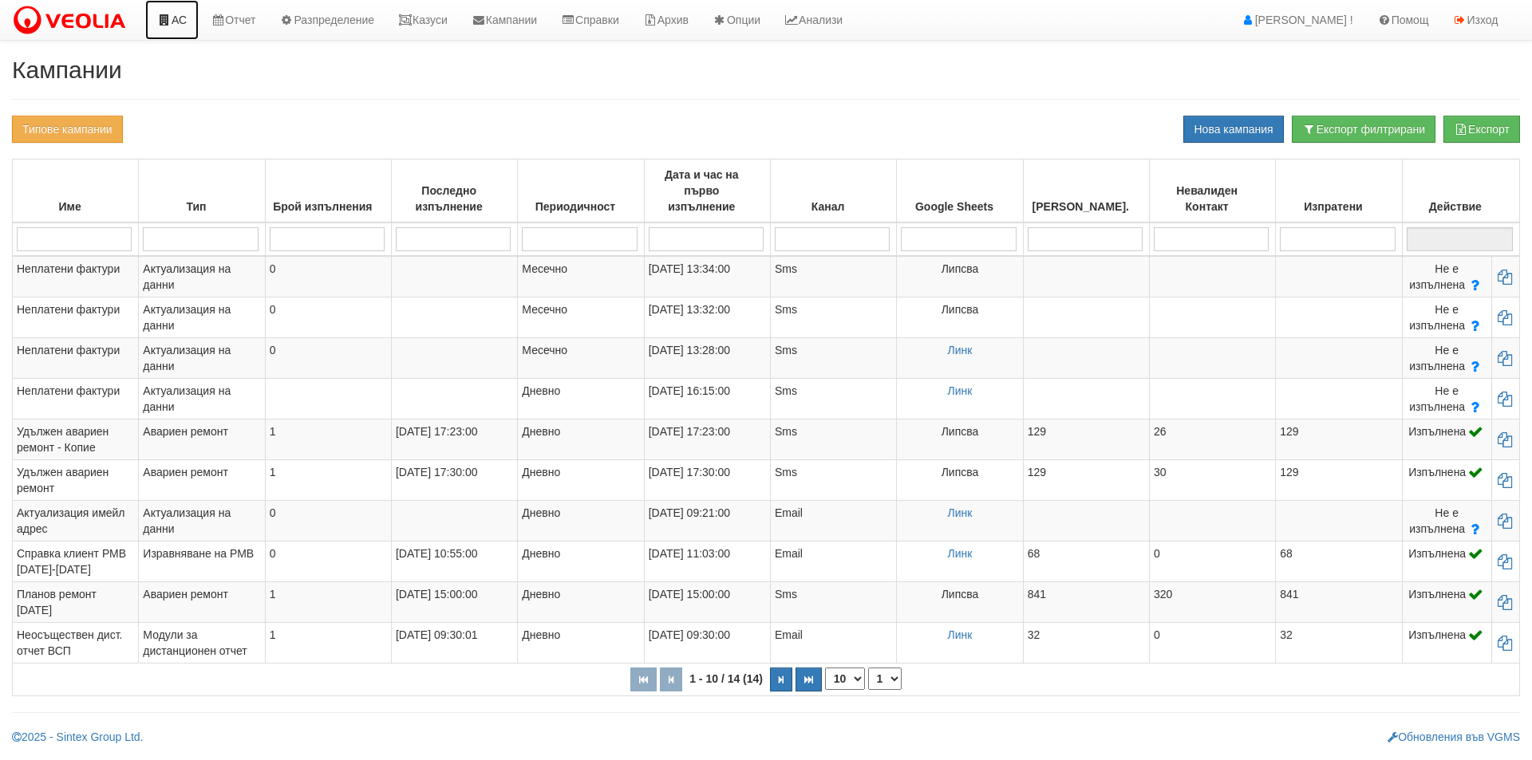
click at [182, 22] on link "АС" at bounding box center [171, 20] width 53 height 40
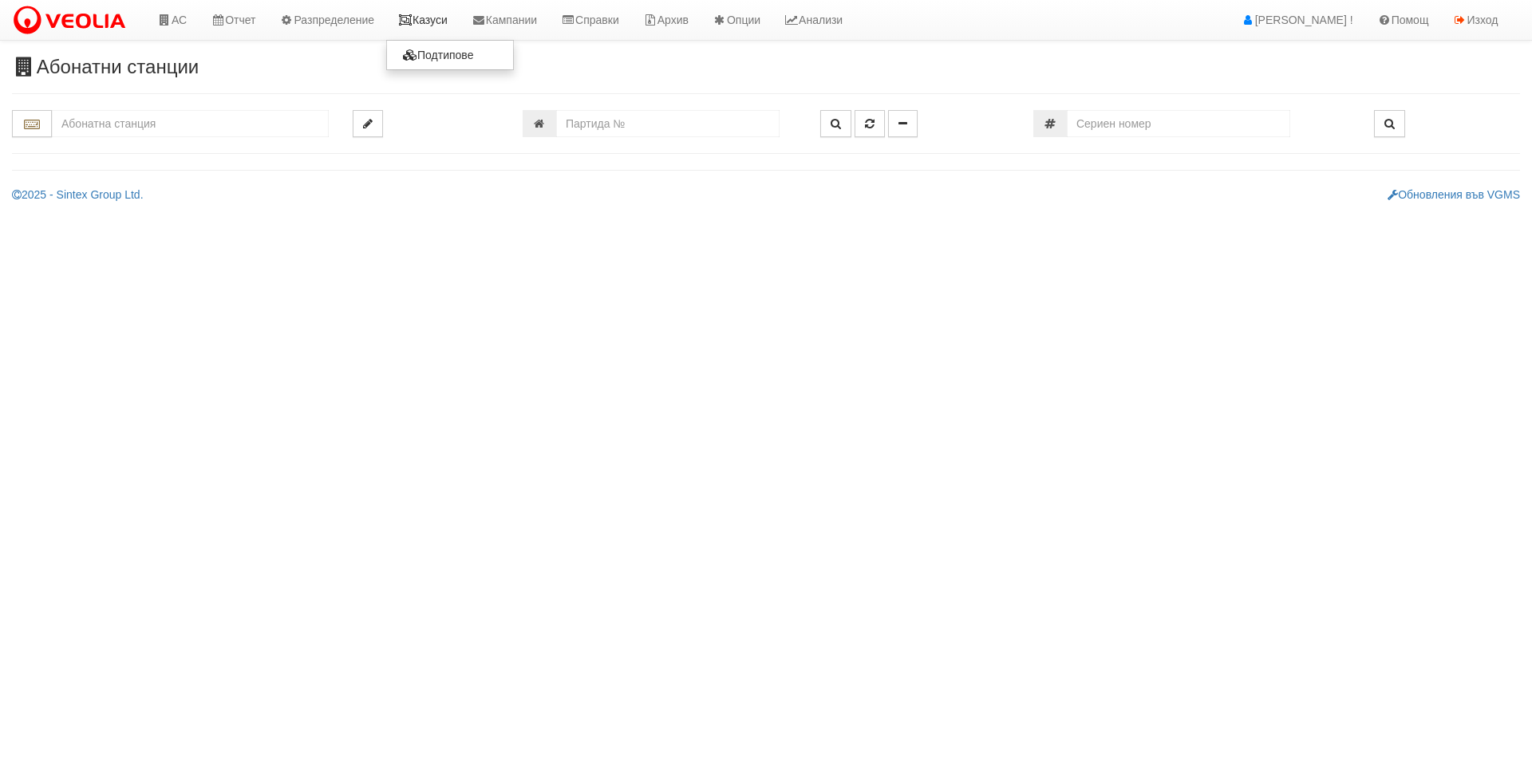
click at [430, 34] on link "Казуси" at bounding box center [422, 20] width 73 height 40
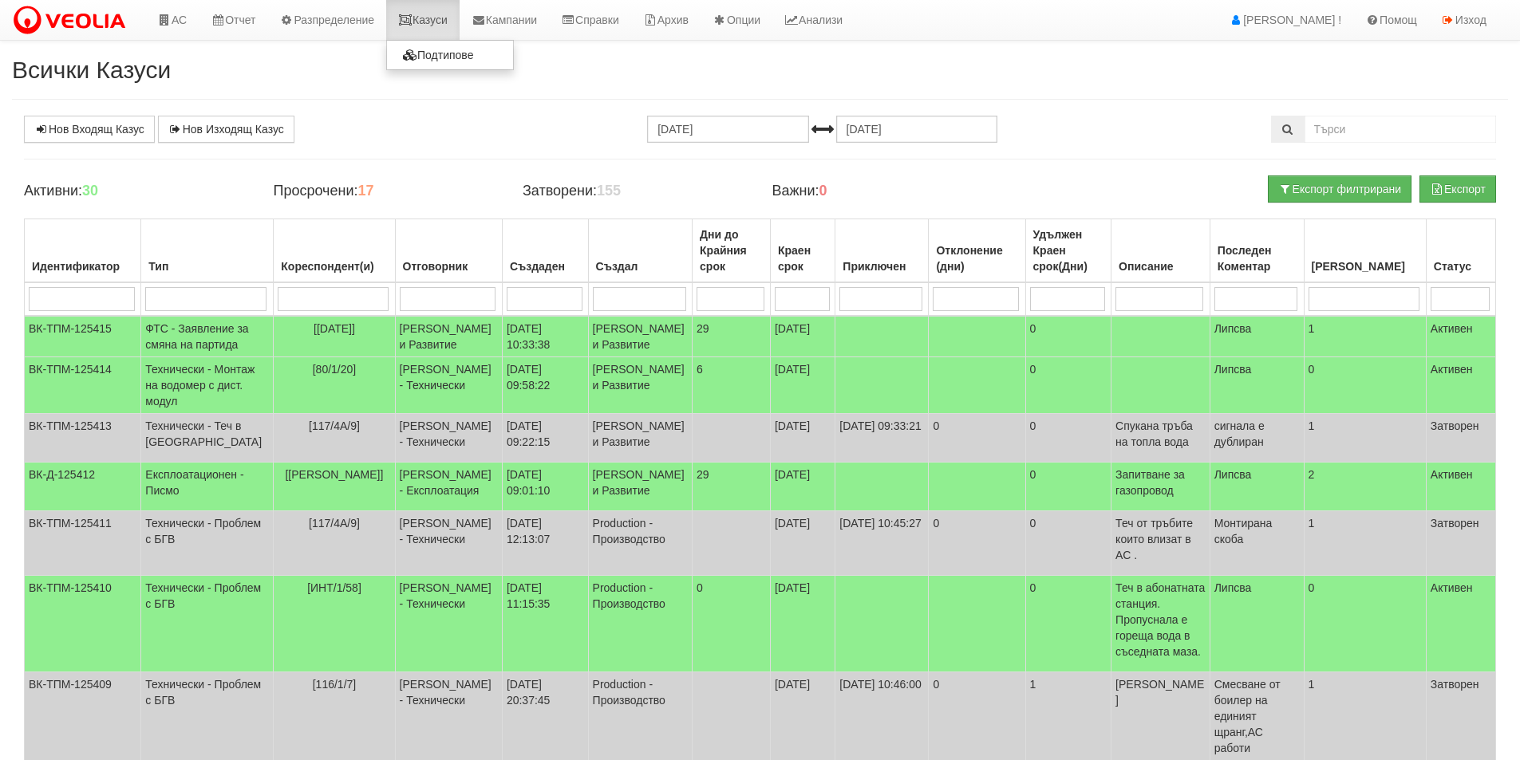
click at [429, 22] on link "Казуси" at bounding box center [422, 20] width 73 height 40
click at [457, 42] on body "АС Отчет Настройки Период Глобални Параметри Сваляне Отчетни Карти Нулиране УДР" at bounding box center [760, 518] width 1520 height 1037
click at [453, 30] on link "Казуси" at bounding box center [422, 20] width 73 height 40
drag, startPoint x: 81, startPoint y: 199, endPoint x: 111, endPoint y: 198, distance: 29.5
click at [111, 198] on h4 "Активни: 30" at bounding box center [136, 192] width 225 height 16
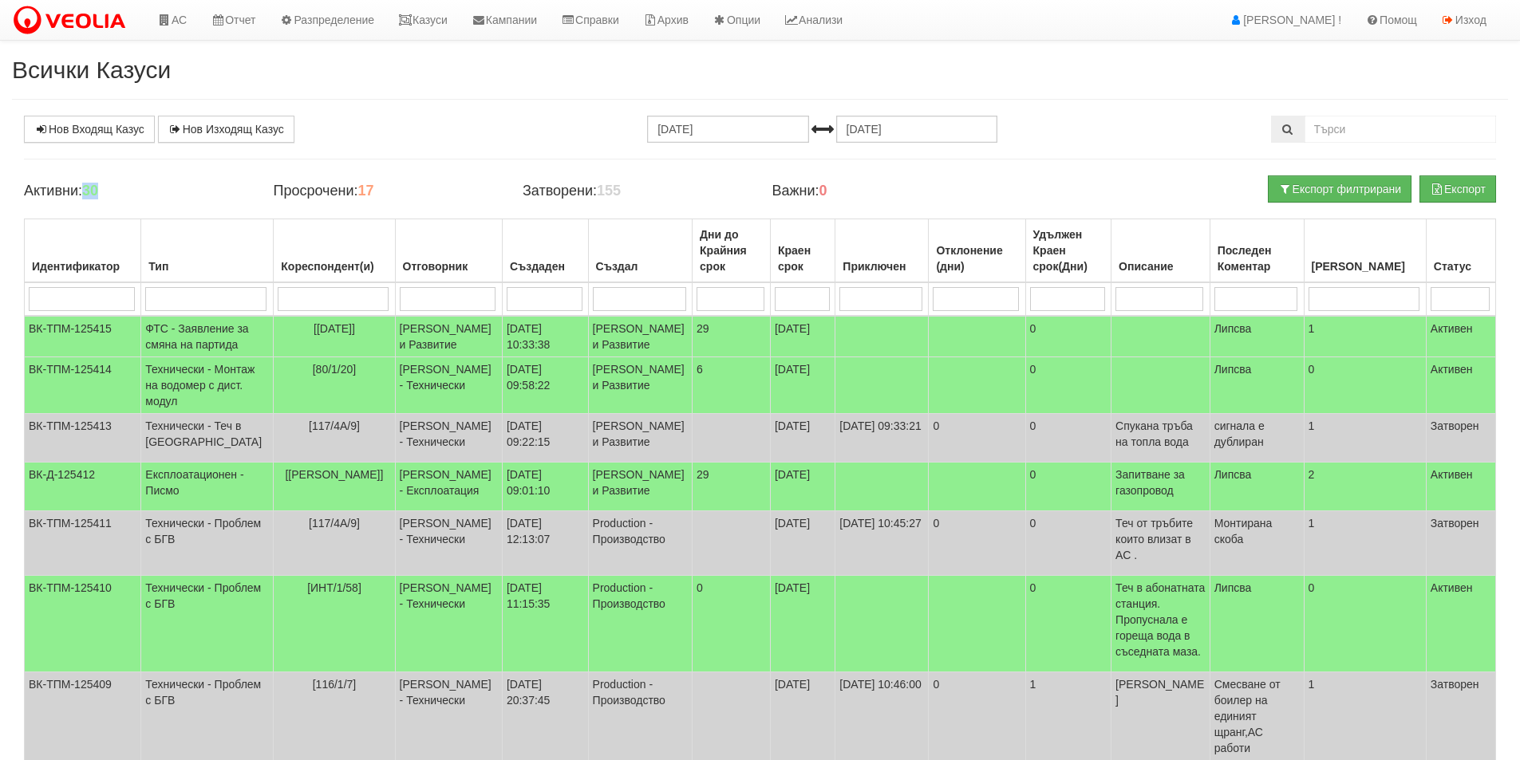
click at [110, 195] on h4 "Активни: 30" at bounding box center [136, 192] width 225 height 16
click at [436, 12] on link "Казуси" at bounding box center [422, 20] width 73 height 40
click at [397, 202] on div "Просрочени: 17" at bounding box center [385, 192] width 249 height 32
click at [124, 21] on img at bounding box center [72, 21] width 121 height 34
